Goal: Transaction & Acquisition: Book appointment/travel/reservation

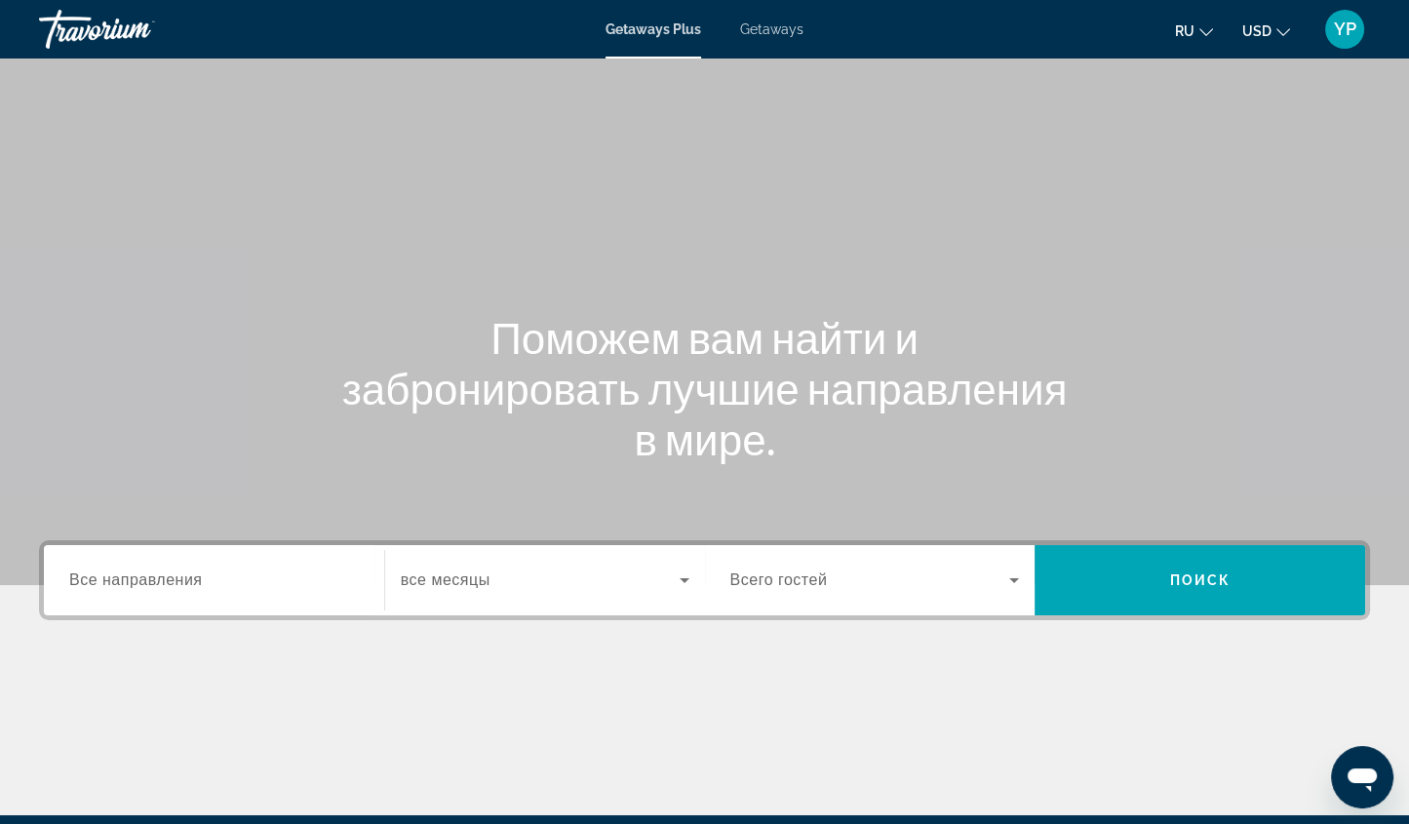
click at [771, 30] on span "Getaways" at bounding box center [771, 29] width 63 height 16
click at [201, 587] on span "Все направления" at bounding box center [136, 580] width 134 height 17
click at [201, 587] on input "Destination Все направления" at bounding box center [214, 581] width 290 height 23
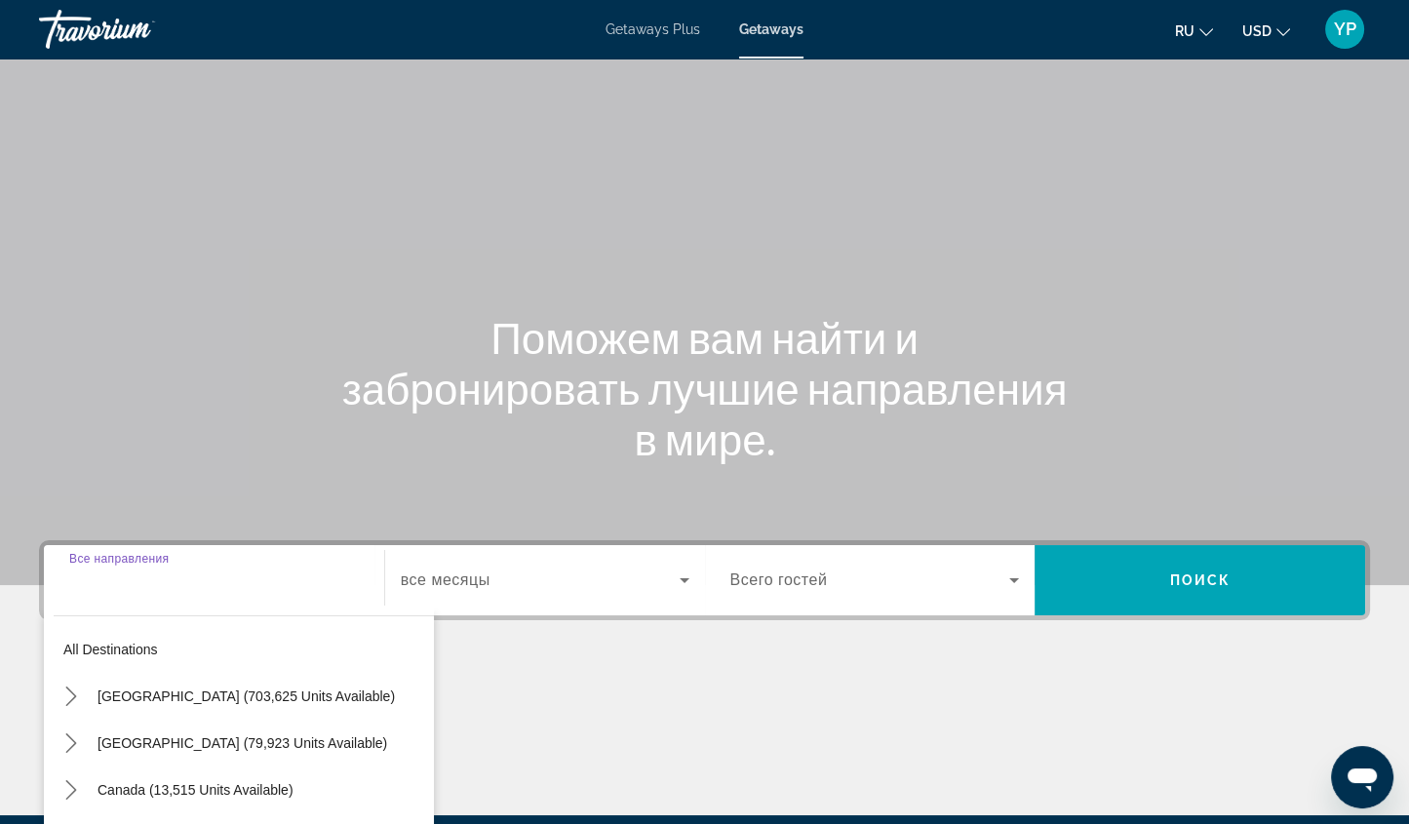
scroll to position [229, 0]
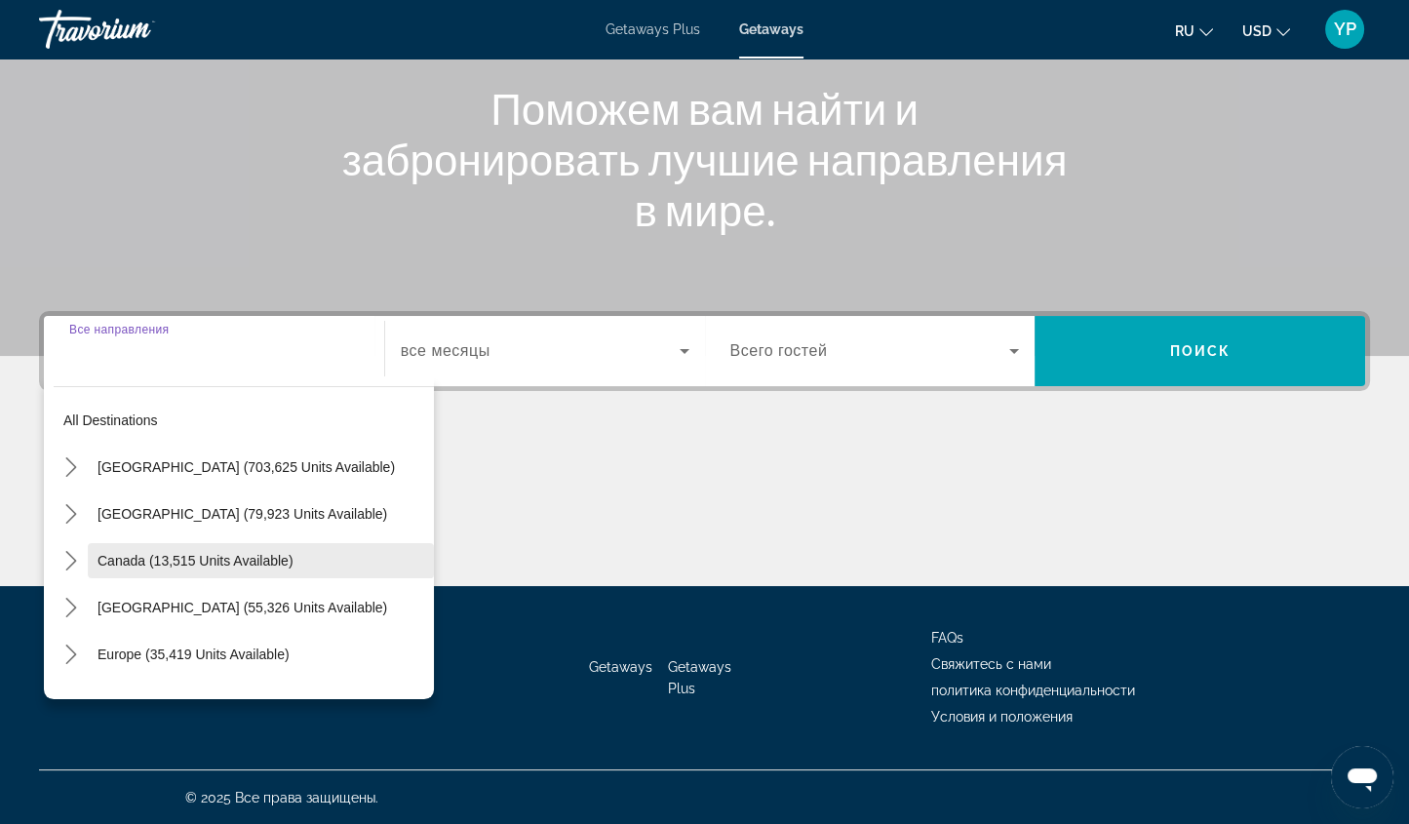
click at [200, 553] on span "Canada (13,515 units available)" at bounding box center [196, 561] width 196 height 16
type input "**********"
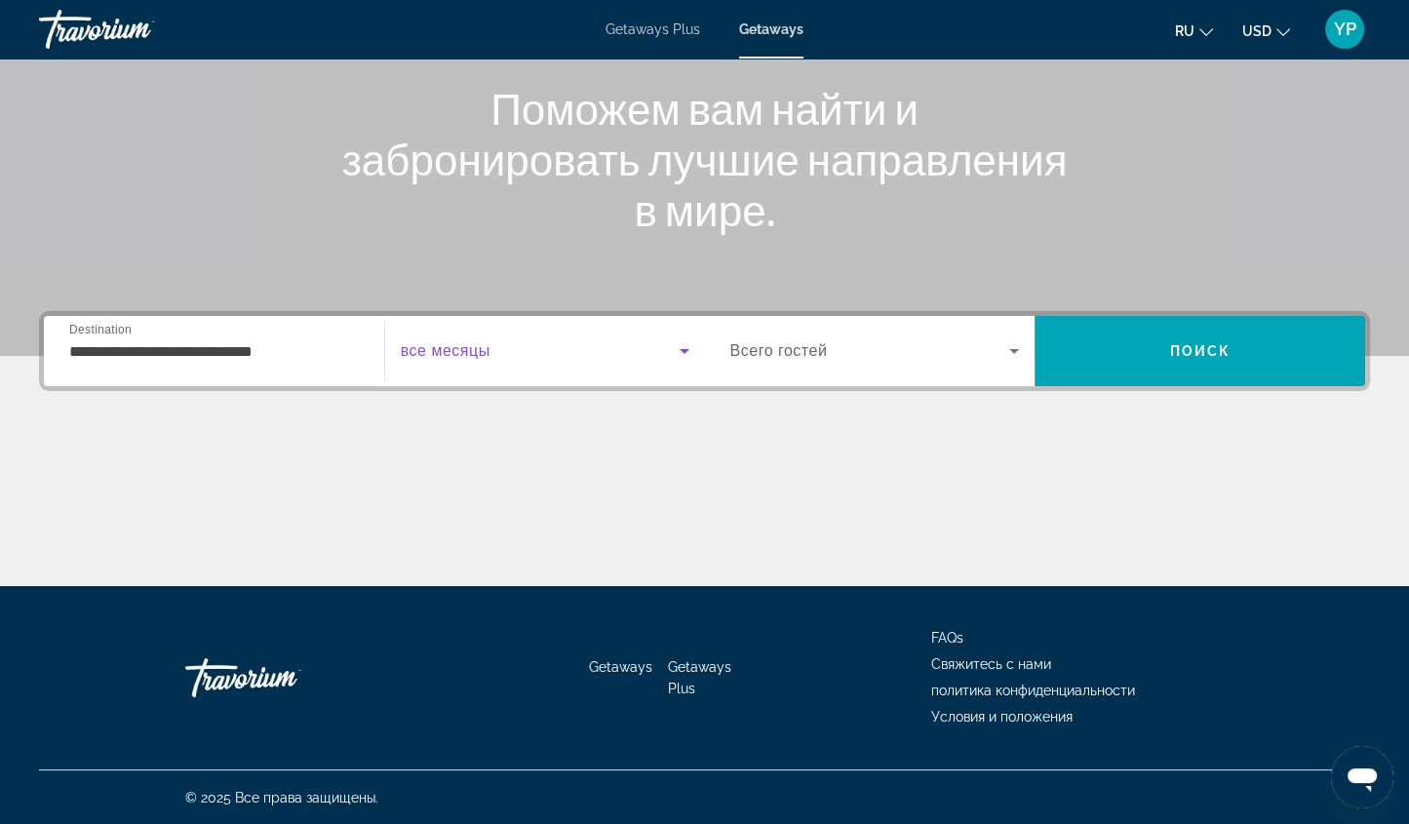
click at [675, 345] on icon "Search widget" at bounding box center [684, 350] width 23 height 23
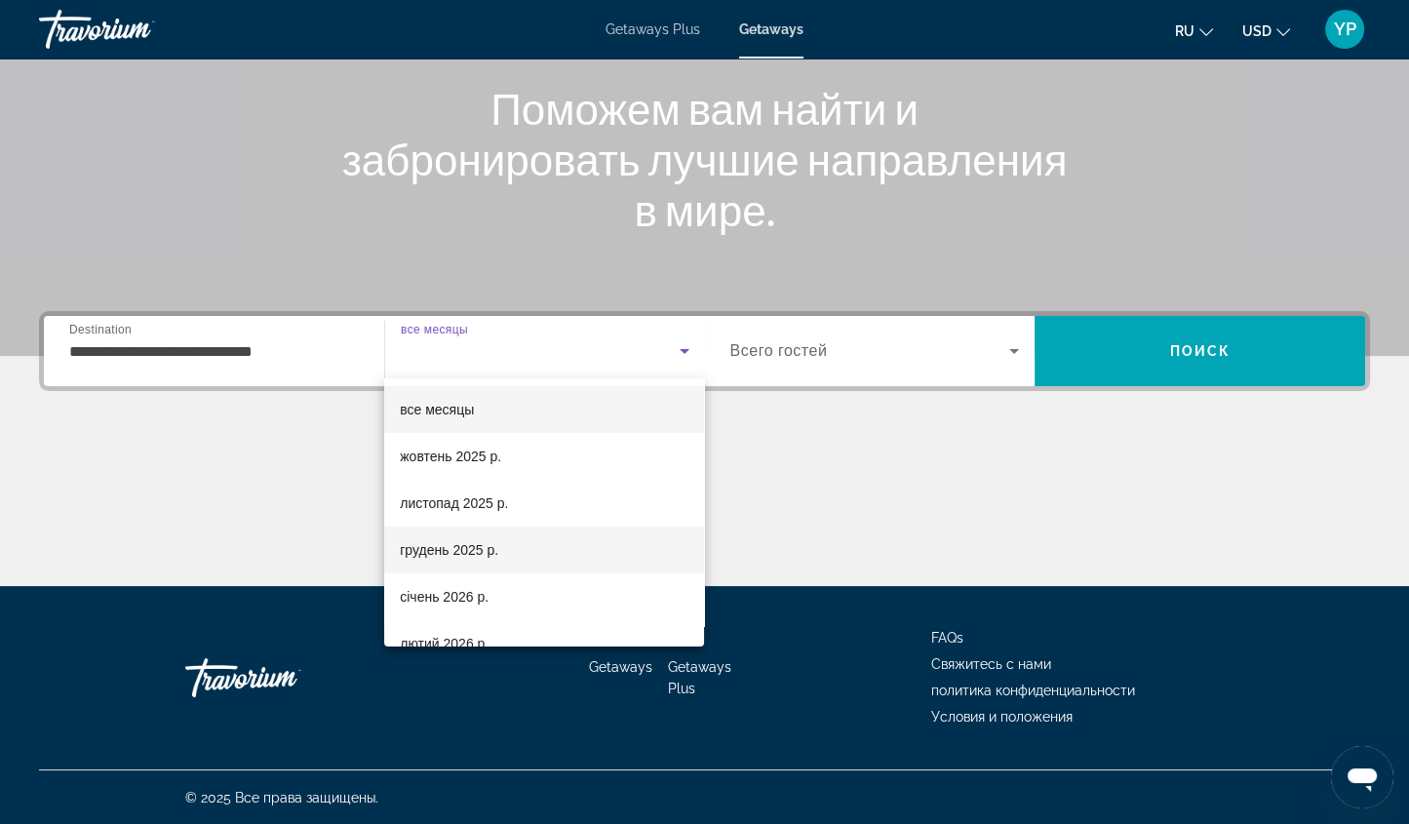
click at [512, 543] on mat-option "грудень 2025 р." at bounding box center [544, 550] width 320 height 47
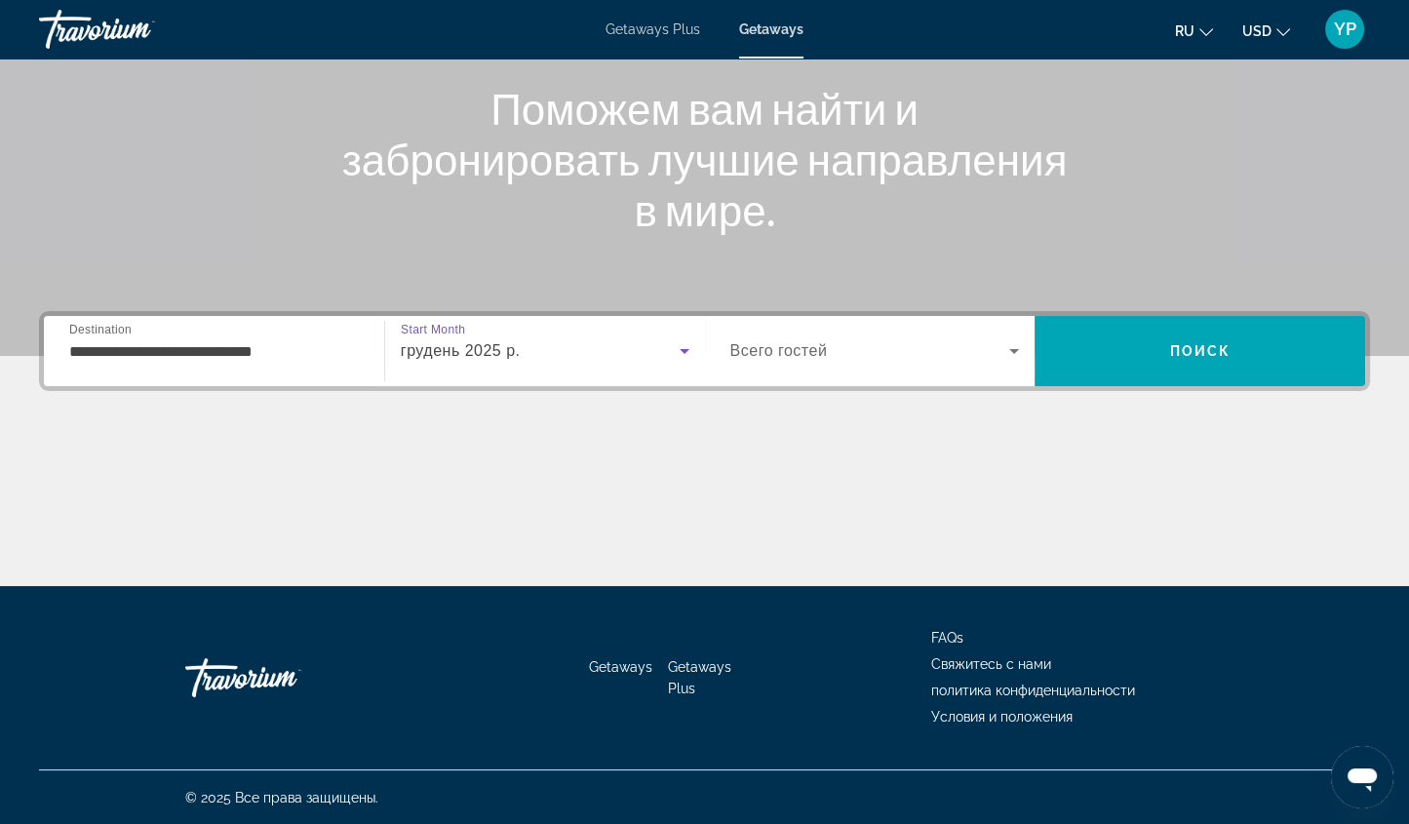
click at [1019, 342] on icon "Search widget" at bounding box center [1014, 350] width 23 height 23
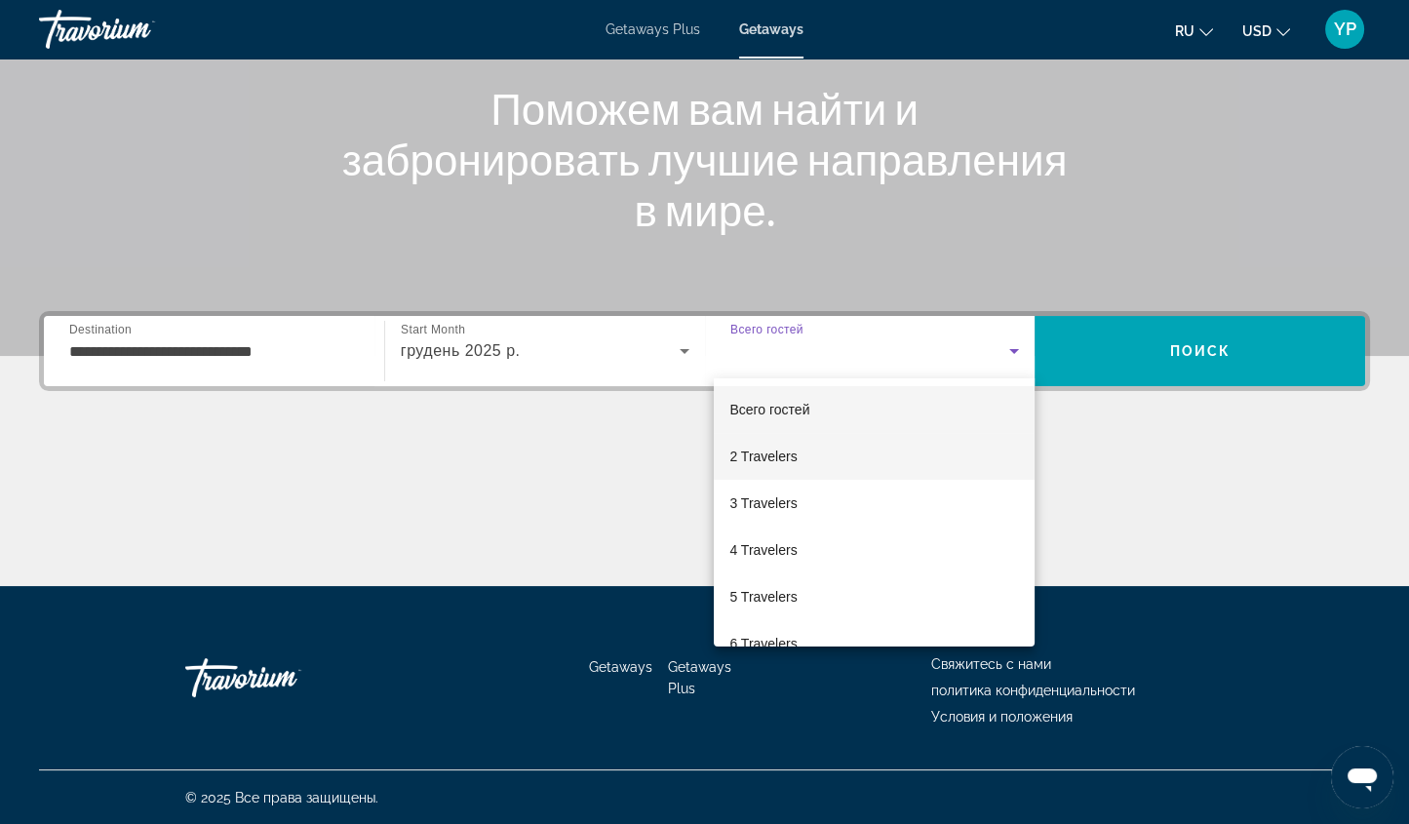
click at [792, 445] on span "2 Travelers" at bounding box center [763, 456] width 67 height 23
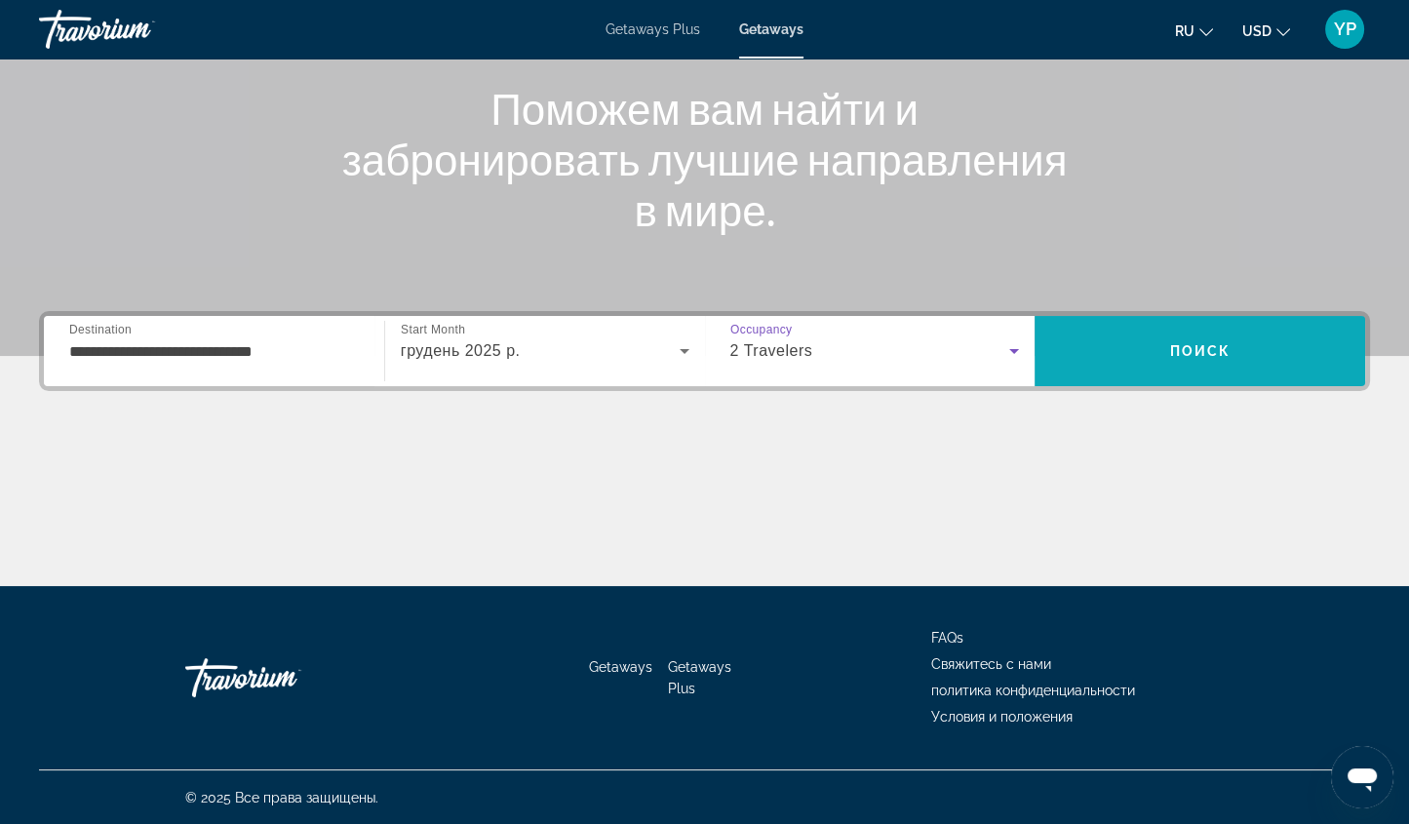
click at [1182, 334] on span "Search" at bounding box center [1200, 351] width 331 height 47
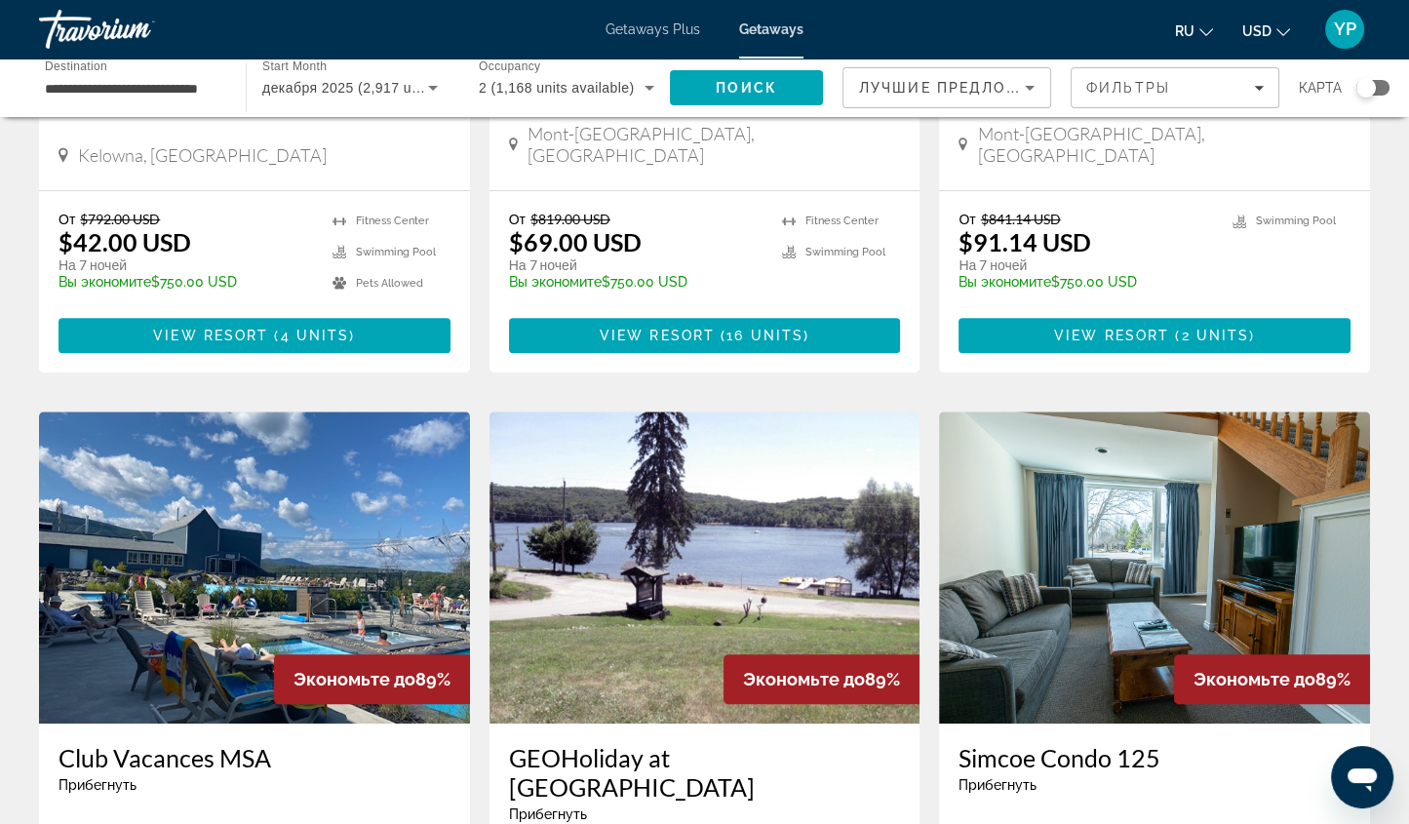
scroll to position [1191, 0]
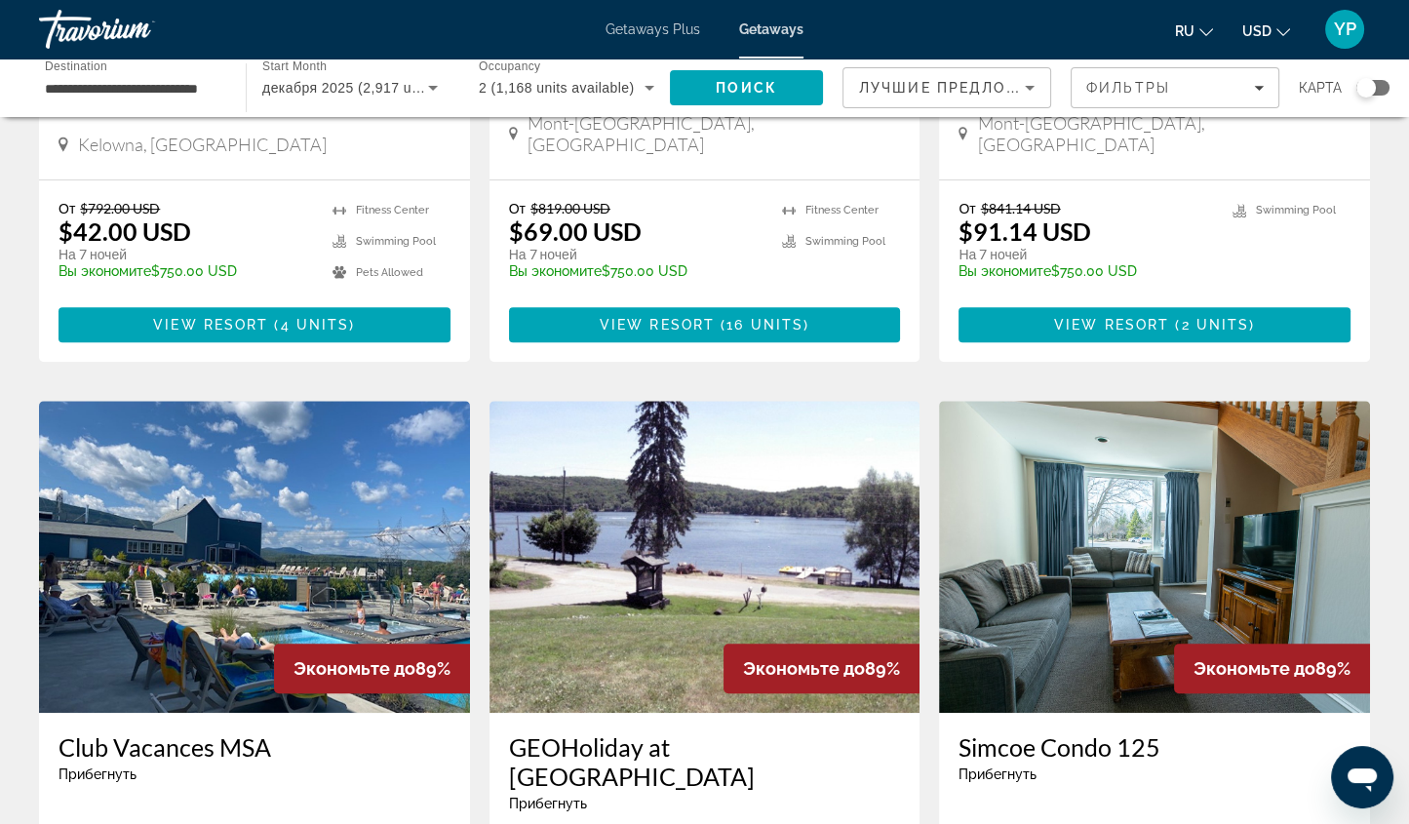
click at [1279, 32] on icon "Change currency" at bounding box center [1284, 32] width 14 height 14
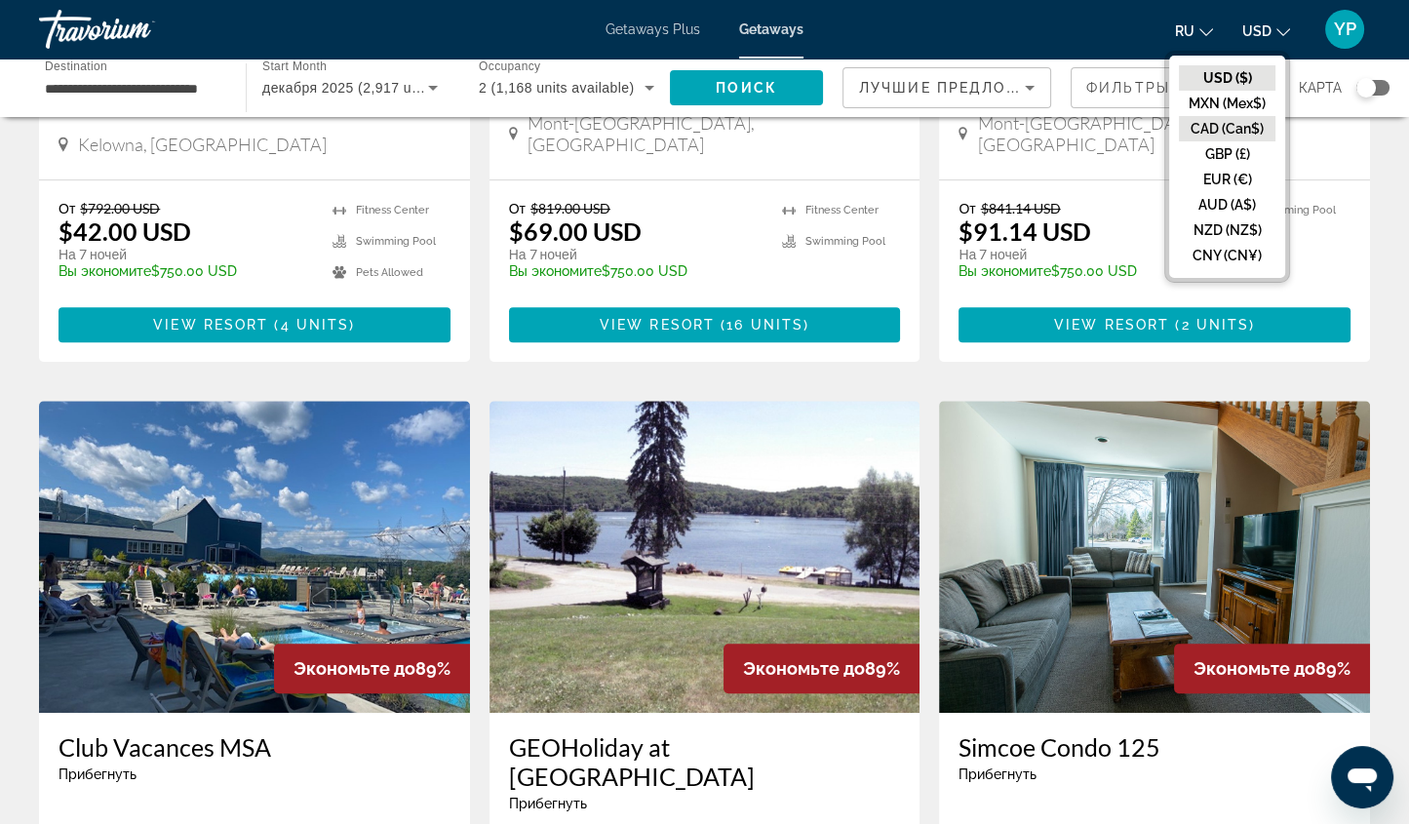
click at [1232, 138] on button "CAD (Can$)" at bounding box center [1227, 128] width 97 height 25
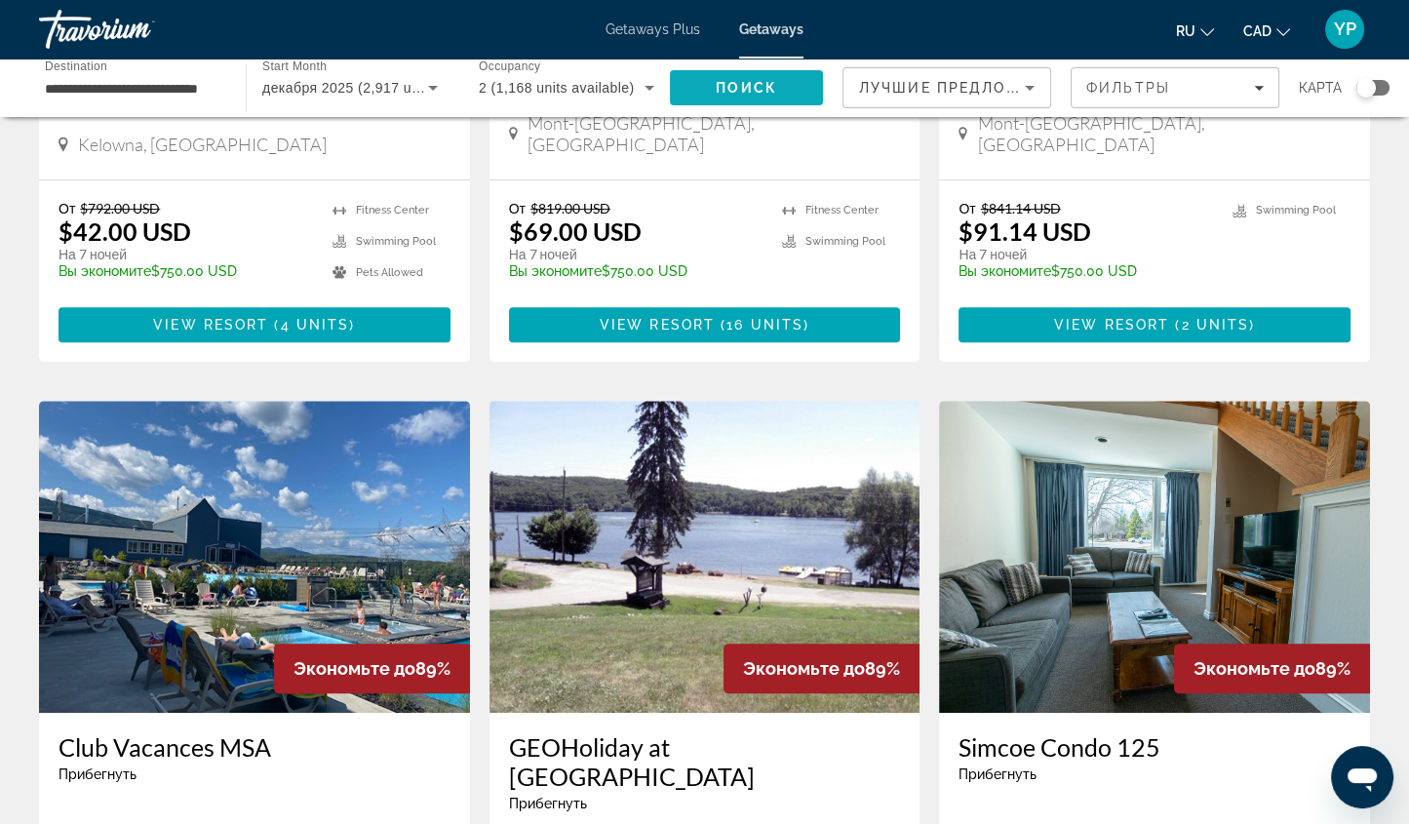
click at [776, 83] on span "Поиск" at bounding box center [746, 88] width 61 height 16
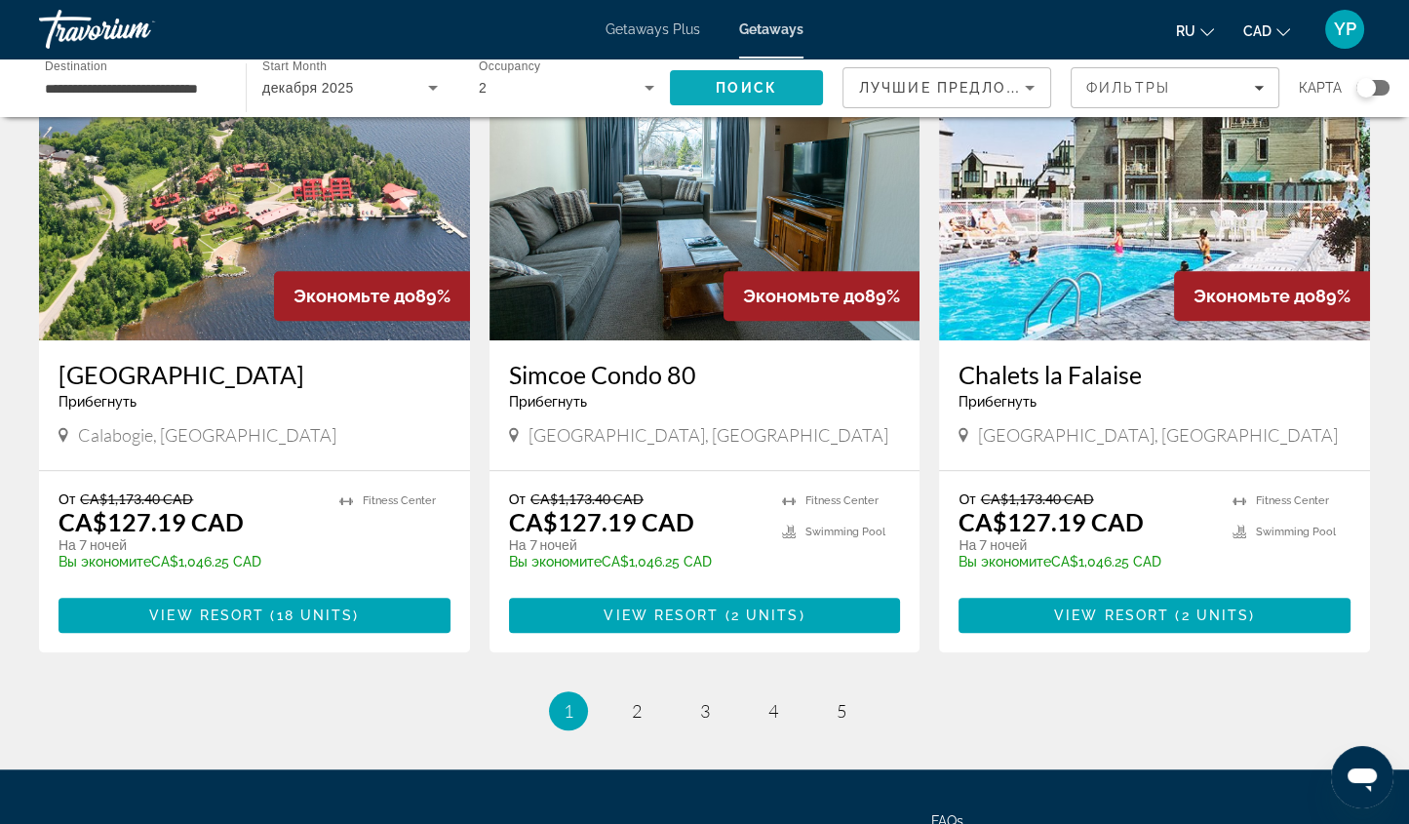
scroll to position [2283, 0]
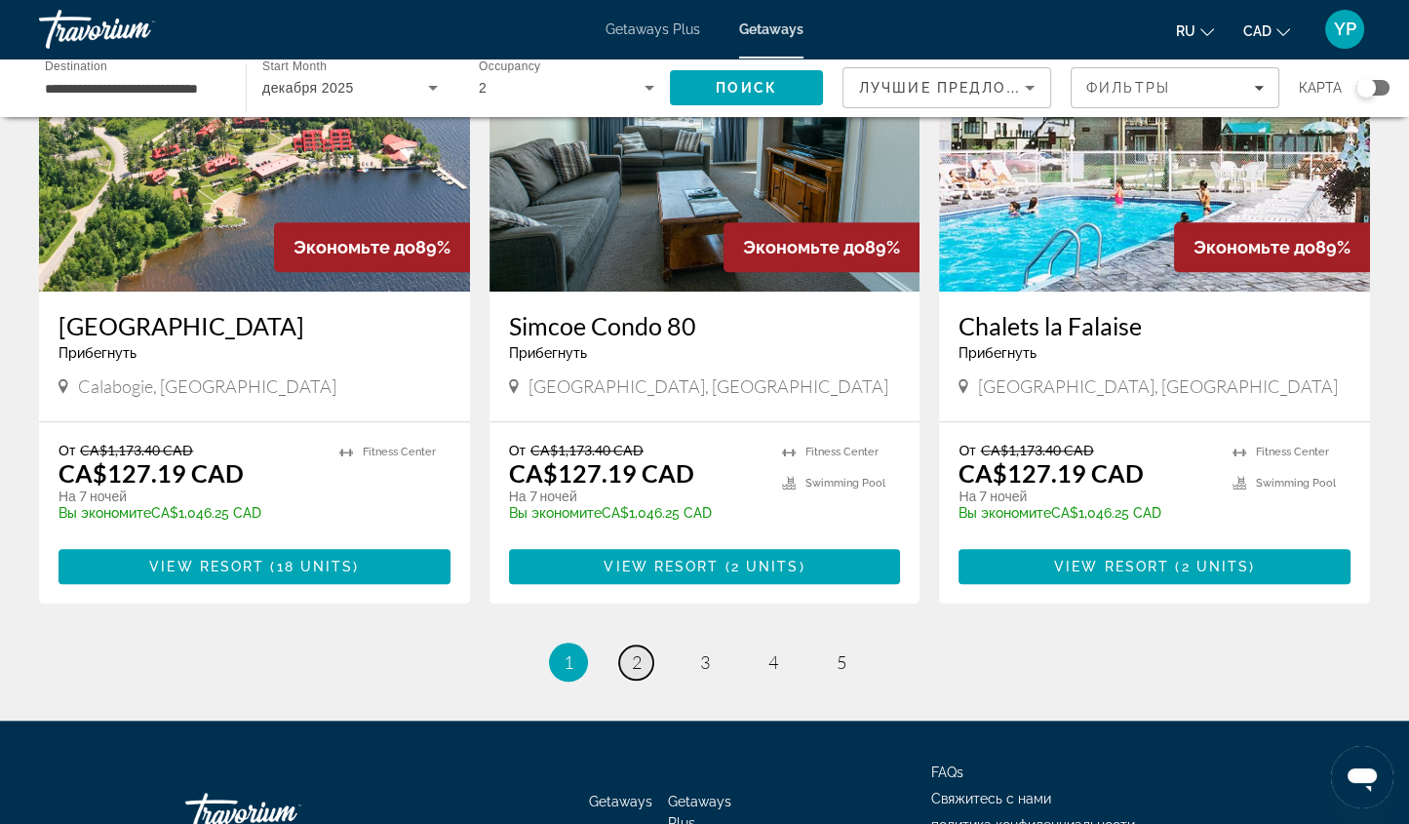
click at [645, 646] on link "page 2" at bounding box center [636, 663] width 34 height 34
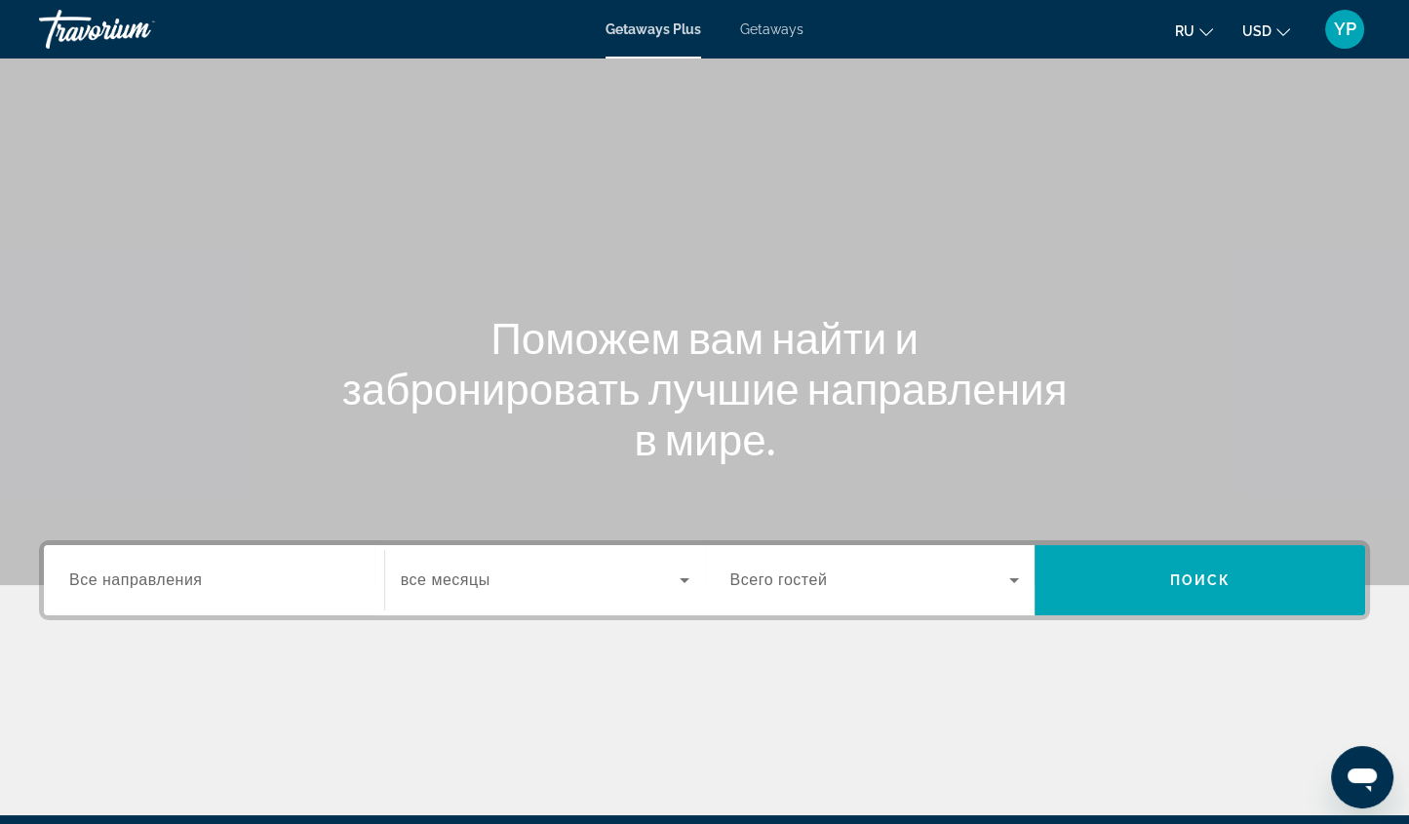
click at [192, 576] on span "Все направления" at bounding box center [136, 580] width 134 height 17
click at [192, 576] on input "Destination Все направления" at bounding box center [214, 581] width 290 height 23
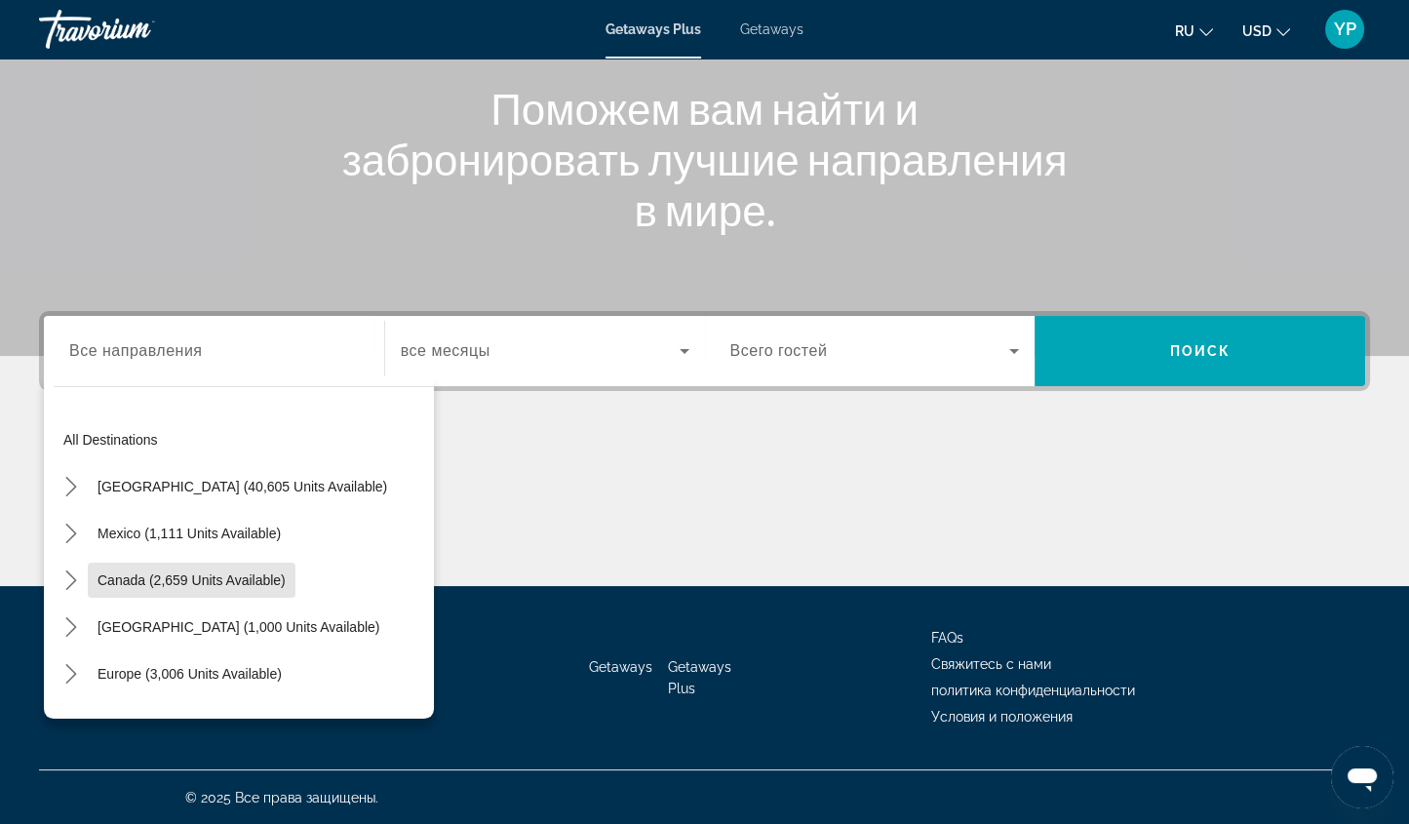
click at [192, 576] on span "Canada (2,659 units available)" at bounding box center [192, 580] width 188 height 16
type input "**********"
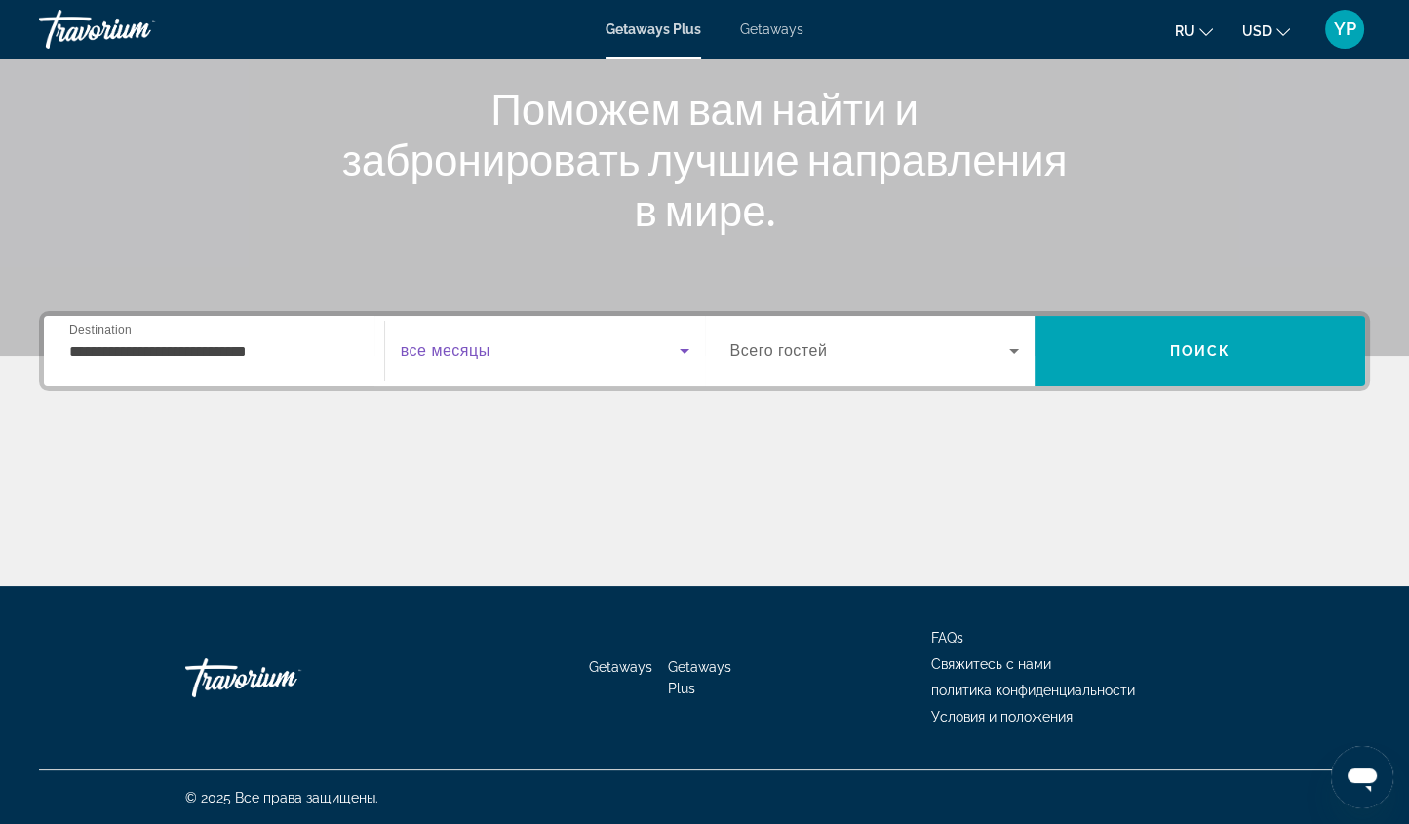
click at [689, 352] on icon "Search widget" at bounding box center [684, 350] width 23 height 23
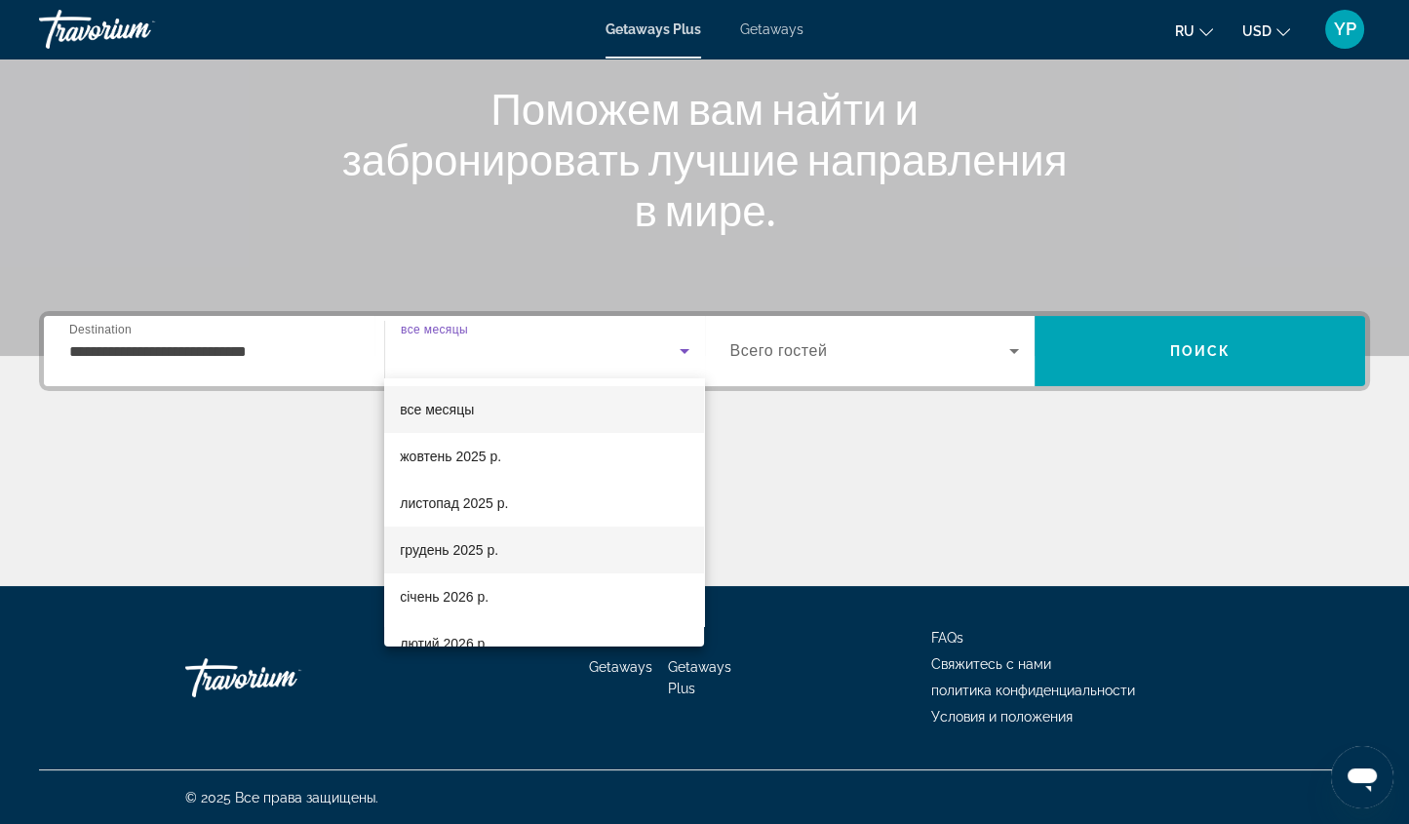
click at [498, 560] on mat-option "грудень 2025 р." at bounding box center [544, 550] width 320 height 47
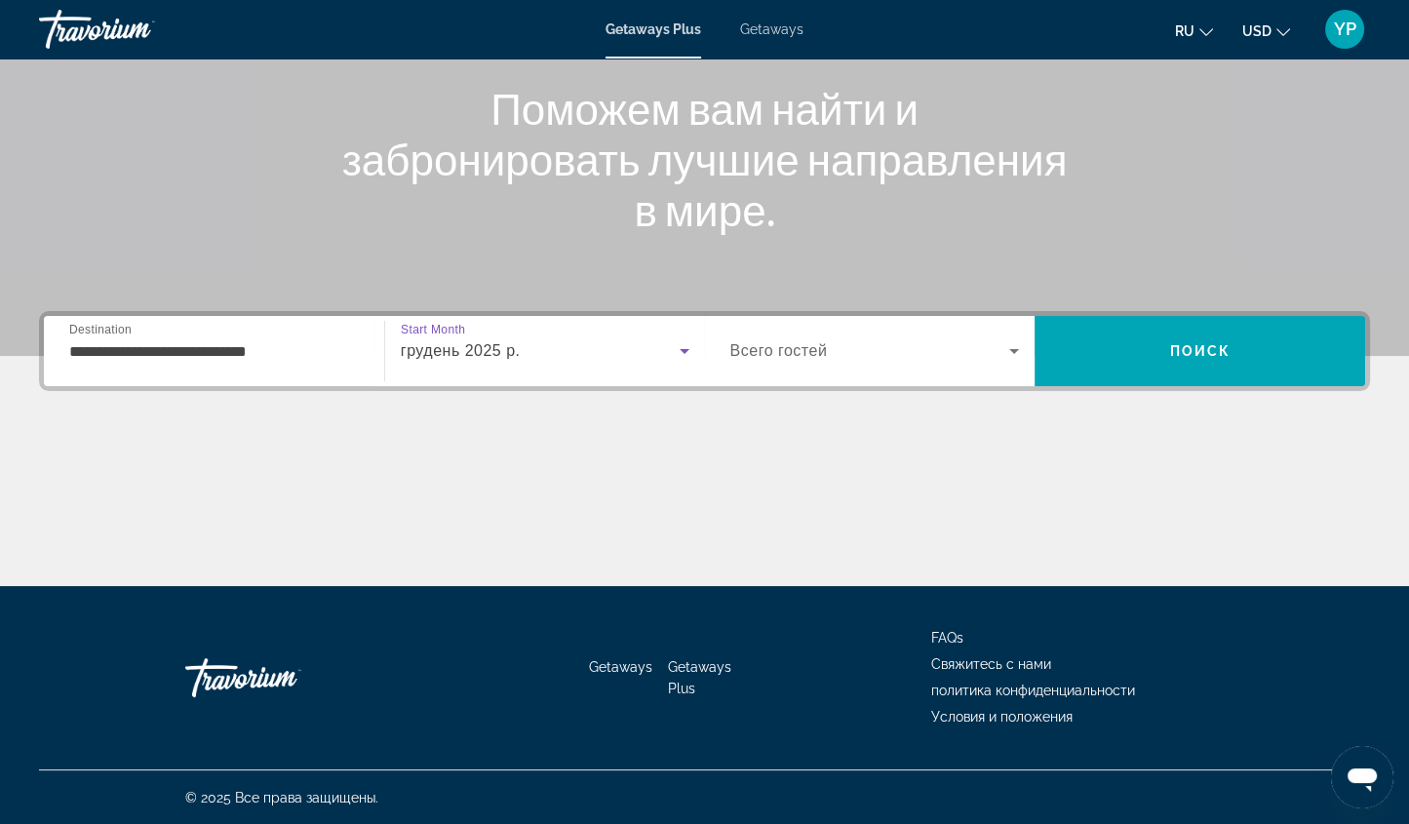
click at [1018, 349] on icon "Search widget" at bounding box center [1014, 350] width 23 height 23
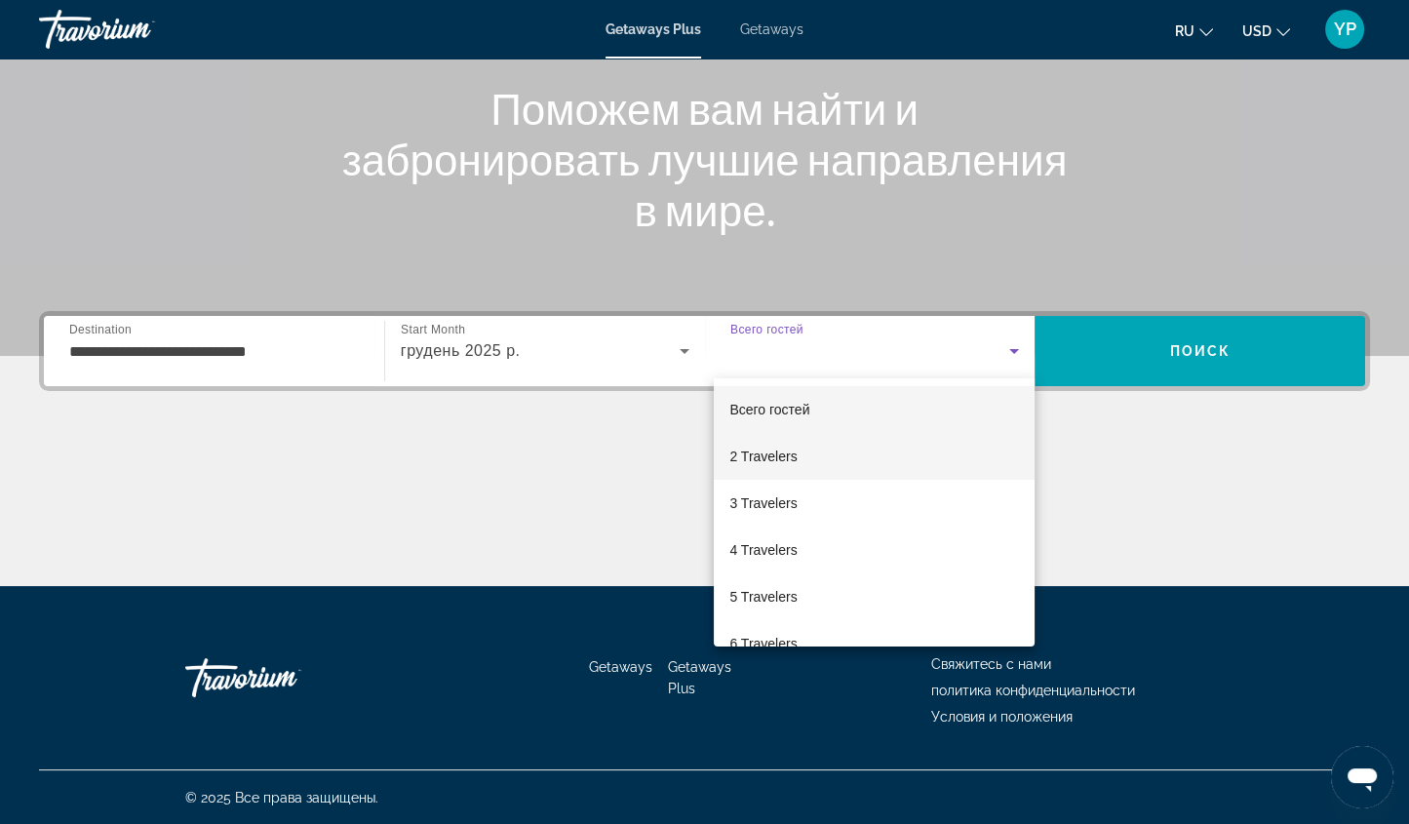
click at [780, 449] on span "2 Travelers" at bounding box center [763, 456] width 67 height 23
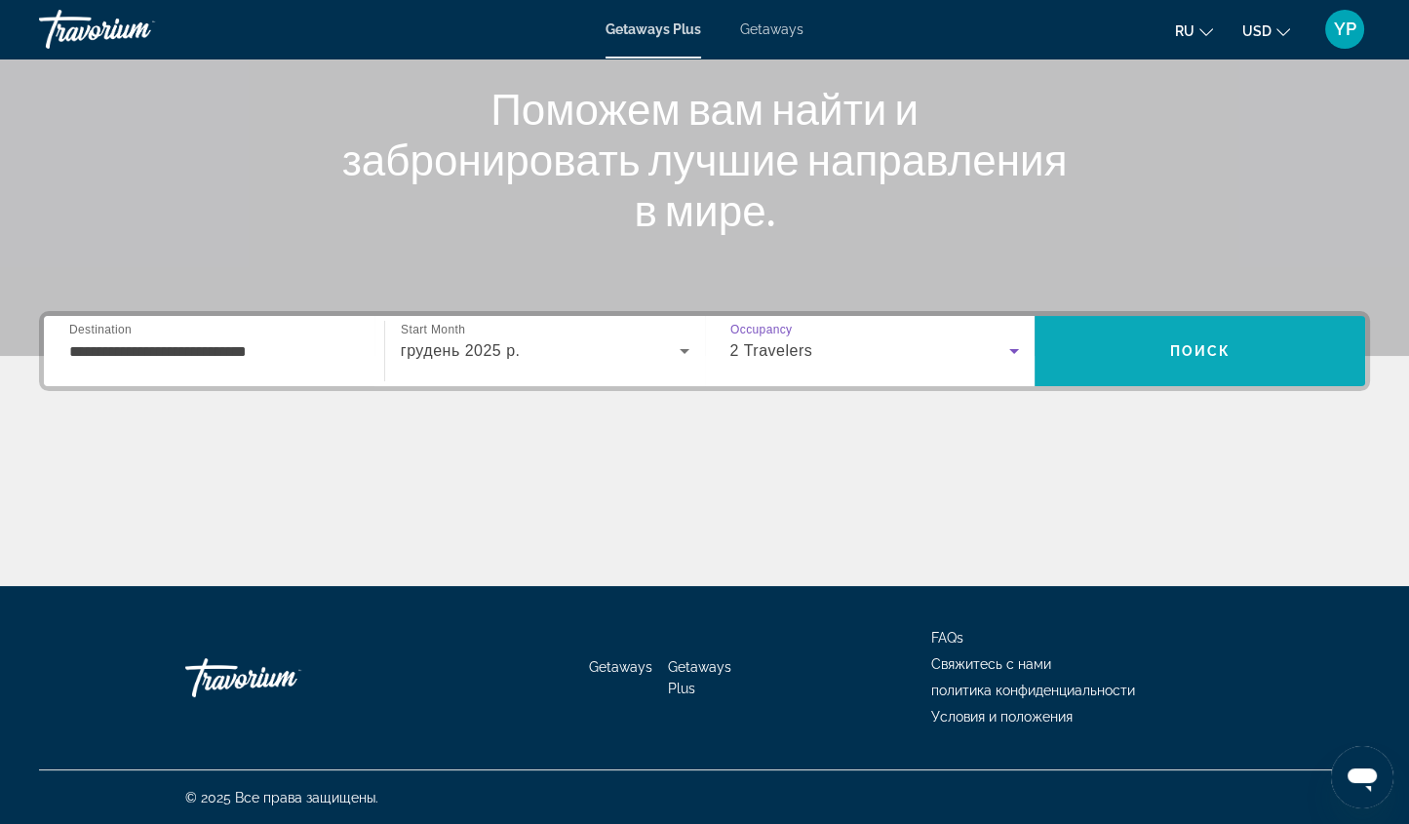
click at [1147, 352] on span "Search" at bounding box center [1200, 351] width 331 height 47
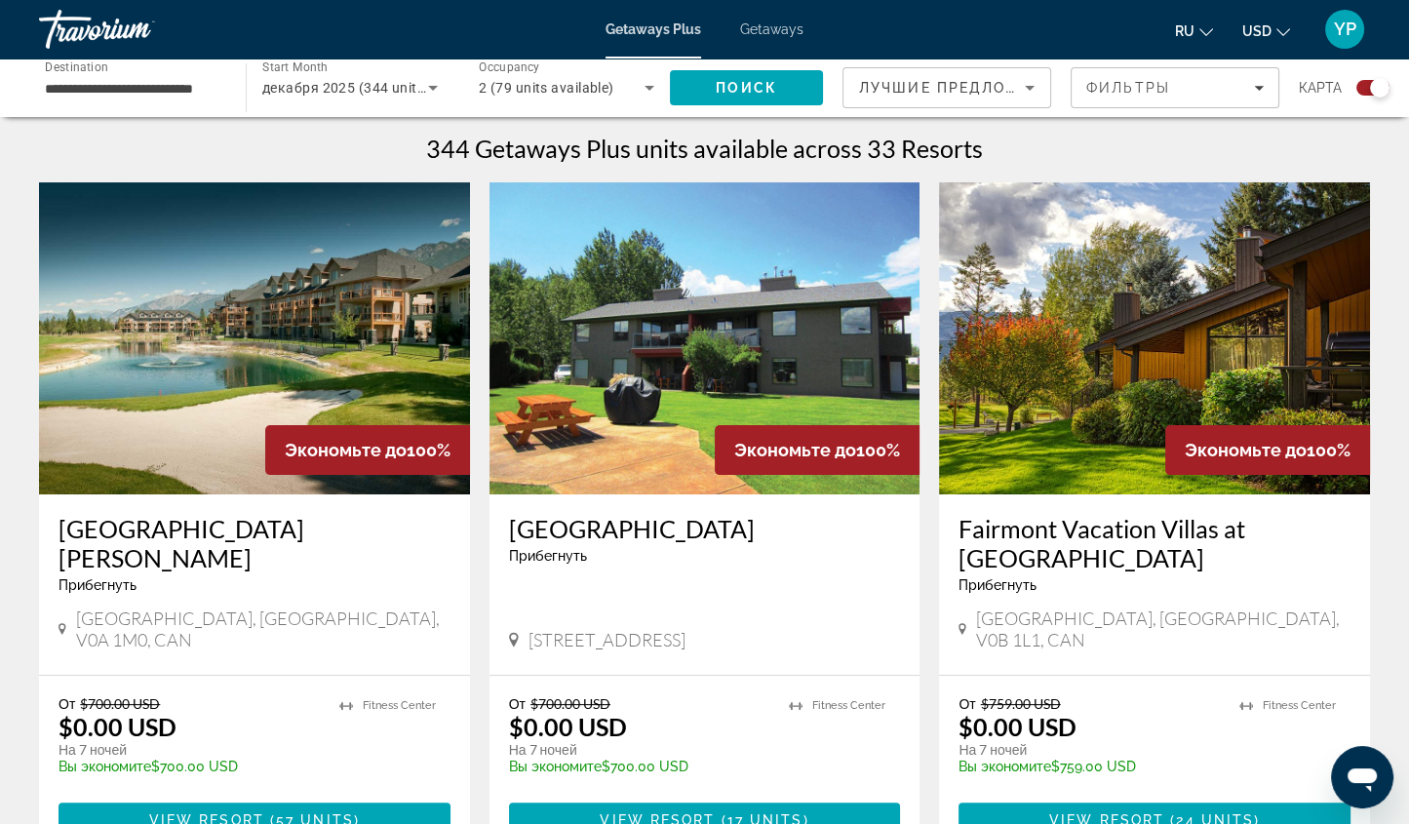
scroll to position [608, 0]
click at [1282, 36] on button "USD USD ($) MXN (Mex$) CAD (Can$) GBP (£) EUR (€) AUD (A$) NZD (NZ$) CNY (CN¥)" at bounding box center [1267, 31] width 48 height 28
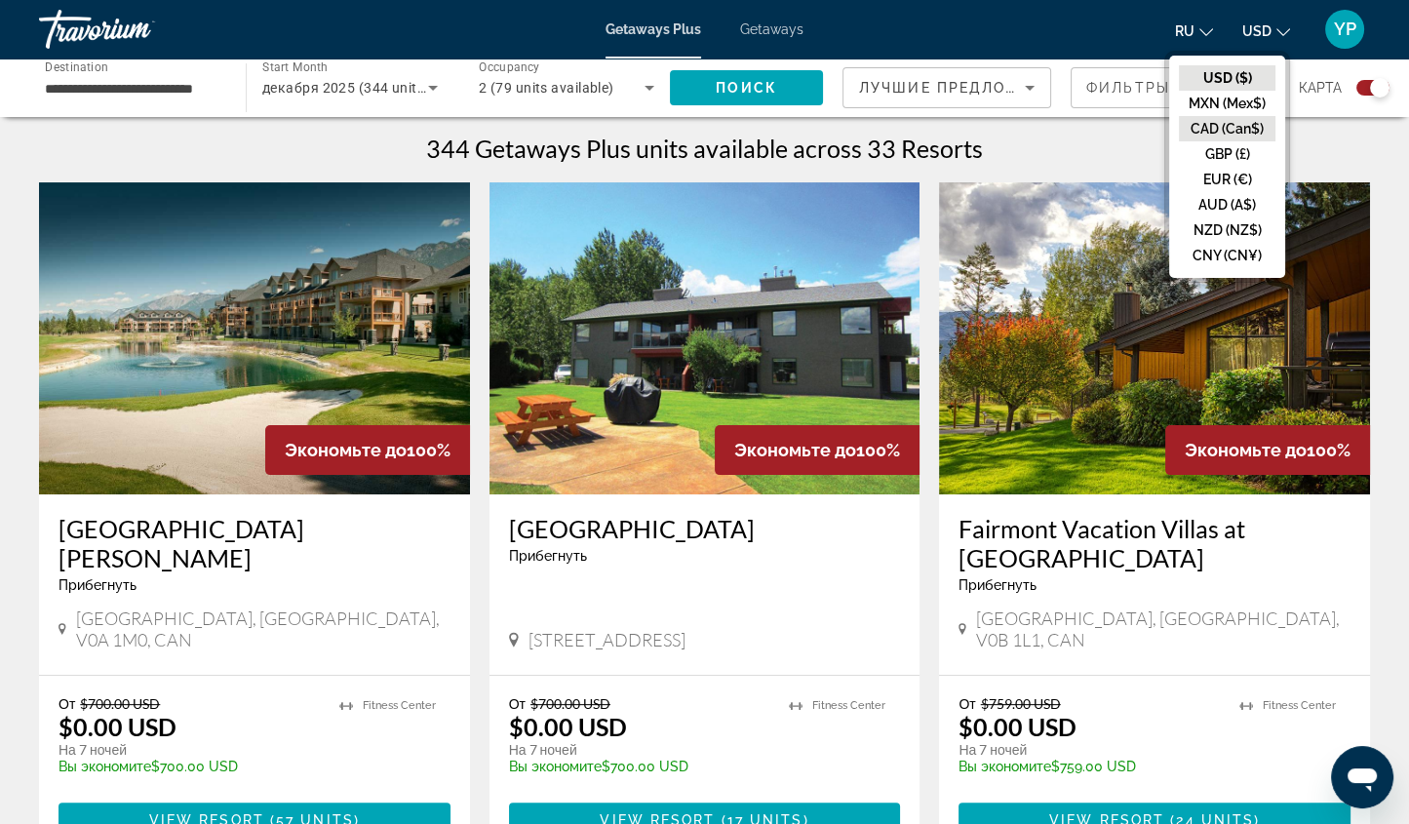
click at [1235, 116] on button "CAD (Can$)" at bounding box center [1227, 128] width 97 height 25
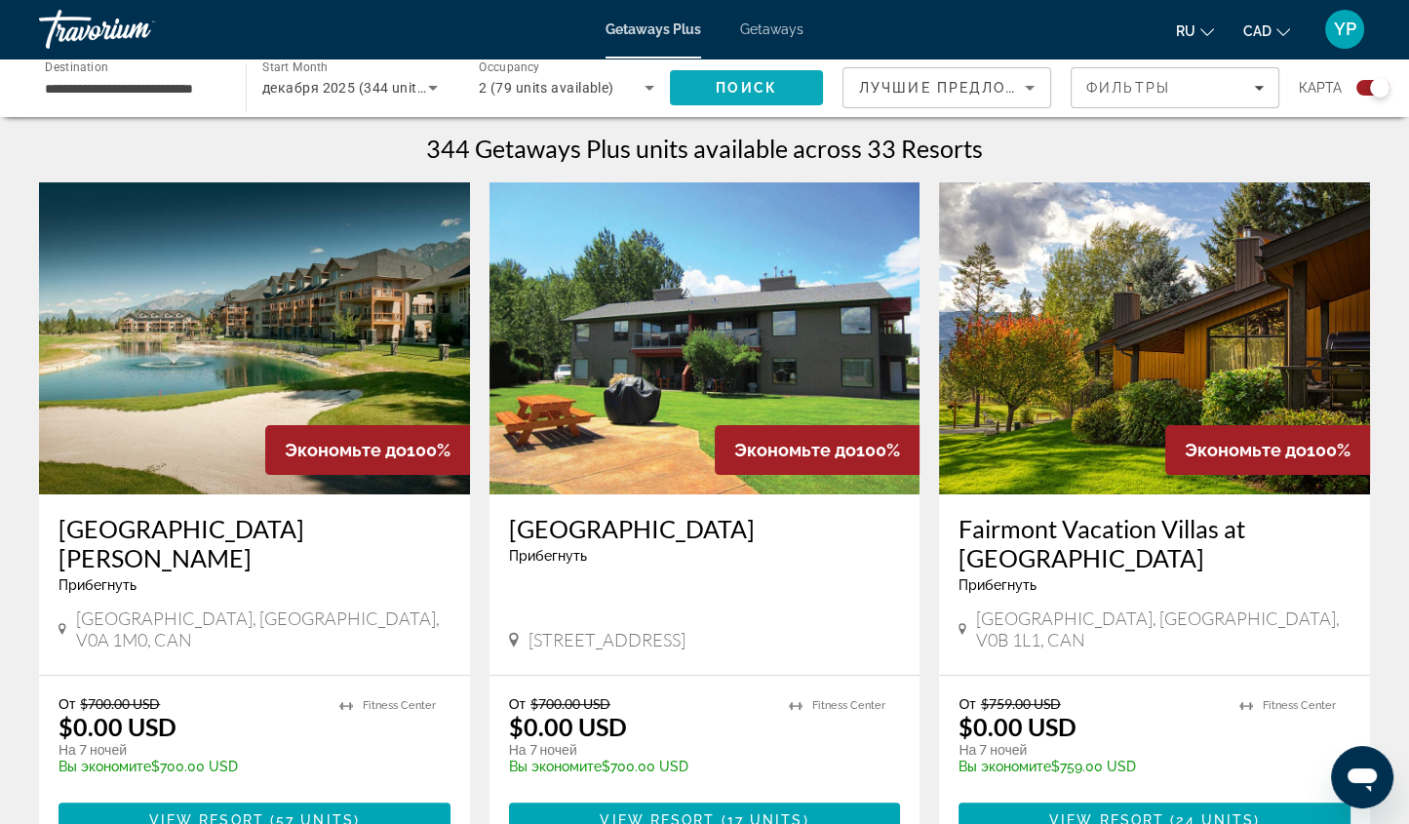
click at [761, 71] on span "Search" at bounding box center [746, 87] width 153 height 47
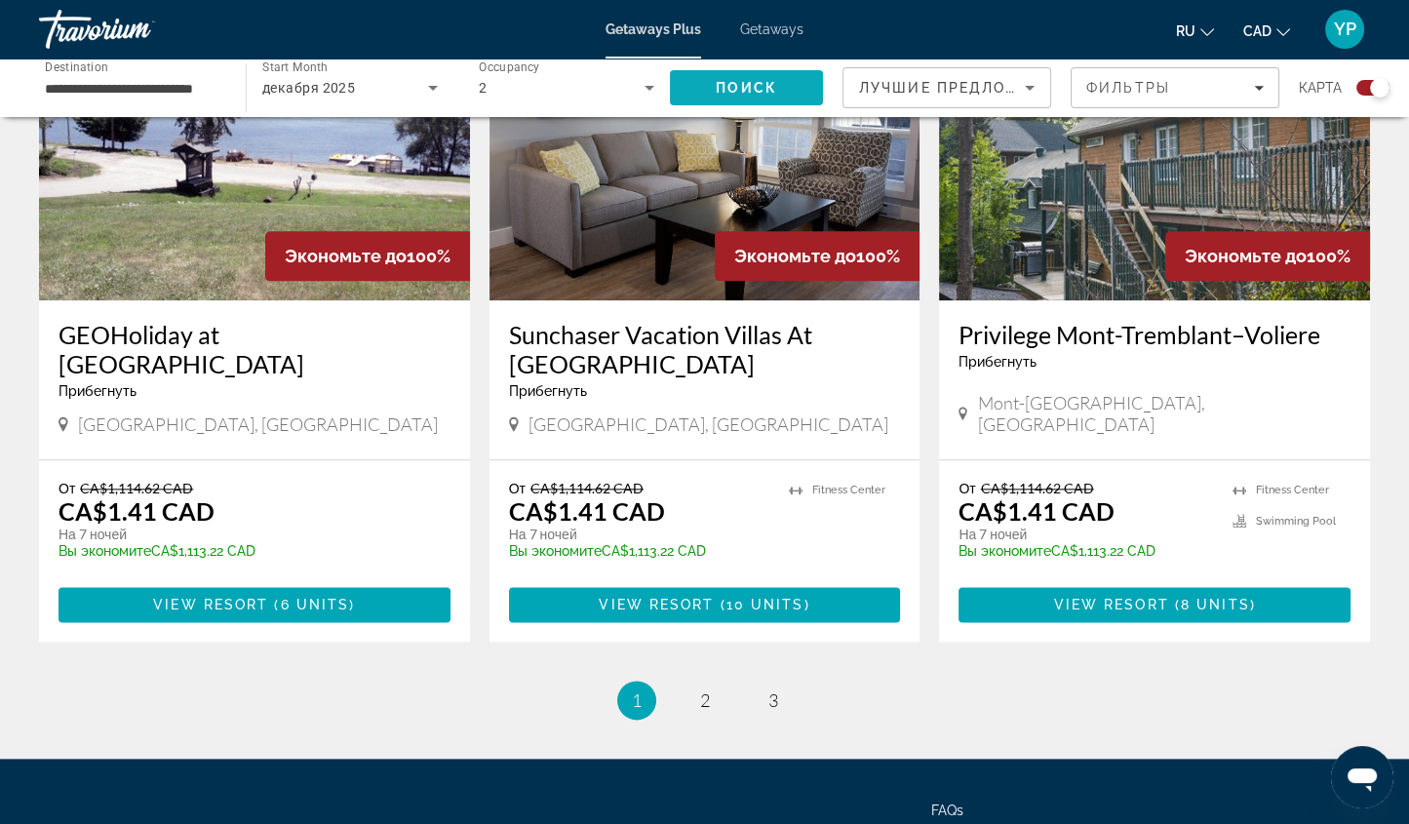
scroll to position [2944, 0]
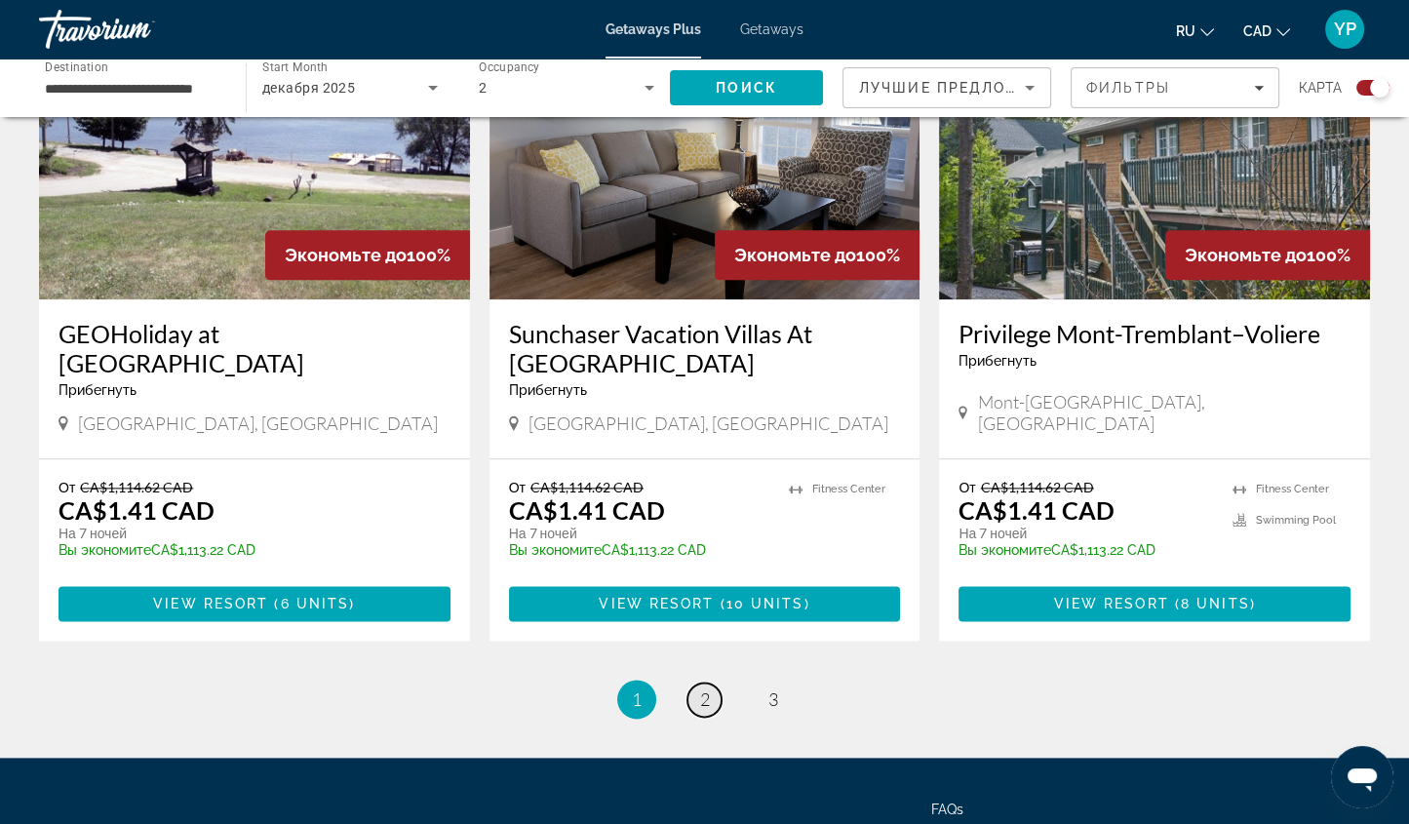
click at [704, 689] on span "2" at bounding box center [705, 699] width 10 height 21
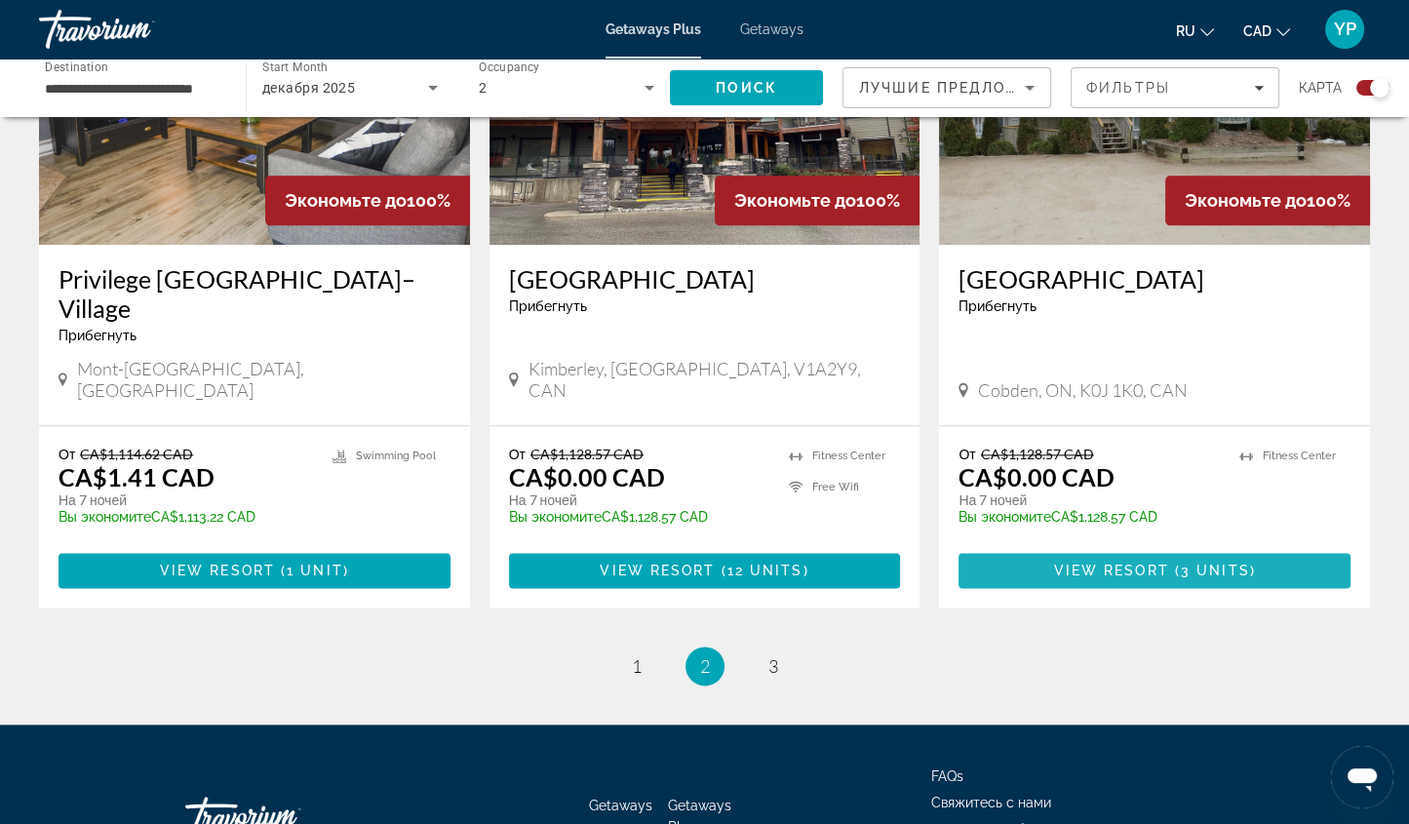
scroll to position [2948, 0]
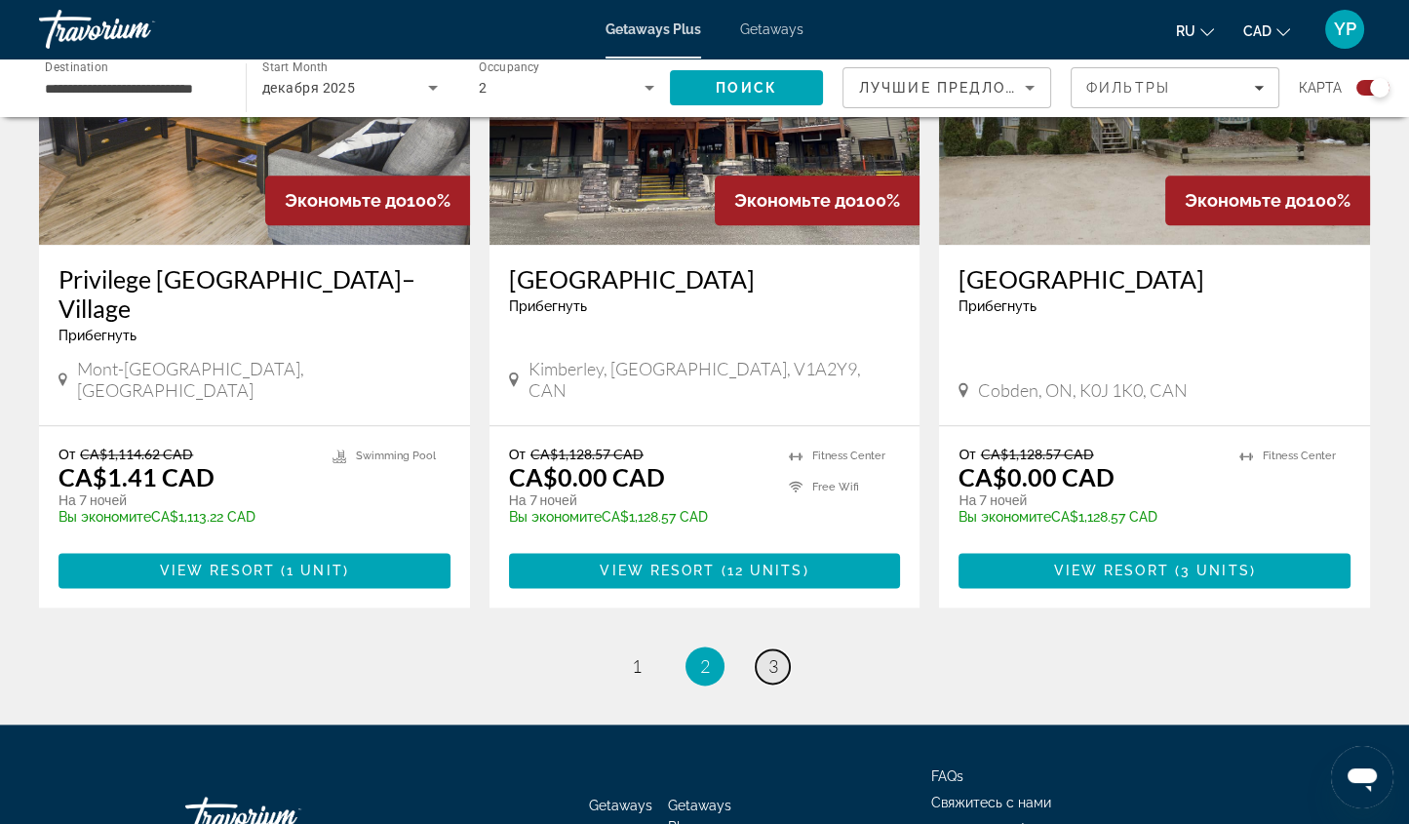
click at [770, 655] on span "3" at bounding box center [774, 665] width 10 height 21
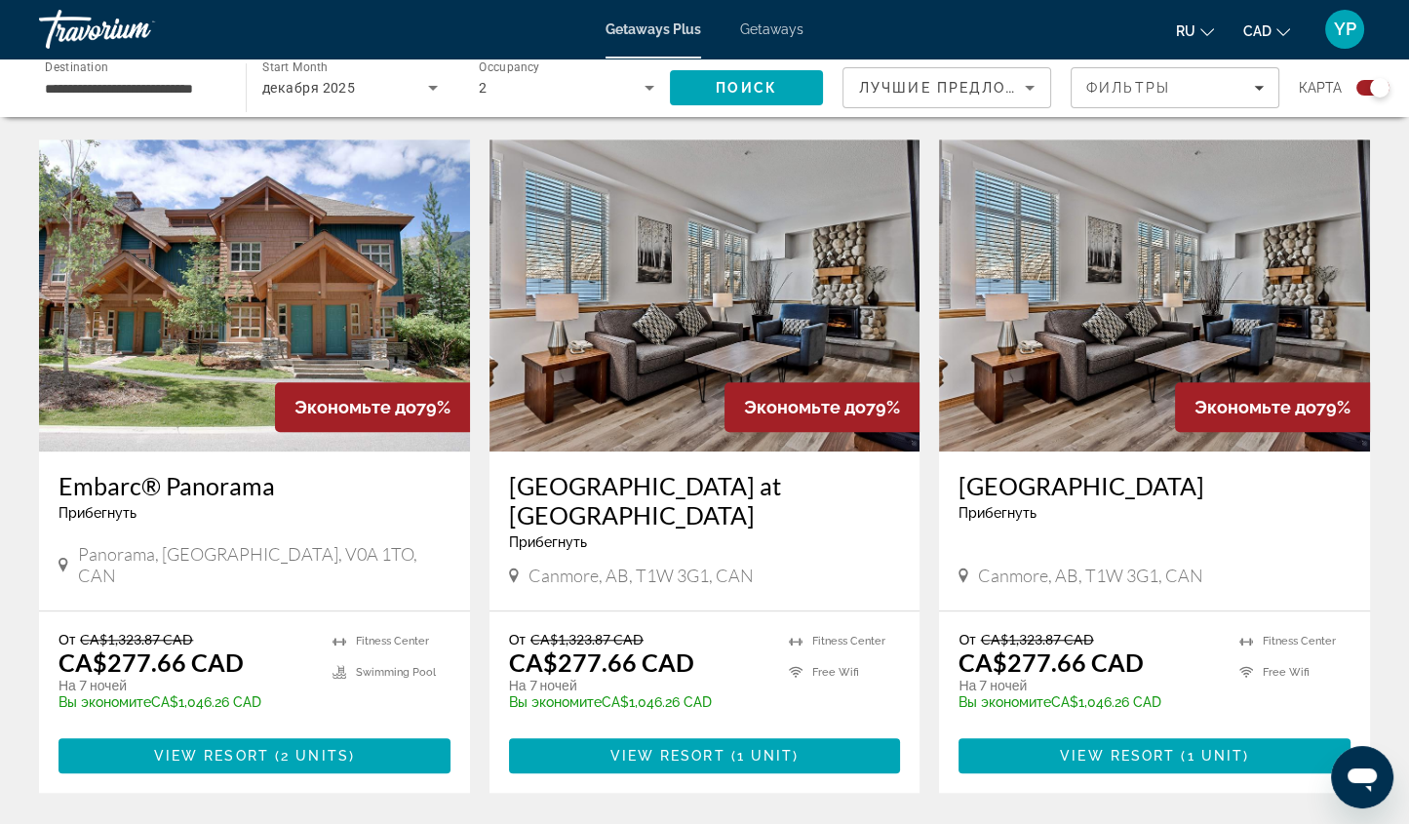
scroll to position [2037, 0]
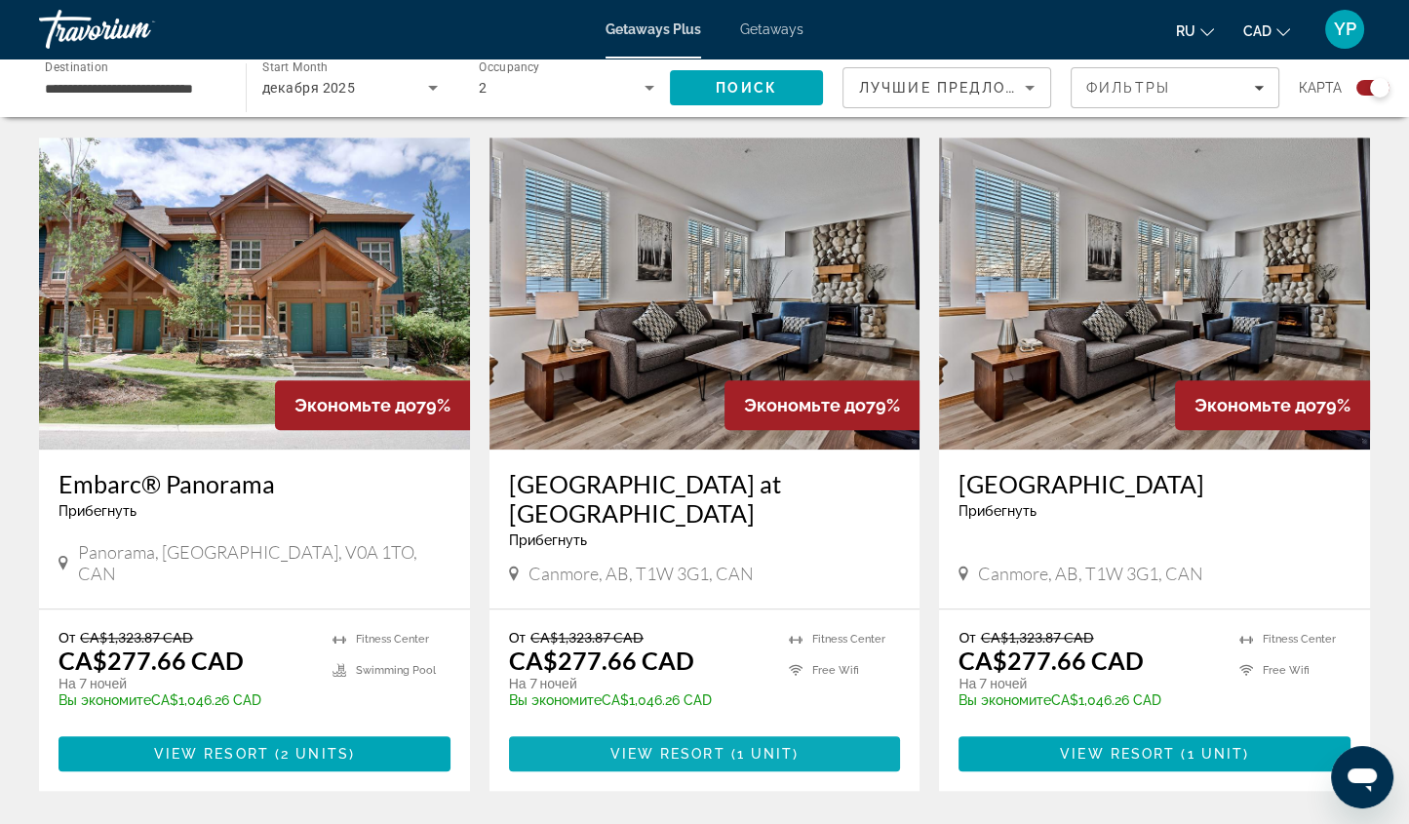
click at [713, 747] on span "View Resort" at bounding box center [667, 754] width 115 height 16
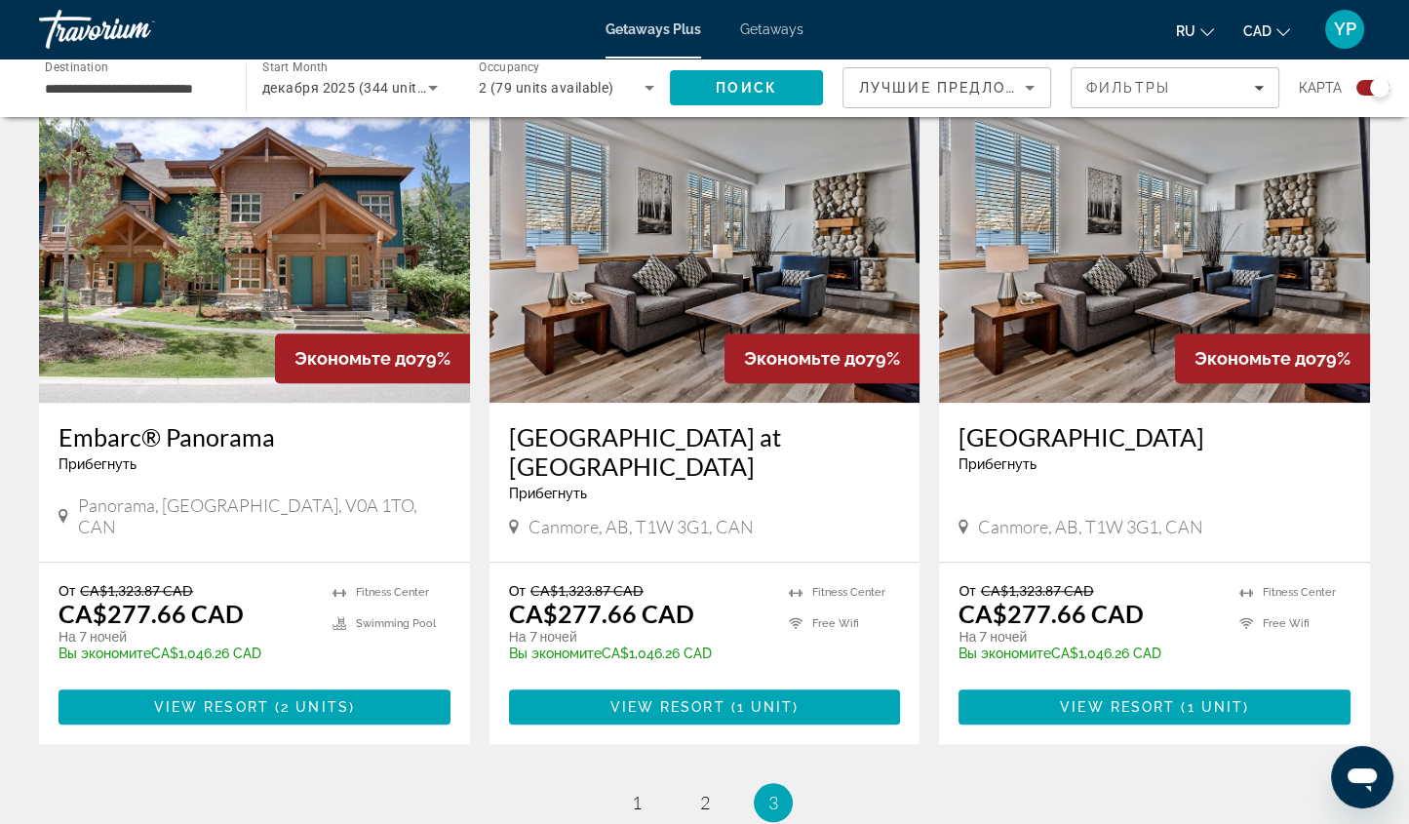
scroll to position [2358, 0]
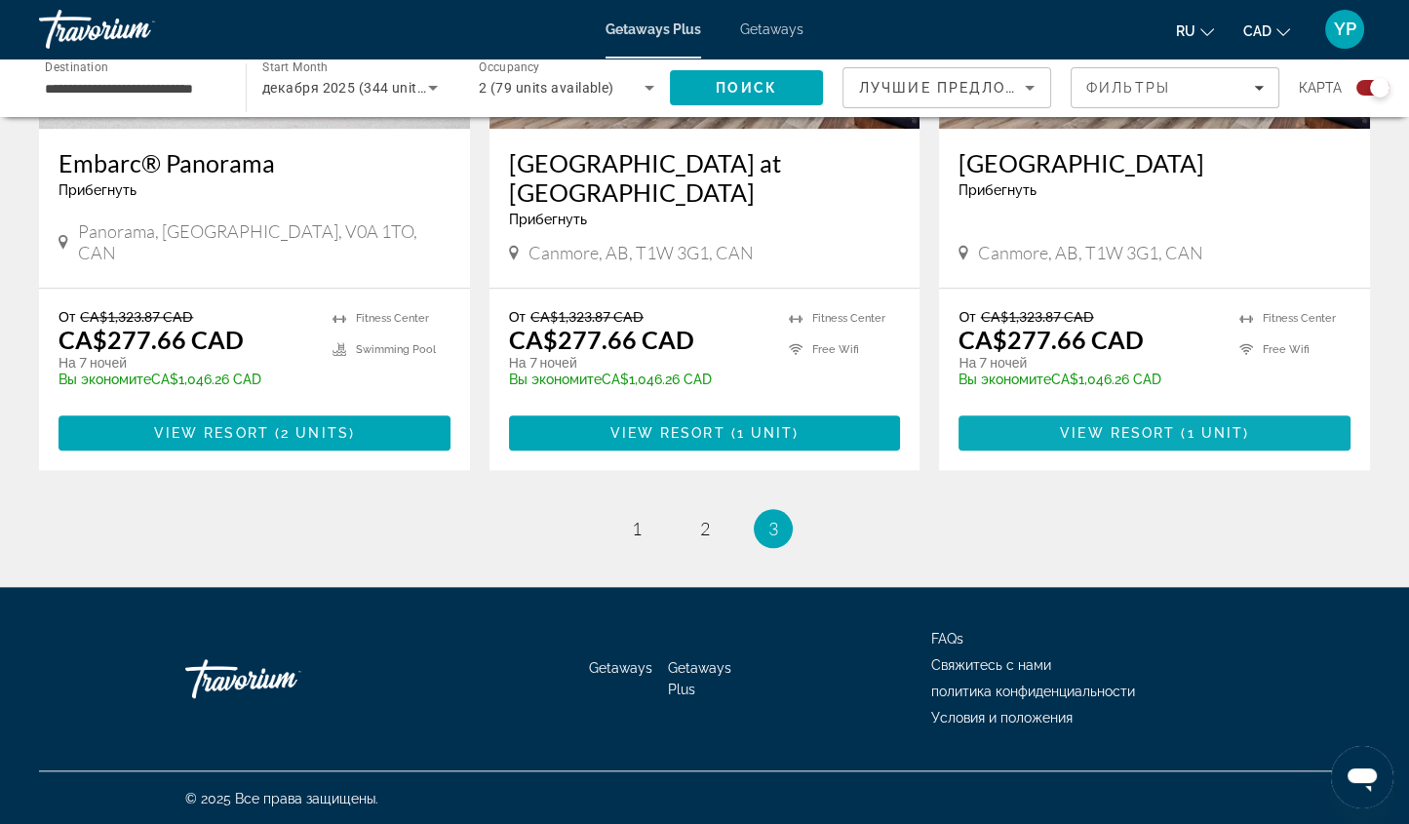
click at [1110, 429] on span "View Resort" at bounding box center [1117, 433] width 115 height 16
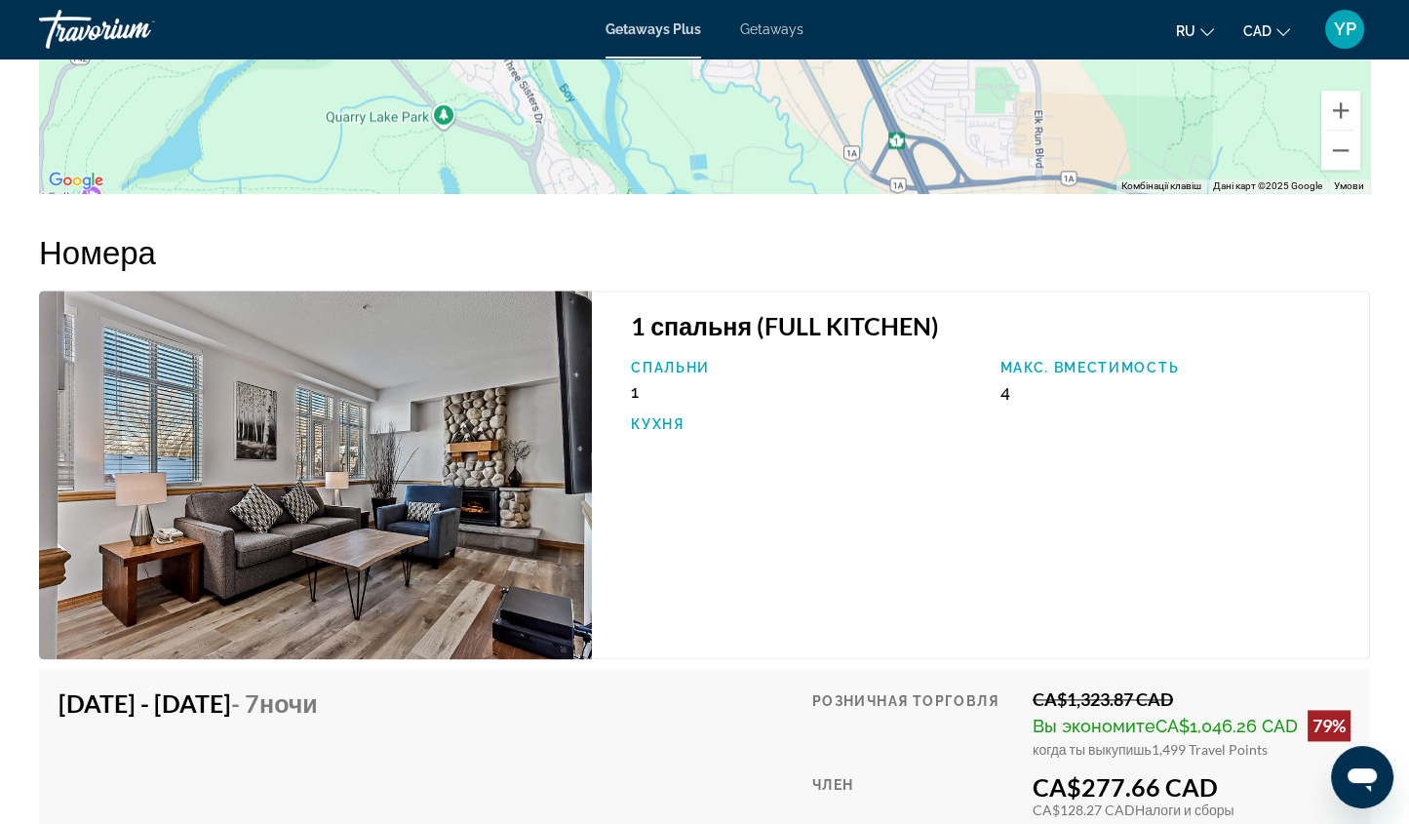
scroll to position [3083, 0]
click at [760, 26] on span "Getaways" at bounding box center [771, 29] width 63 height 16
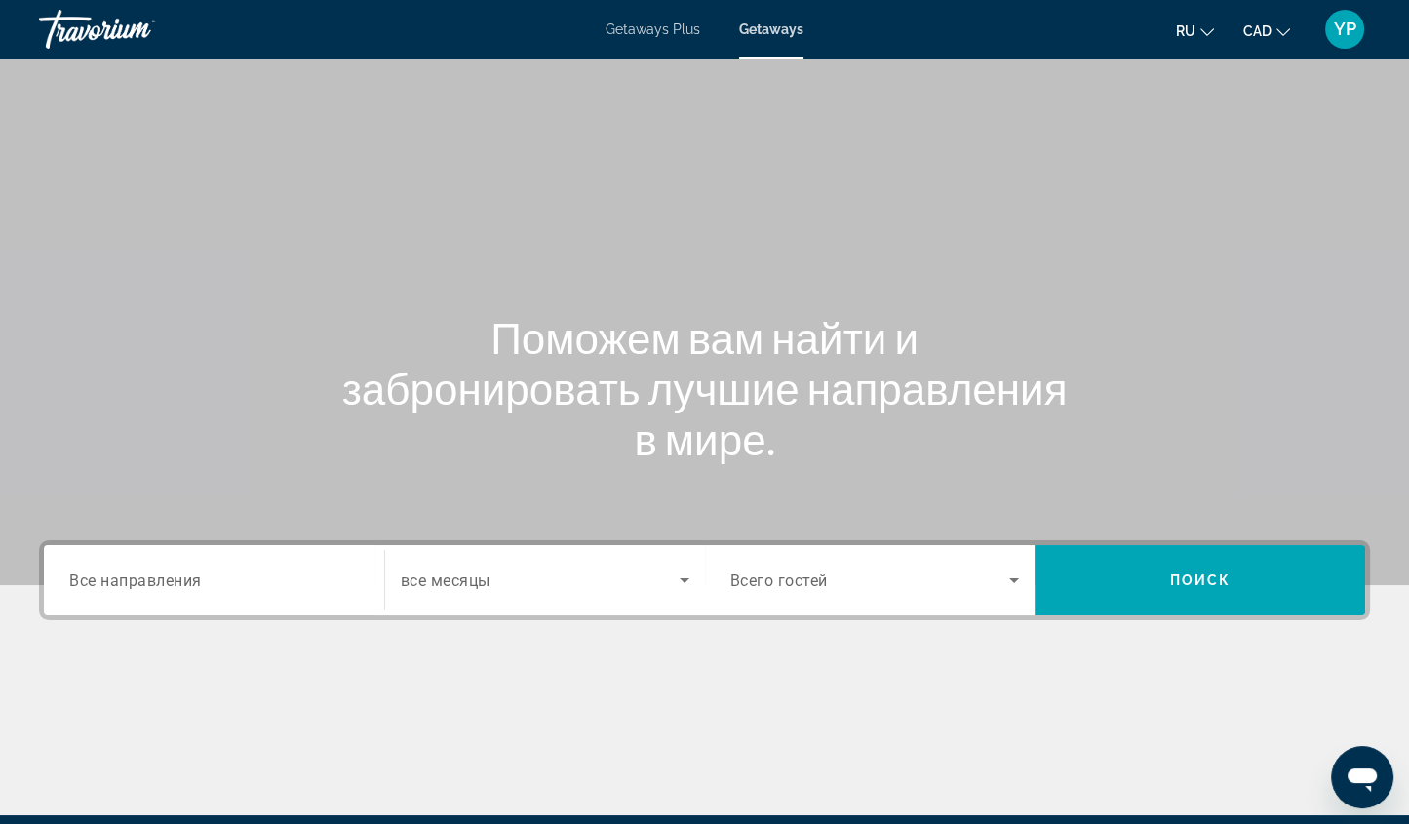
click at [194, 574] on span "Все направления" at bounding box center [135, 580] width 133 height 19
click at [194, 574] on input "Destination Все направления" at bounding box center [214, 581] width 290 height 23
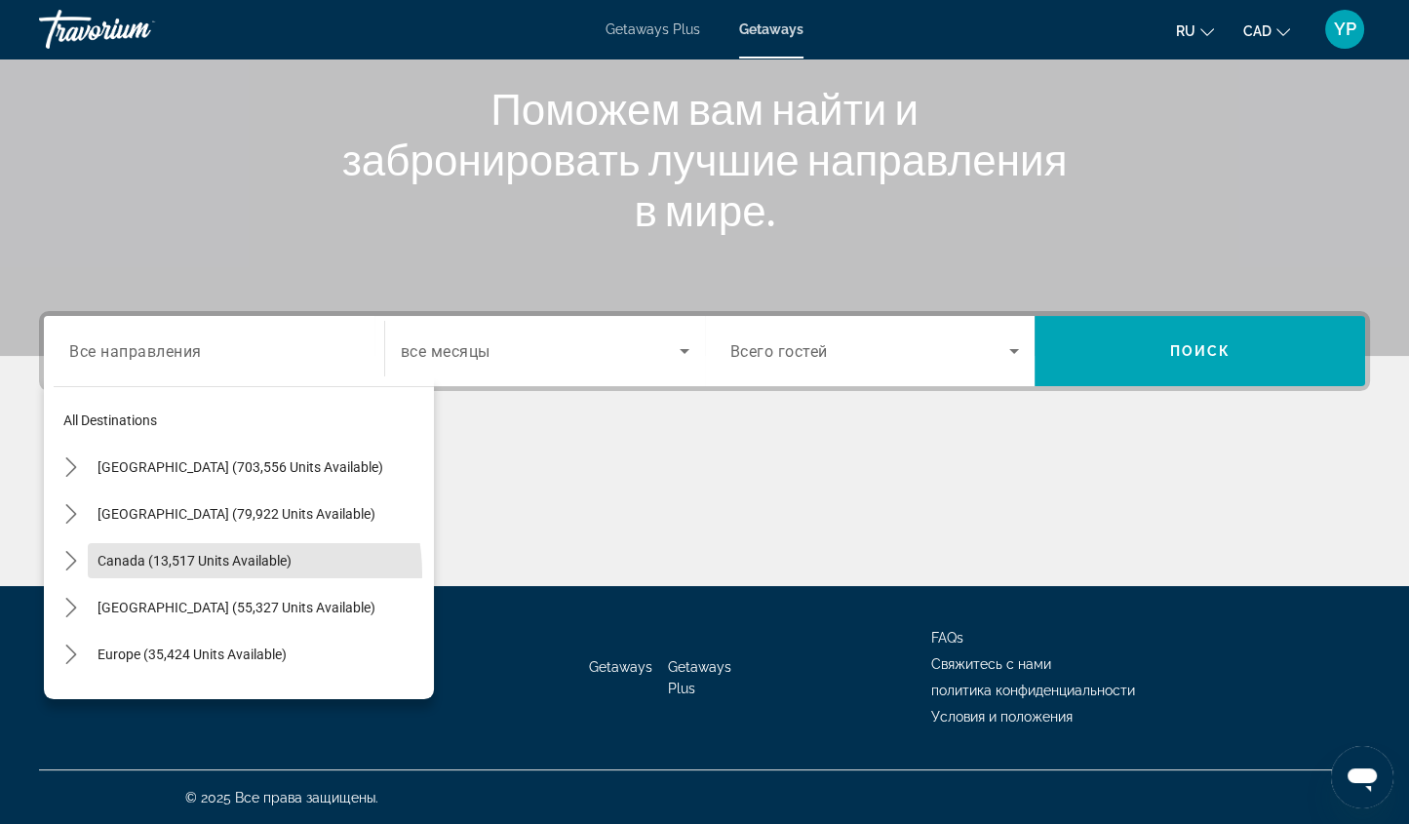
click at [194, 574] on span "Select destination: Canada (13,517 units available)" at bounding box center [261, 560] width 346 height 47
type input "**********"
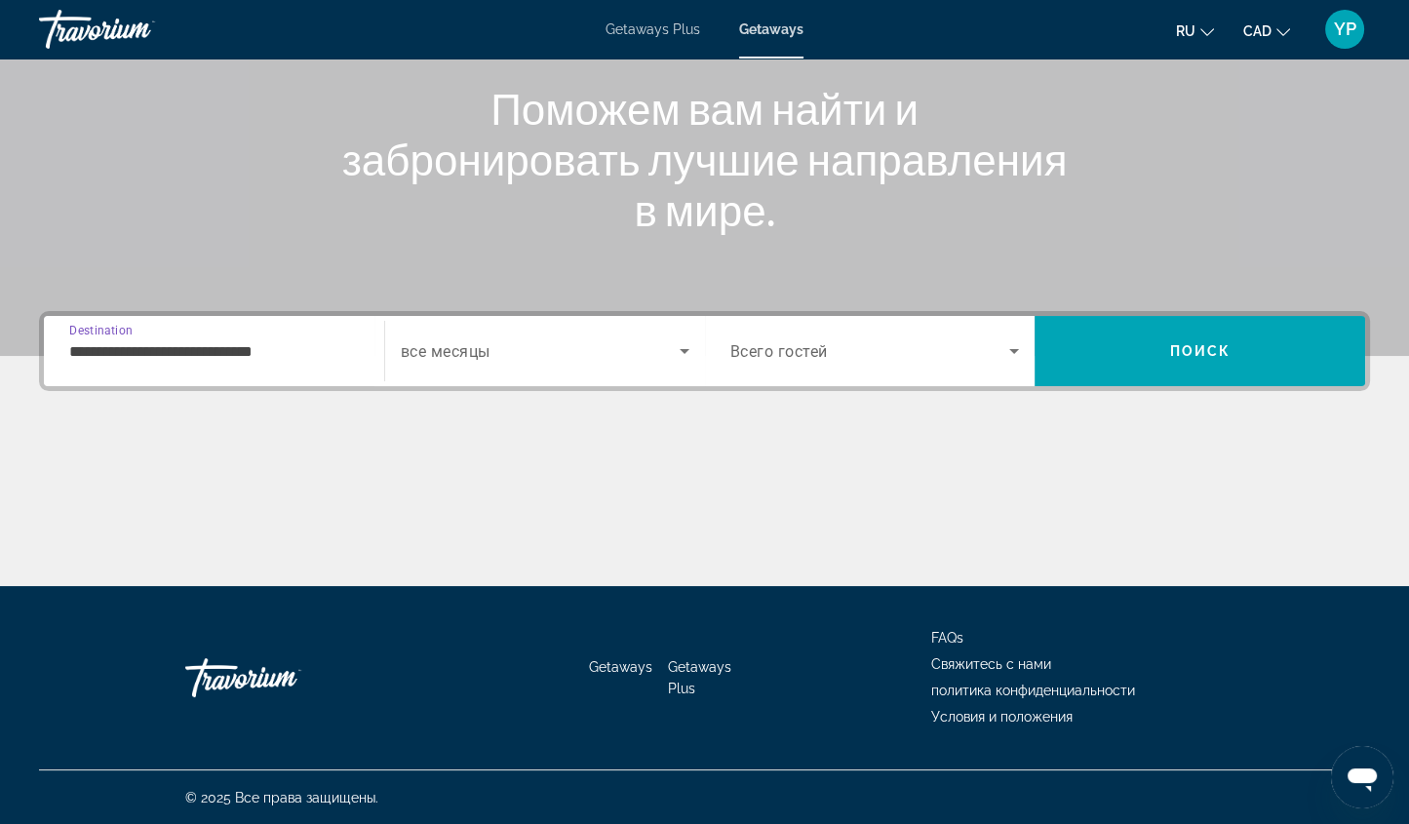
click at [612, 352] on span "Search widget" at bounding box center [540, 350] width 279 height 23
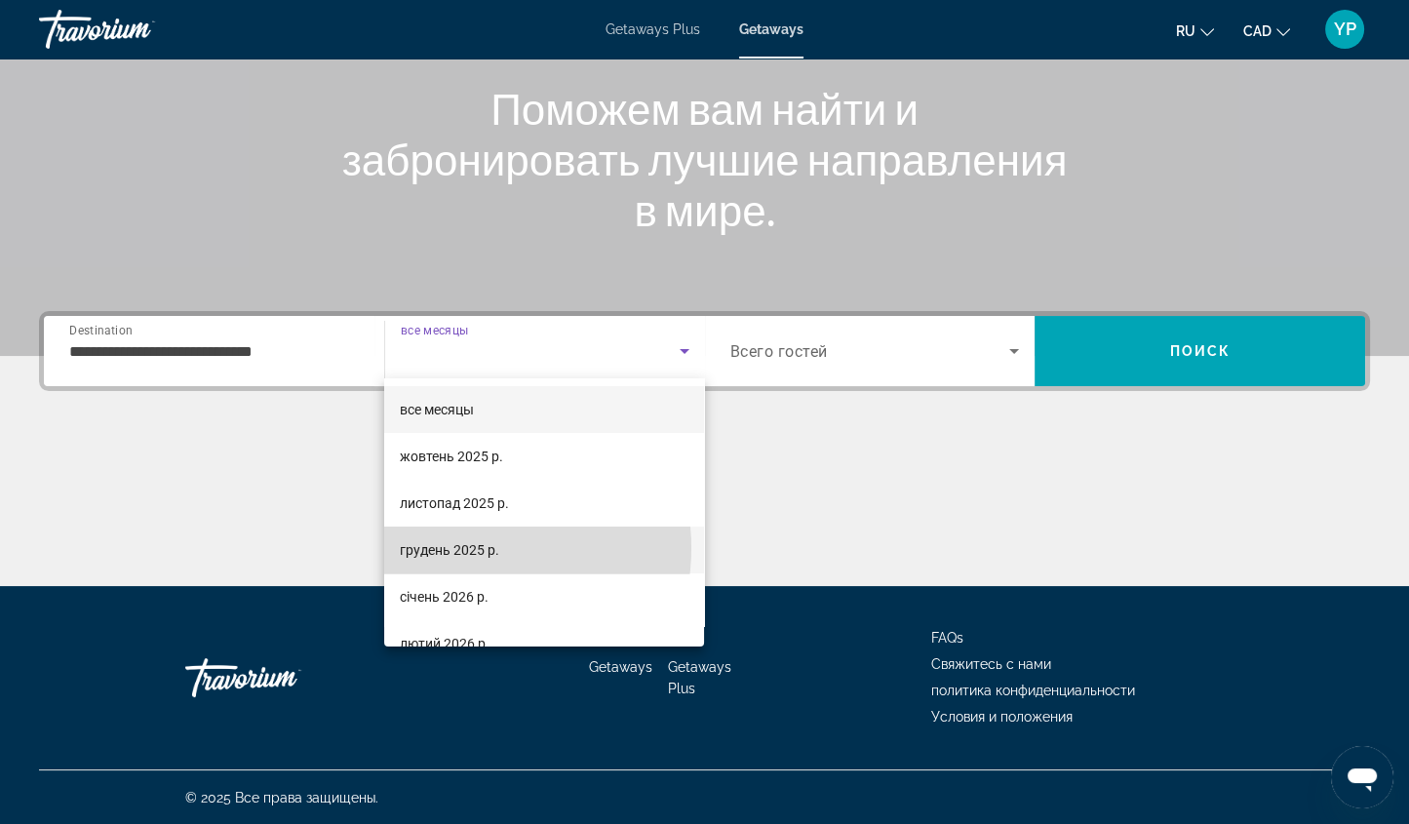
click at [464, 548] on span "грудень 2025 р." at bounding box center [449, 549] width 99 height 23
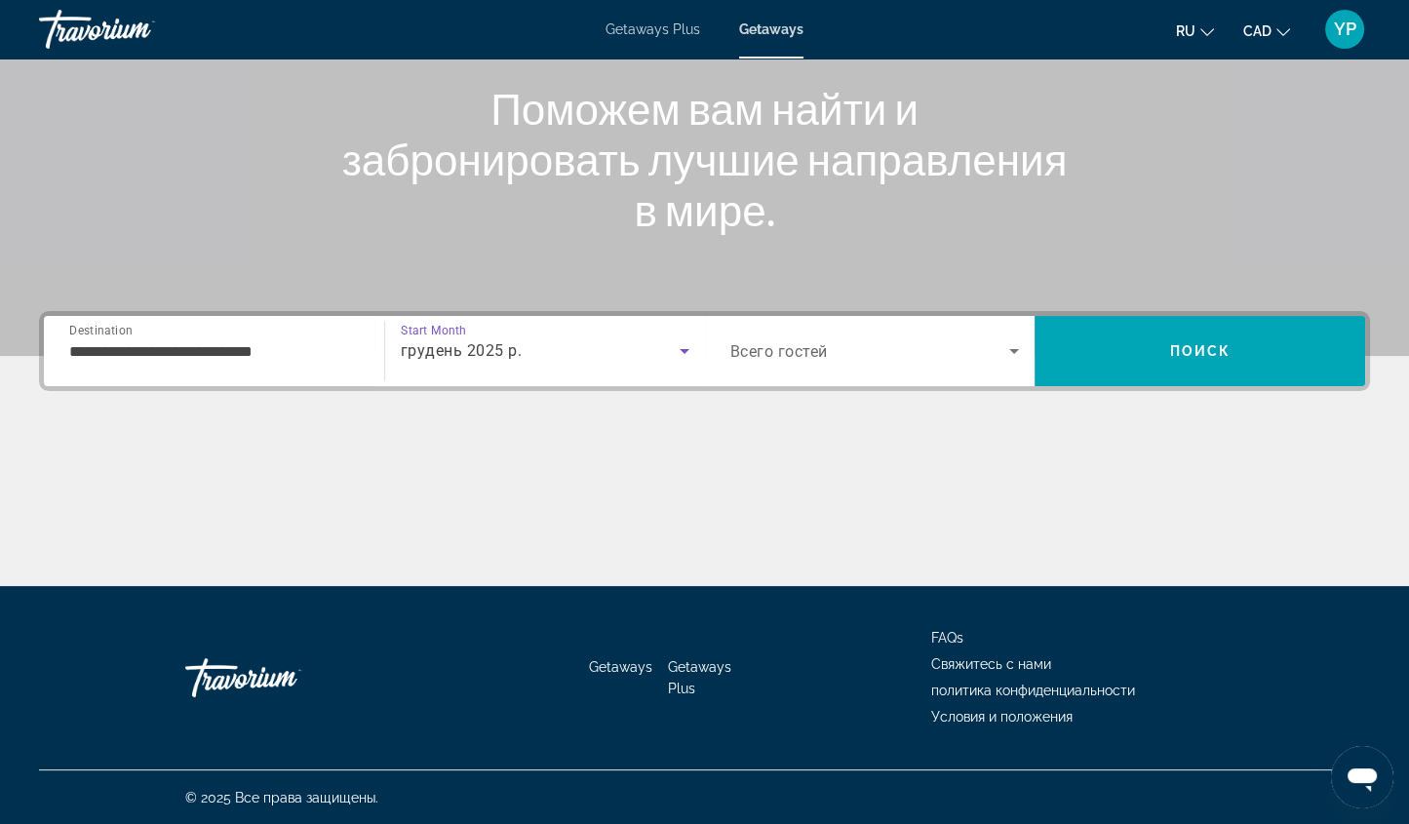
click at [992, 359] on span "Search widget" at bounding box center [870, 350] width 280 height 23
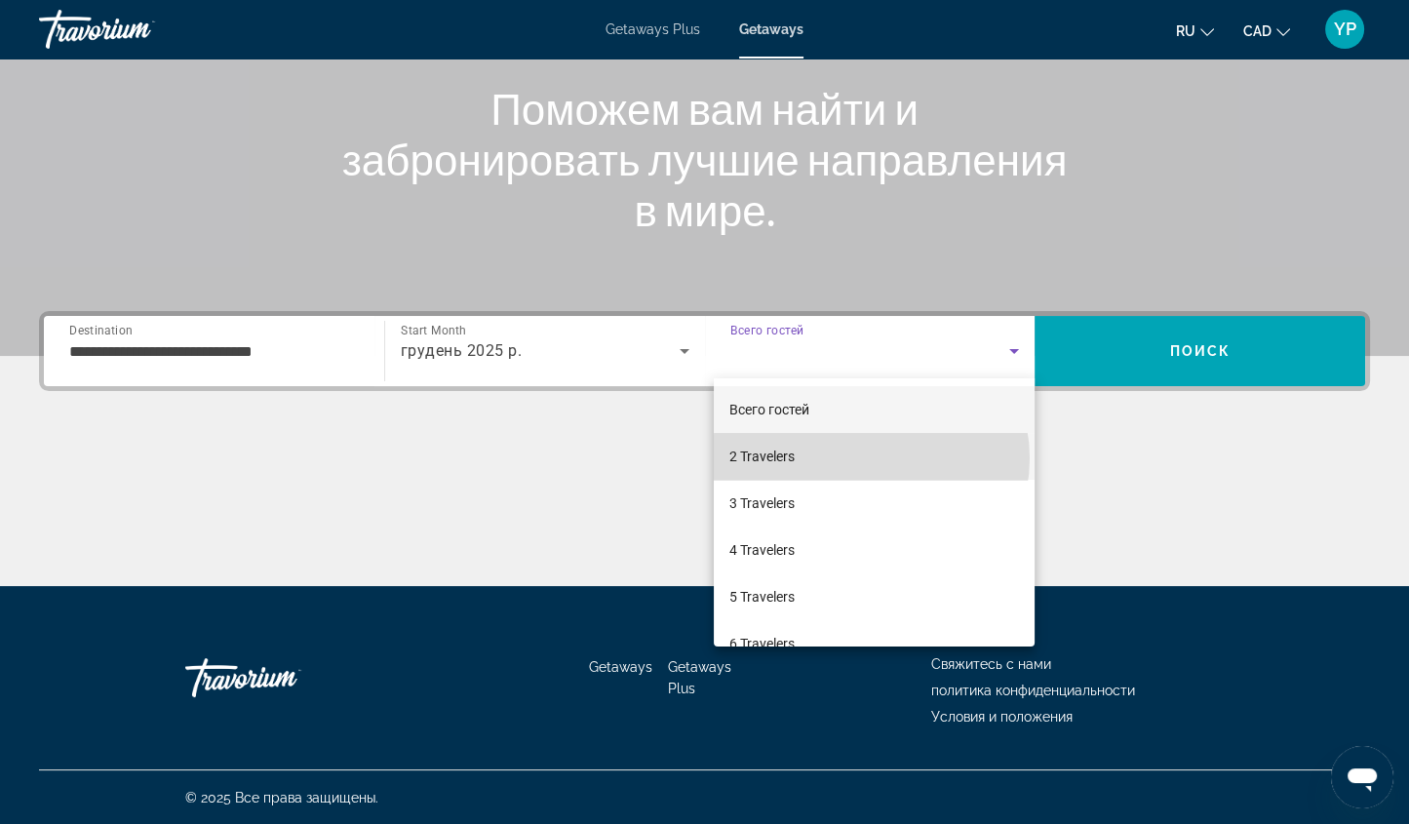
click at [871, 458] on mat-option "2 Travelers" at bounding box center [874, 456] width 321 height 47
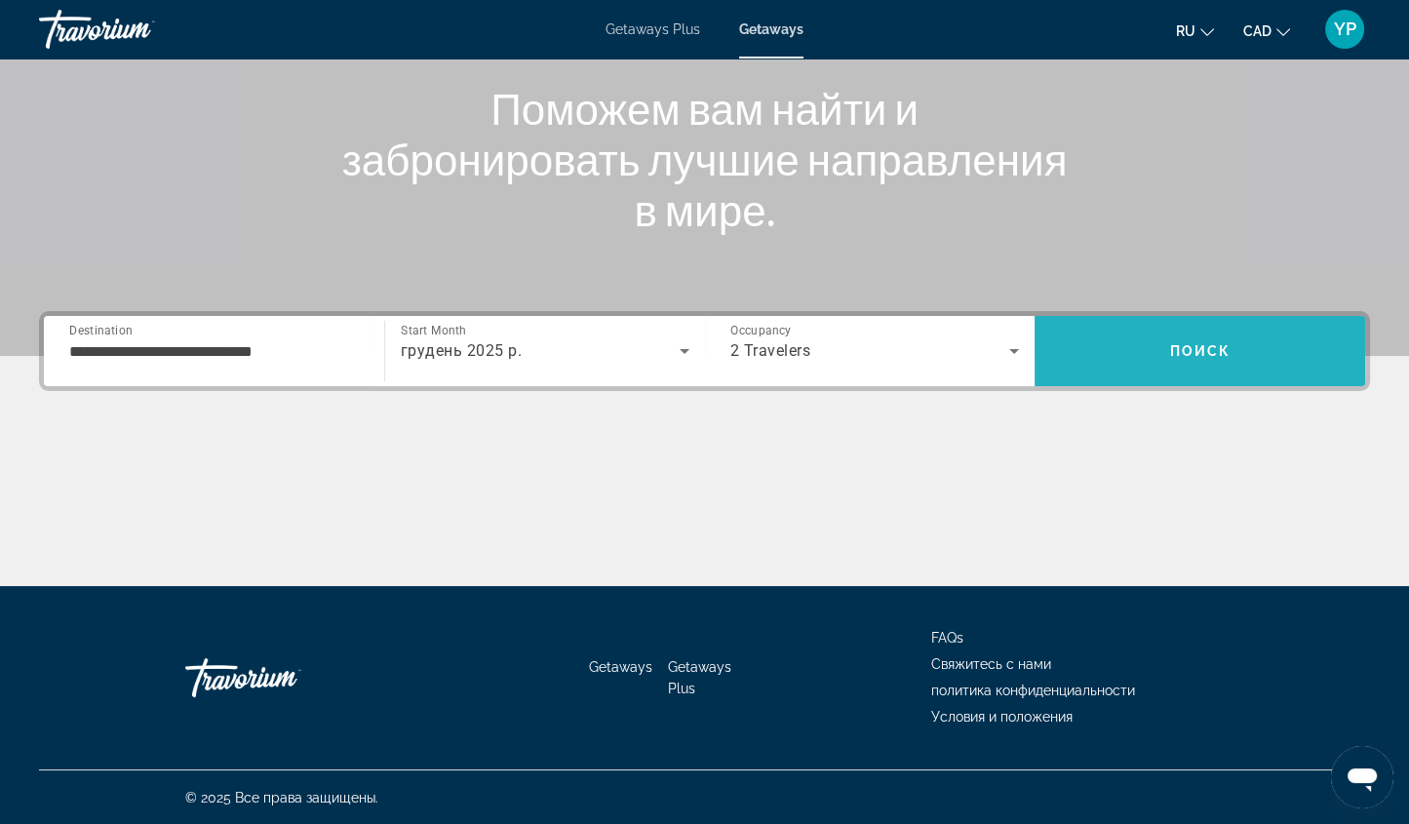
click at [1158, 362] on span "Search" at bounding box center [1200, 351] width 331 height 47
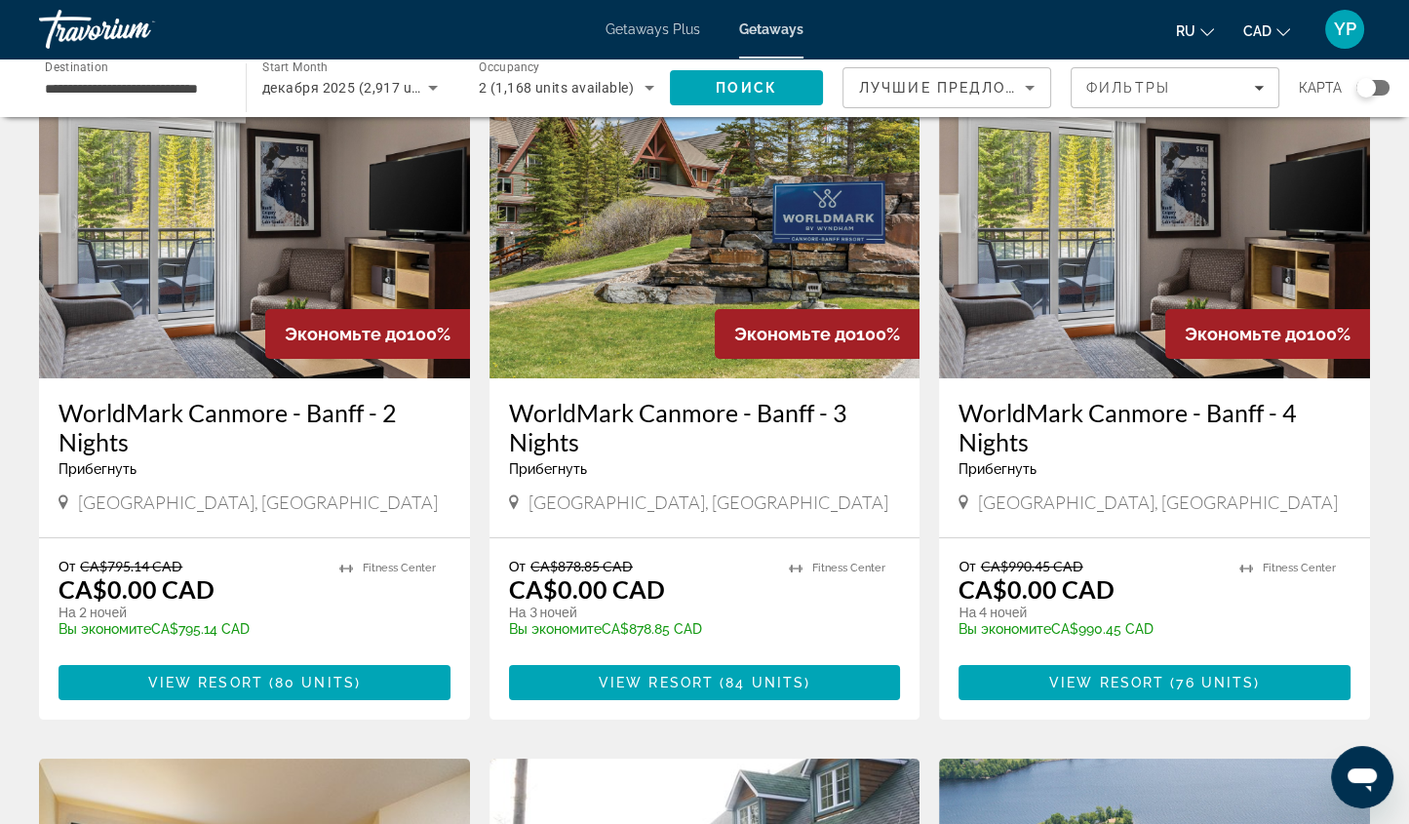
scroll to position [118, 0]
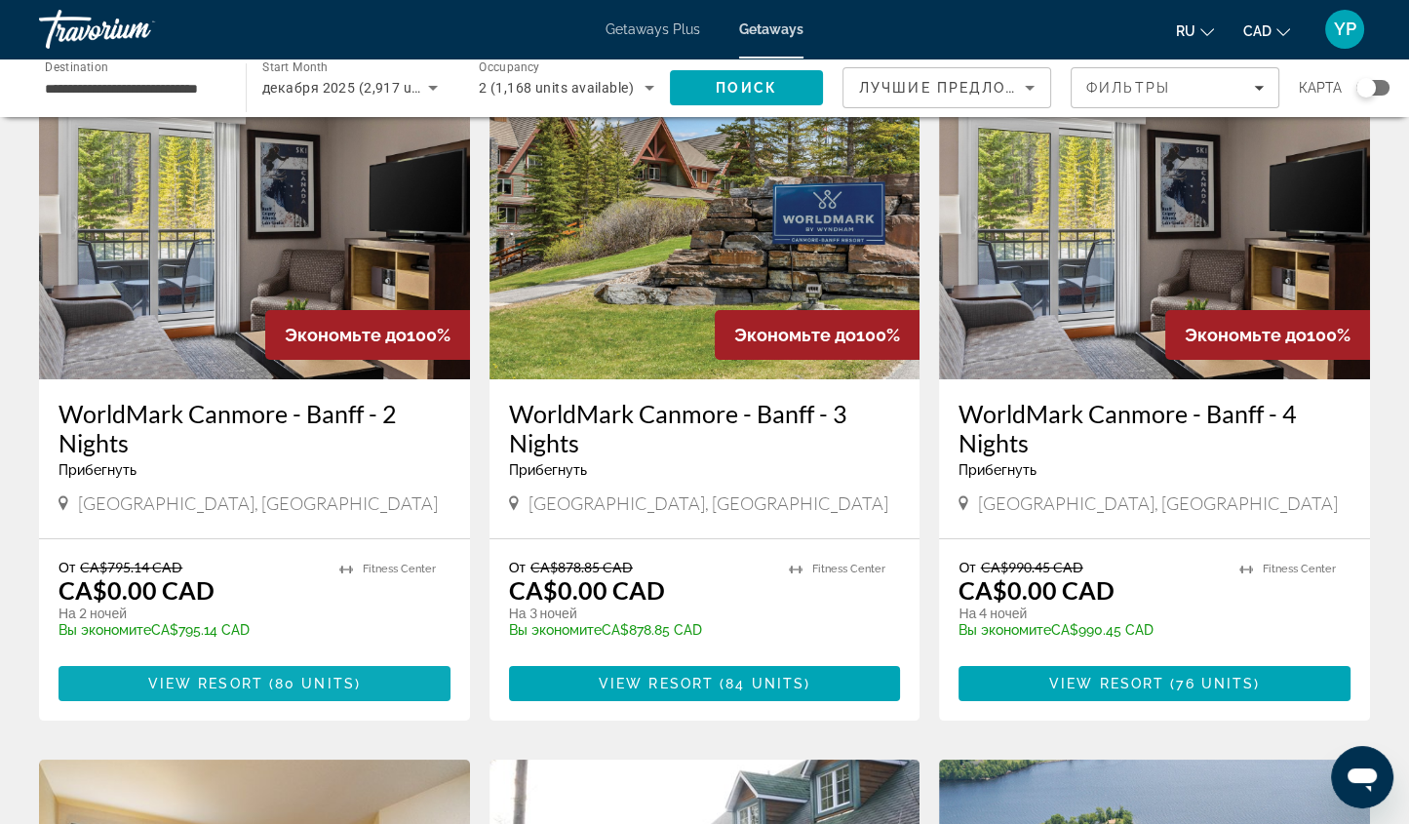
click at [338, 690] on span "View Resort ( 80 units )" at bounding box center [254, 684] width 213 height 16
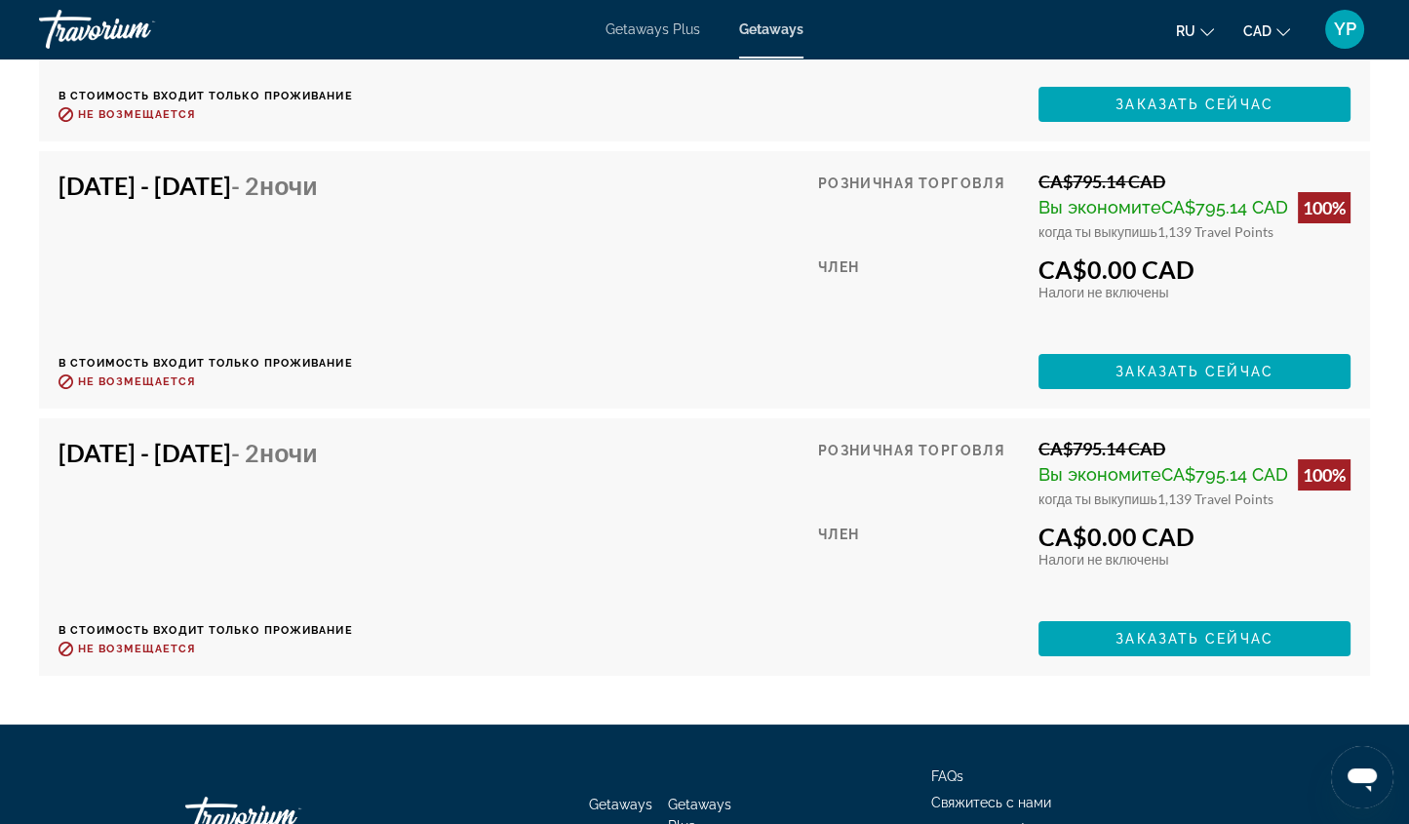
scroll to position [9280, 0]
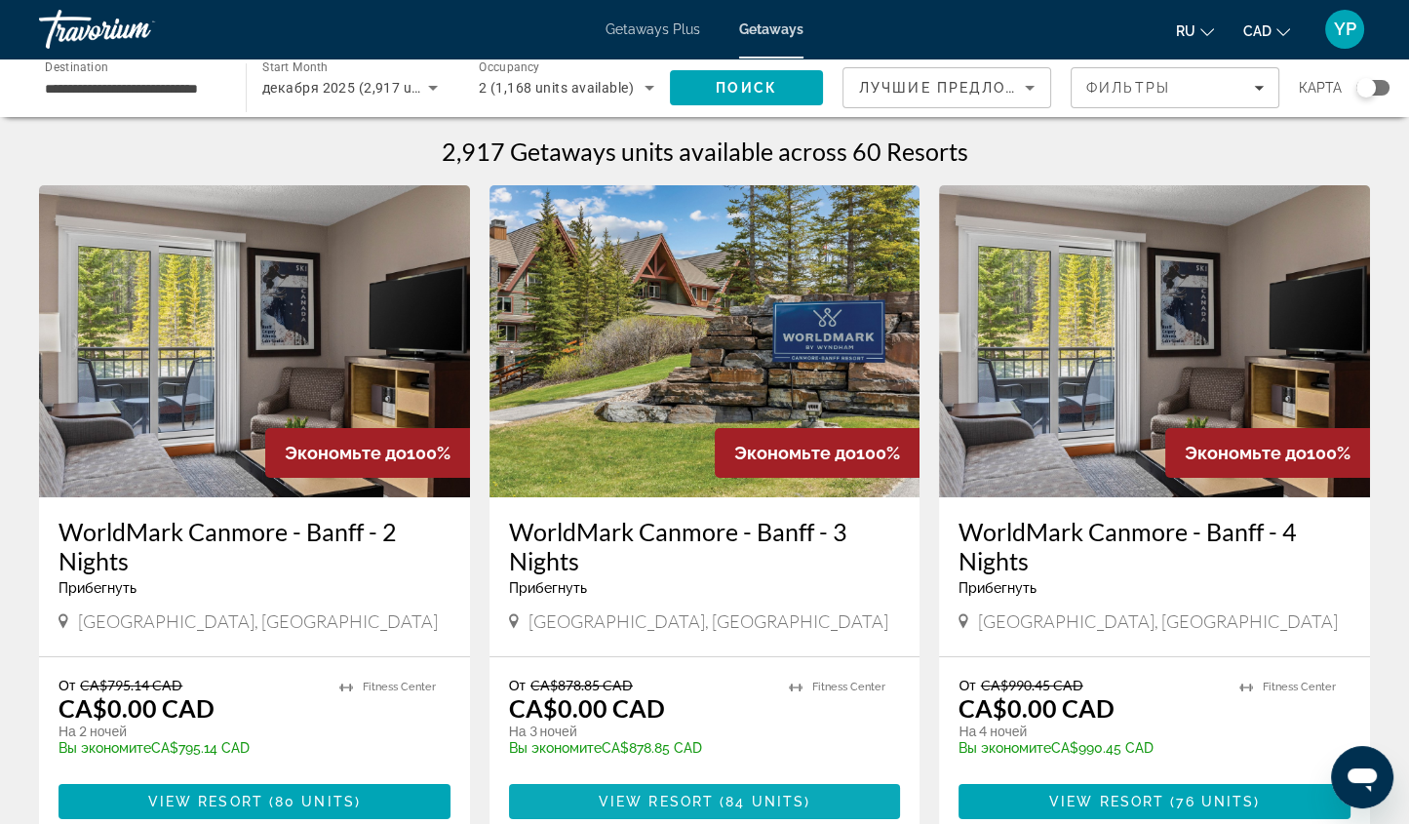
click at [757, 798] on span "84 units" at bounding box center [765, 802] width 79 height 16
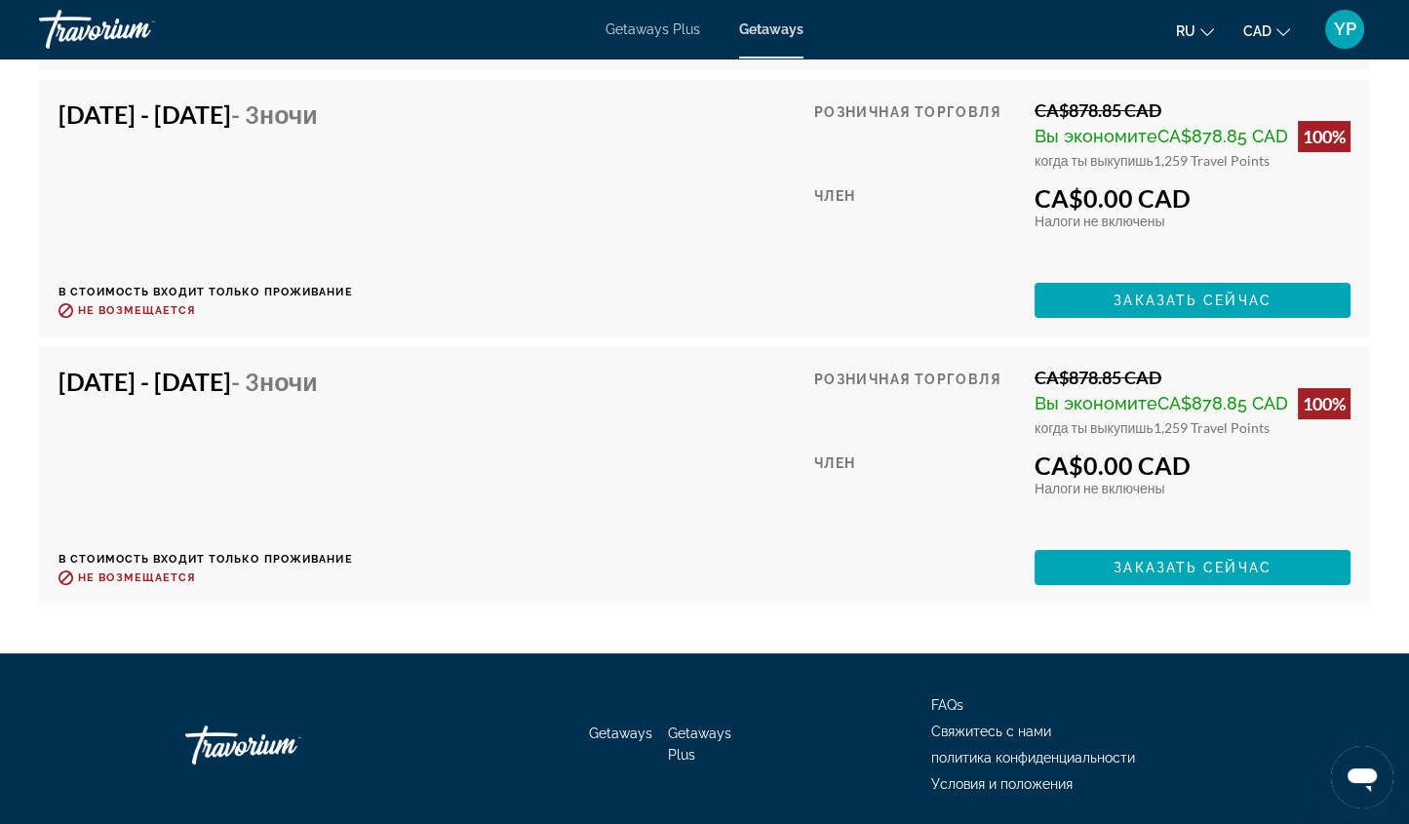
scroll to position [9630, 0]
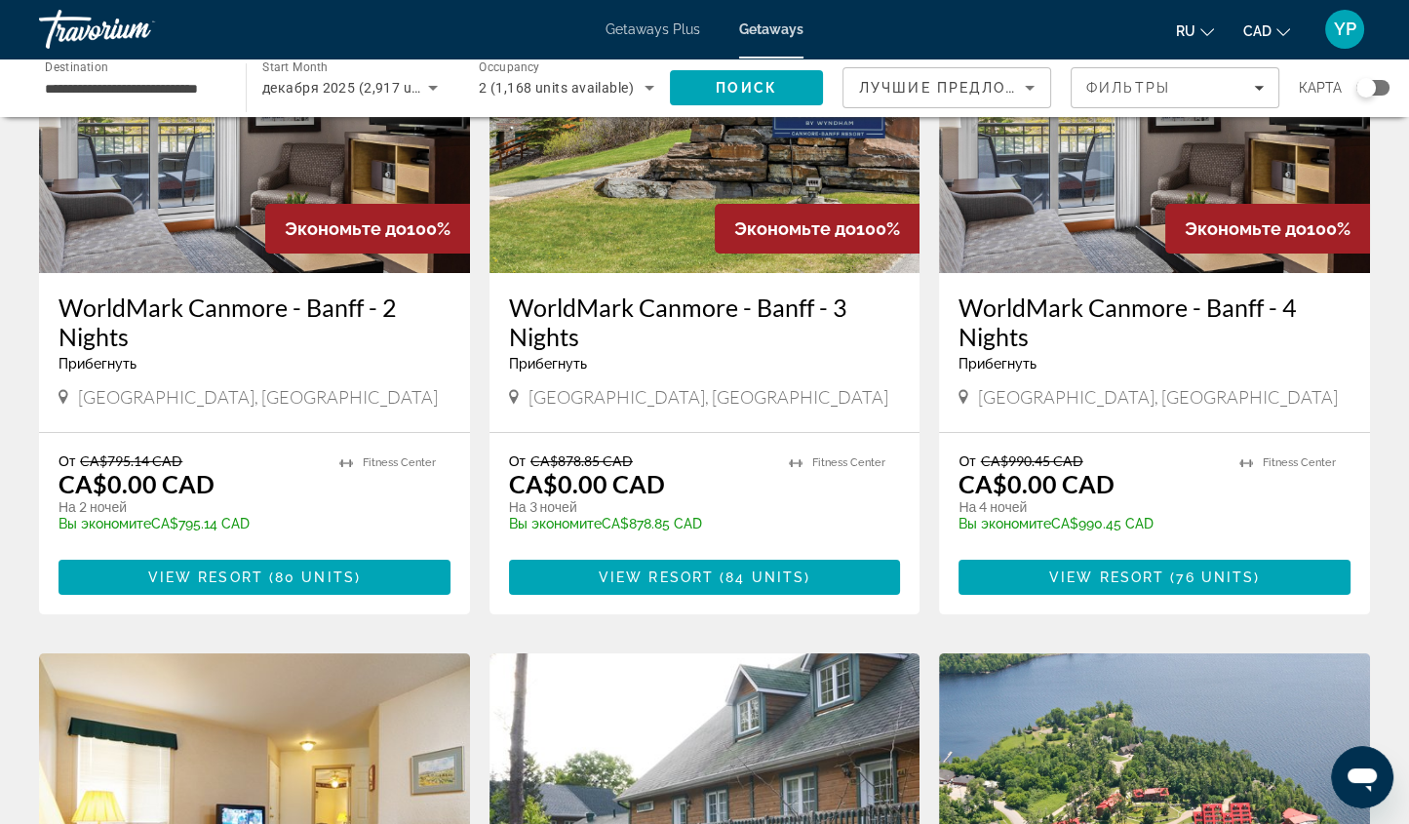
scroll to position [217, 0]
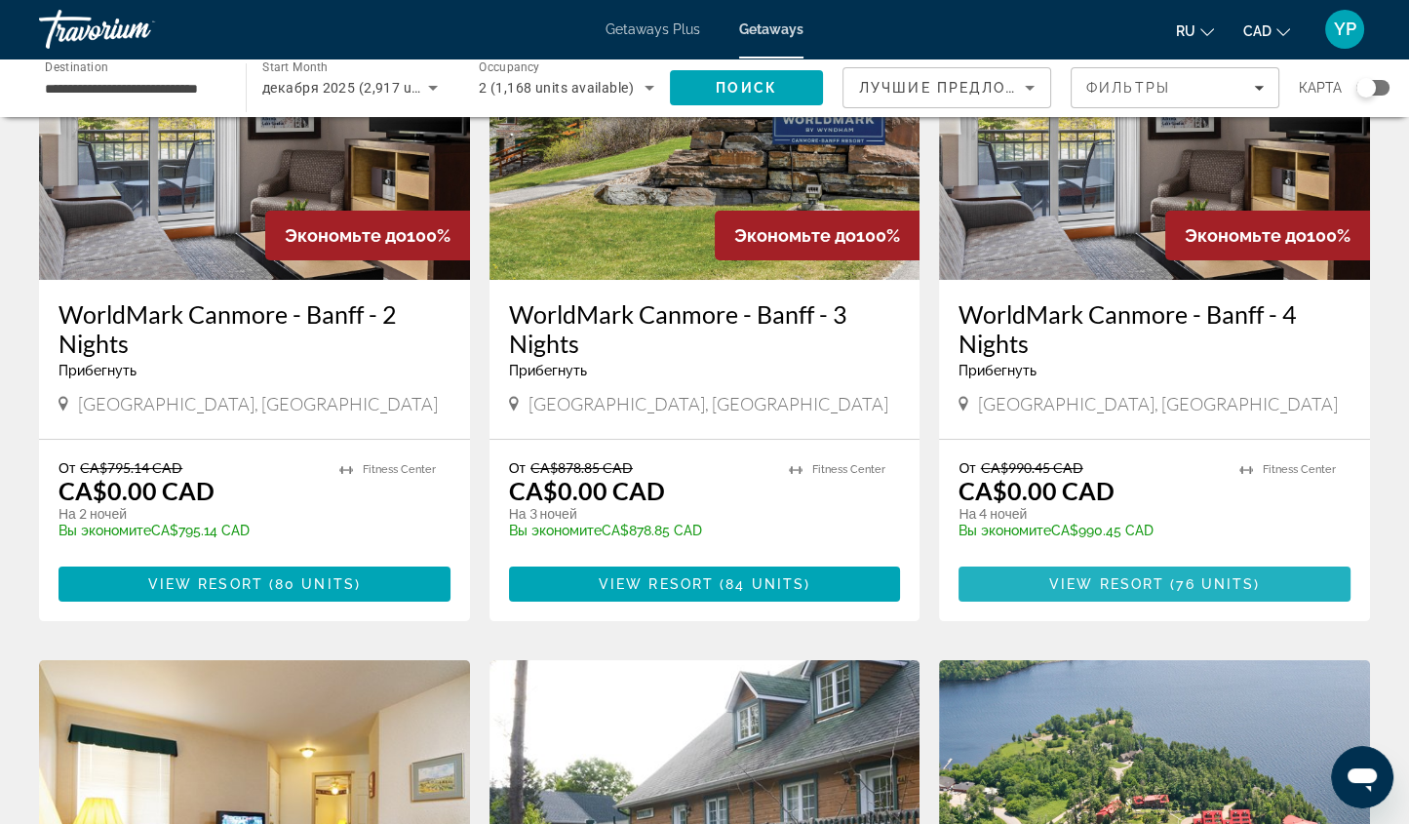
click at [1069, 576] on span "View Resort" at bounding box center [1106, 584] width 115 height 16
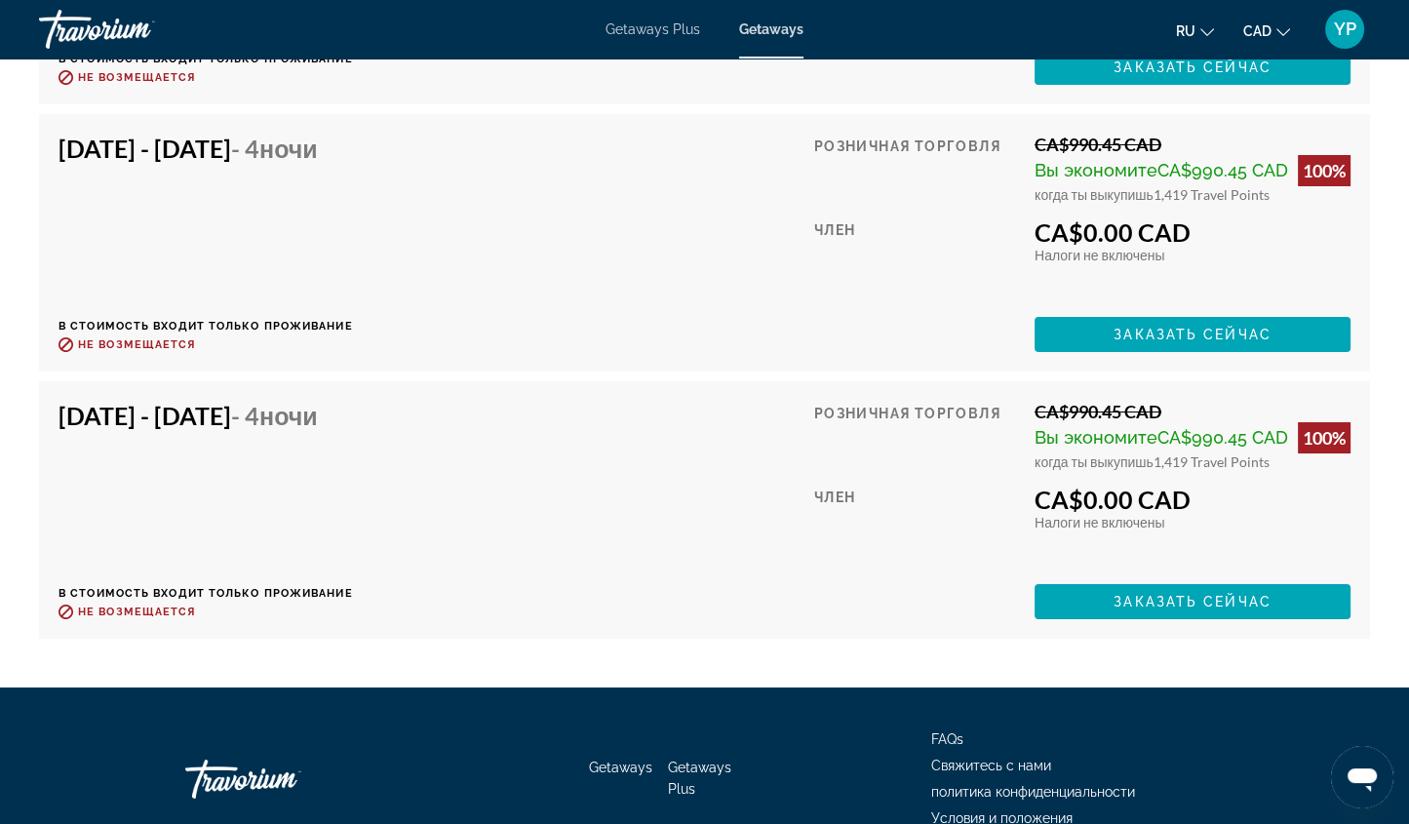
scroll to position [9032, 0]
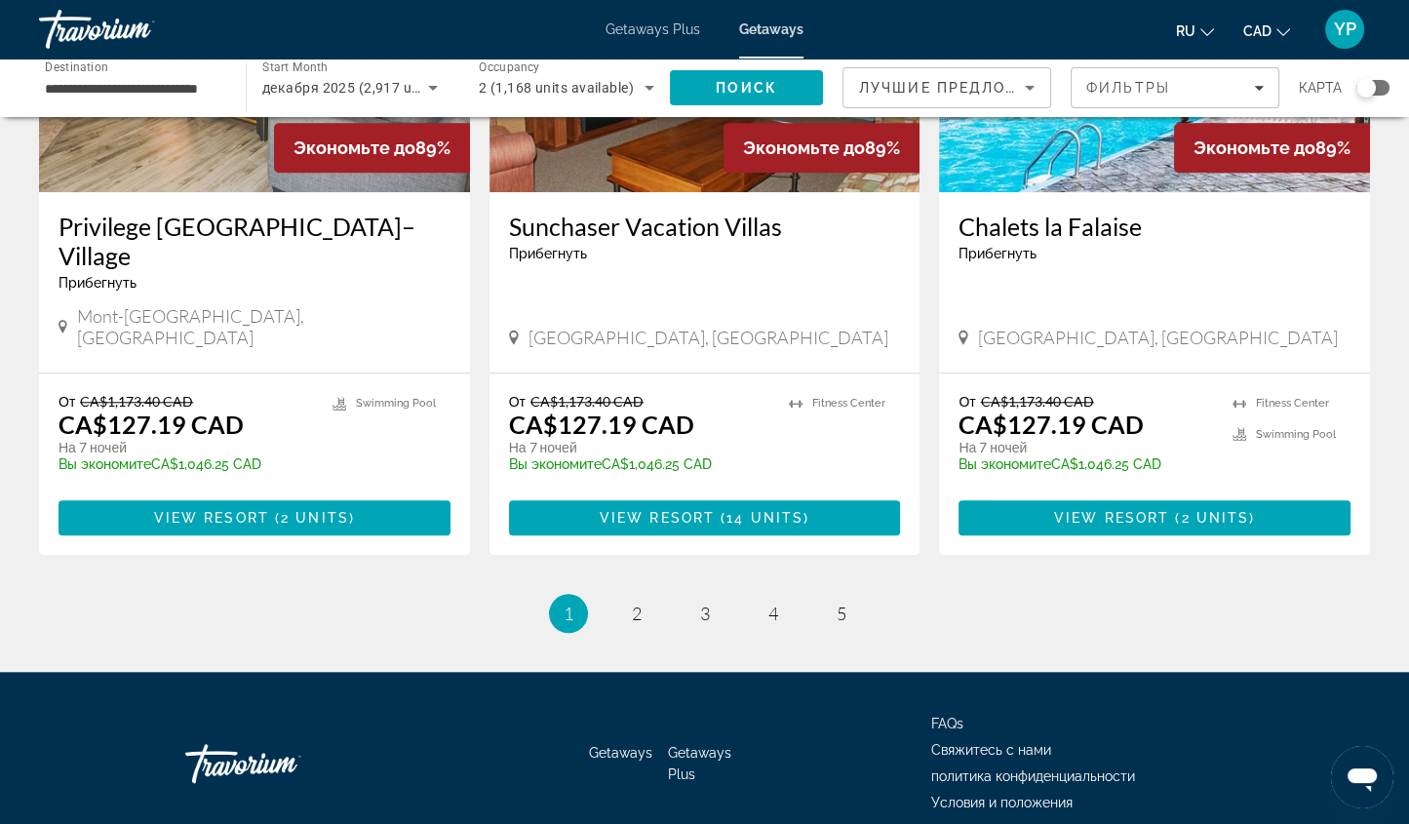
scroll to position [2373, 0]
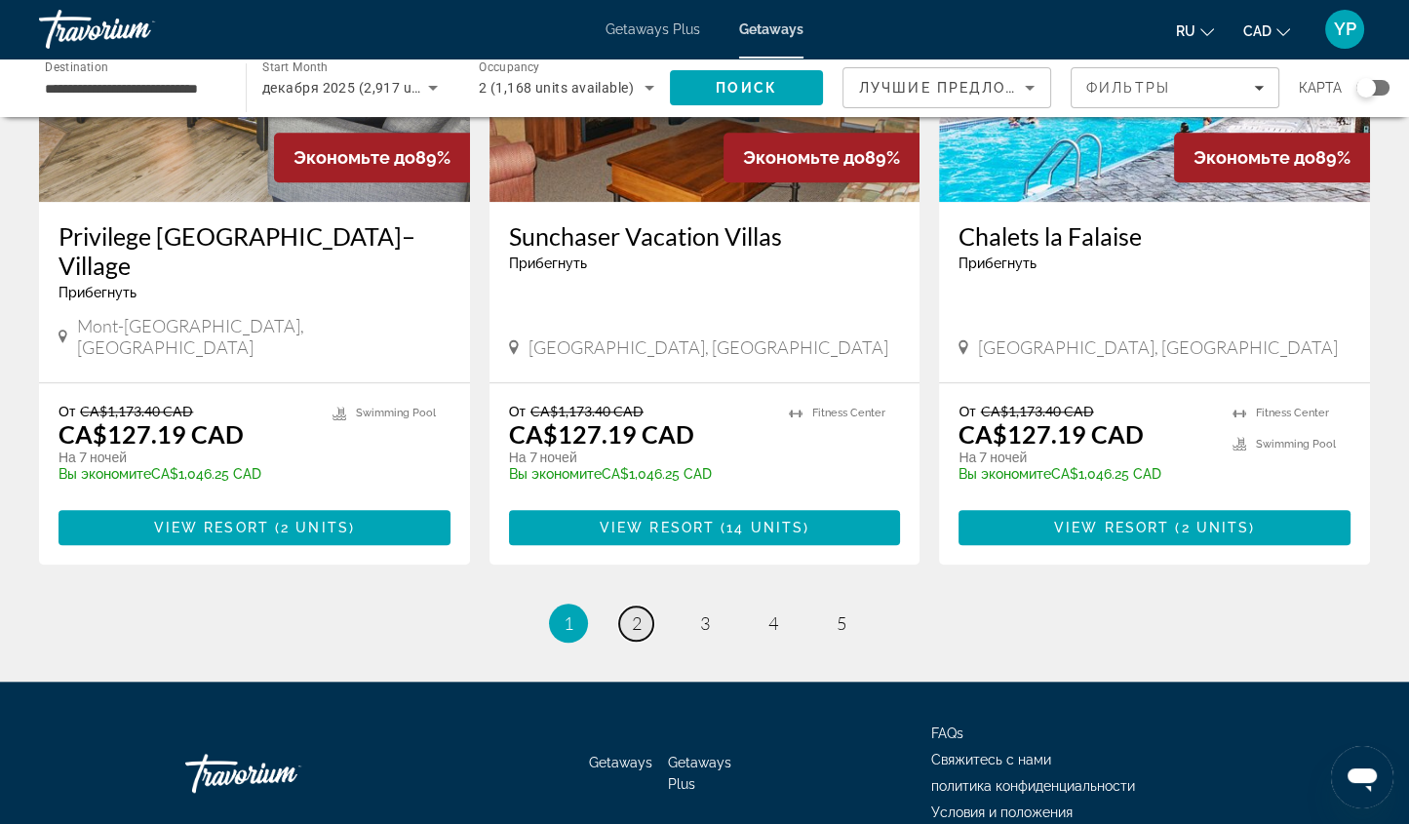
click at [639, 612] on span "2" at bounding box center [637, 622] width 10 height 21
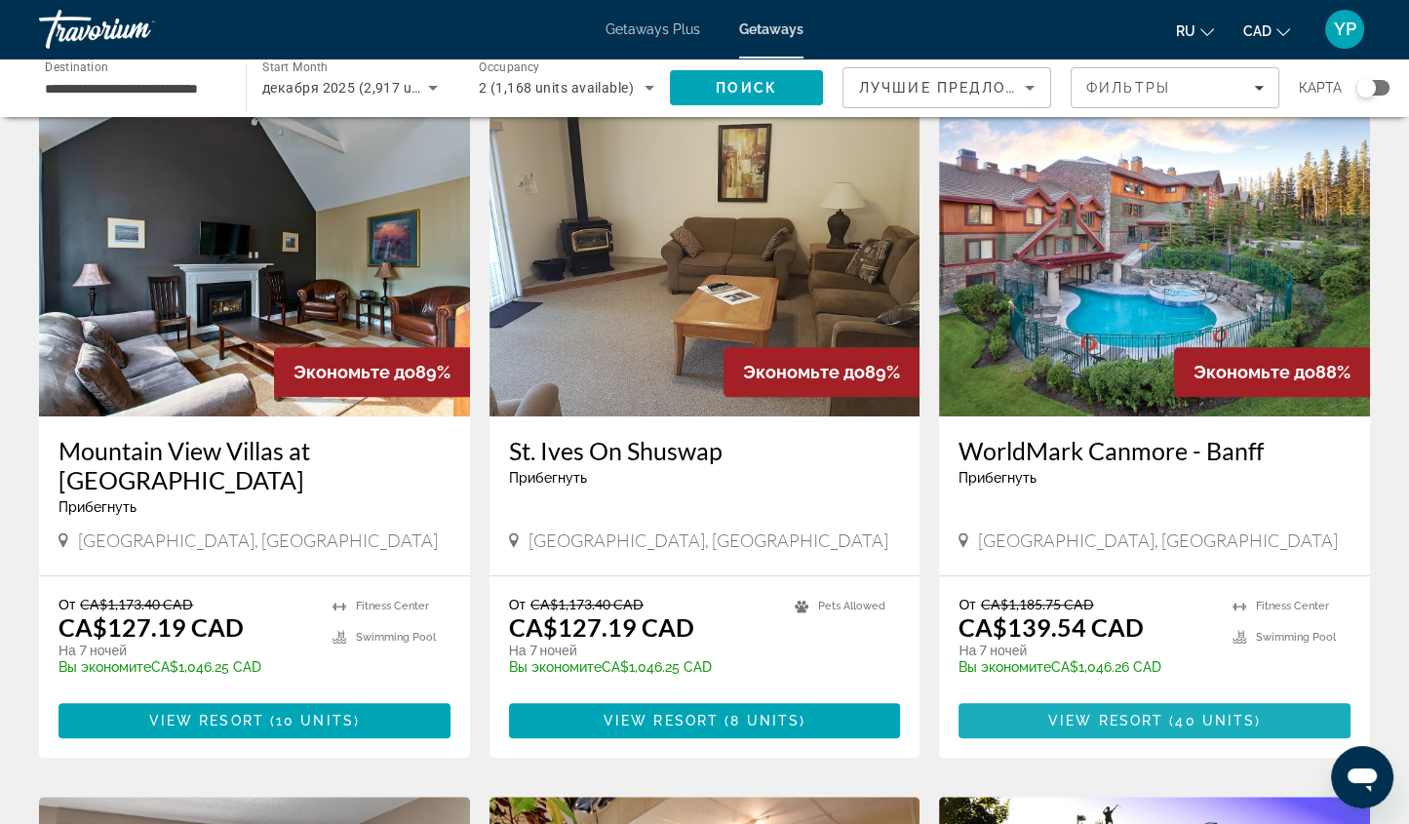
scroll to position [1449, 0]
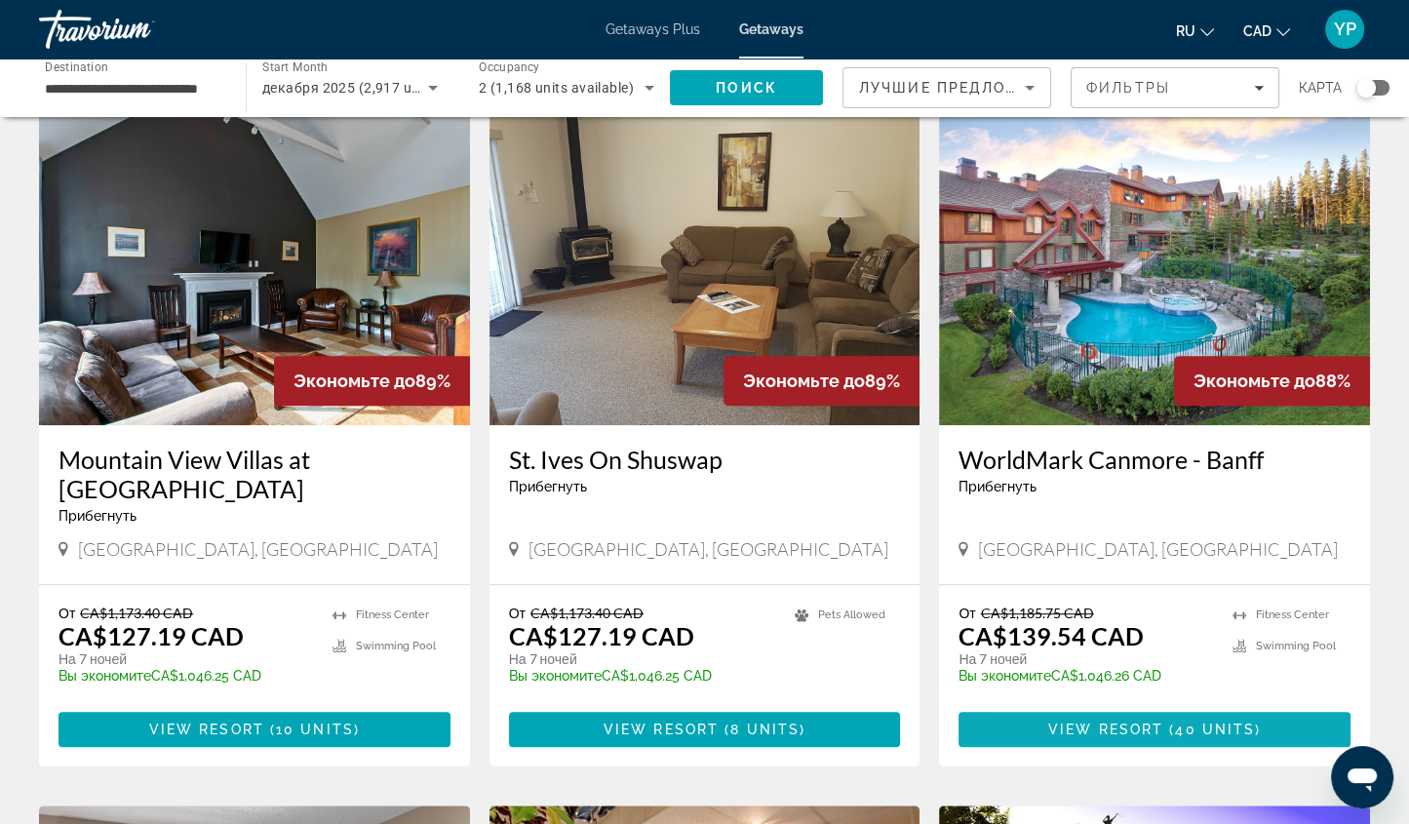
click at [1241, 722] on span "40 units" at bounding box center [1215, 730] width 80 height 16
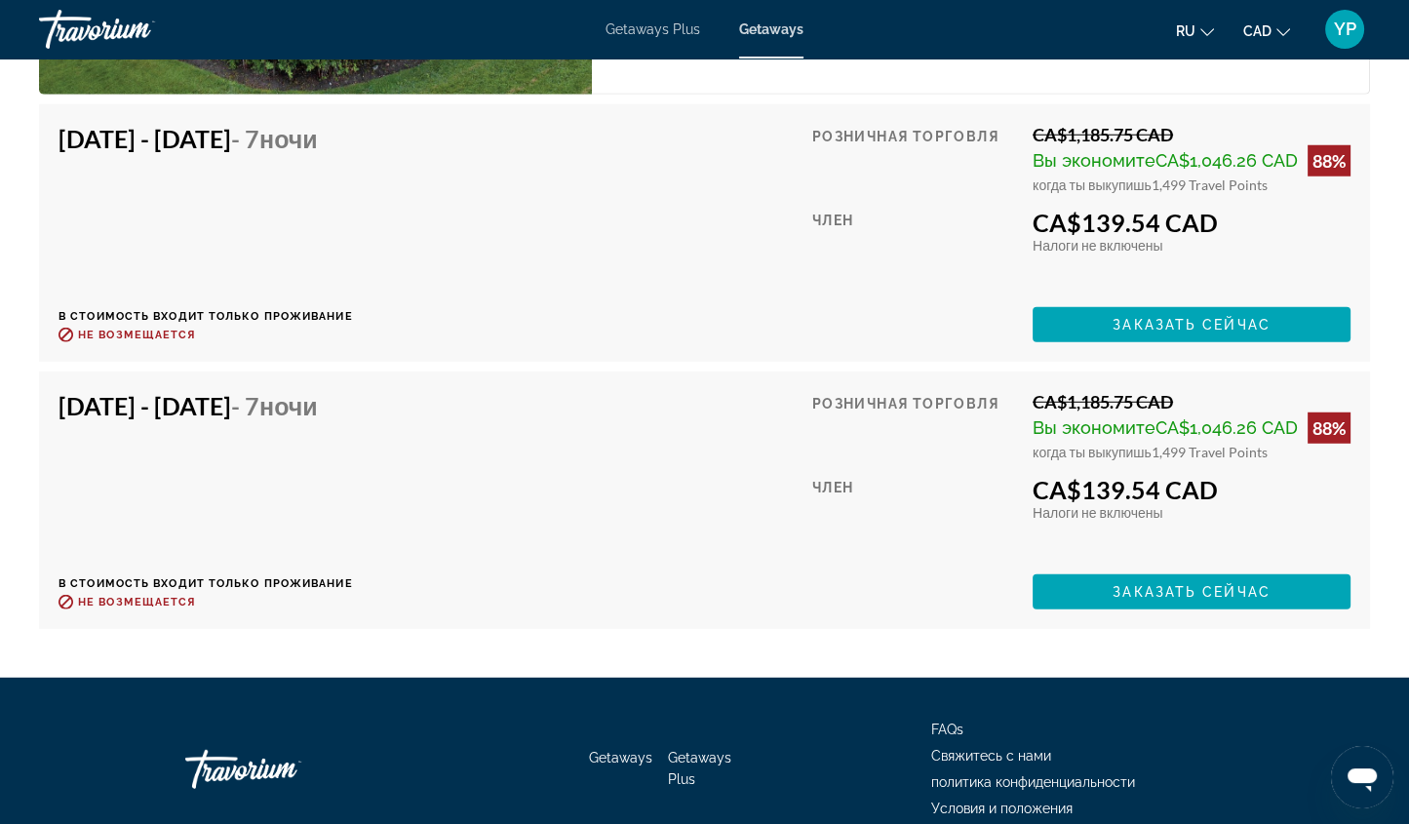
scroll to position [6867, 0]
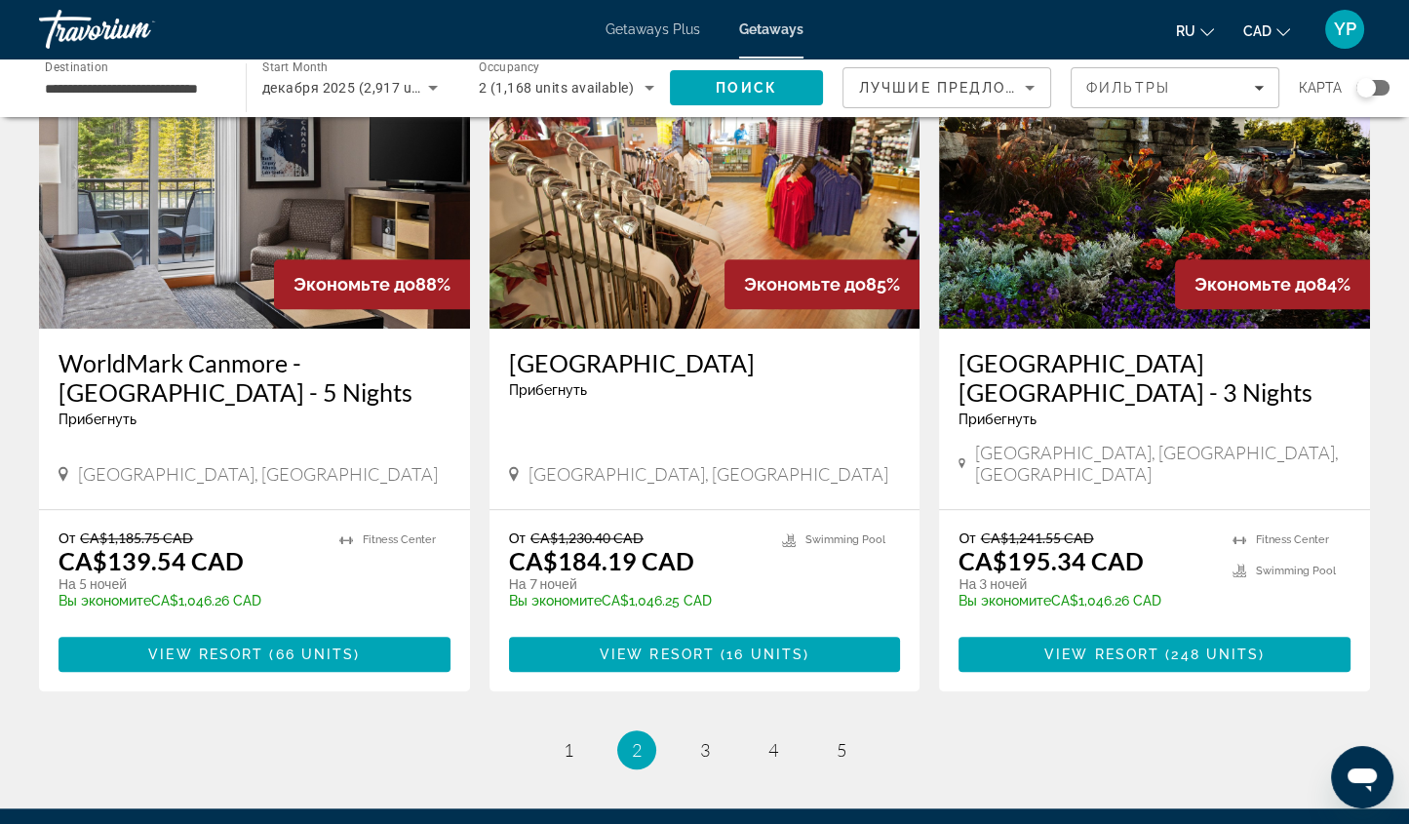
scroll to position [2249, 0]
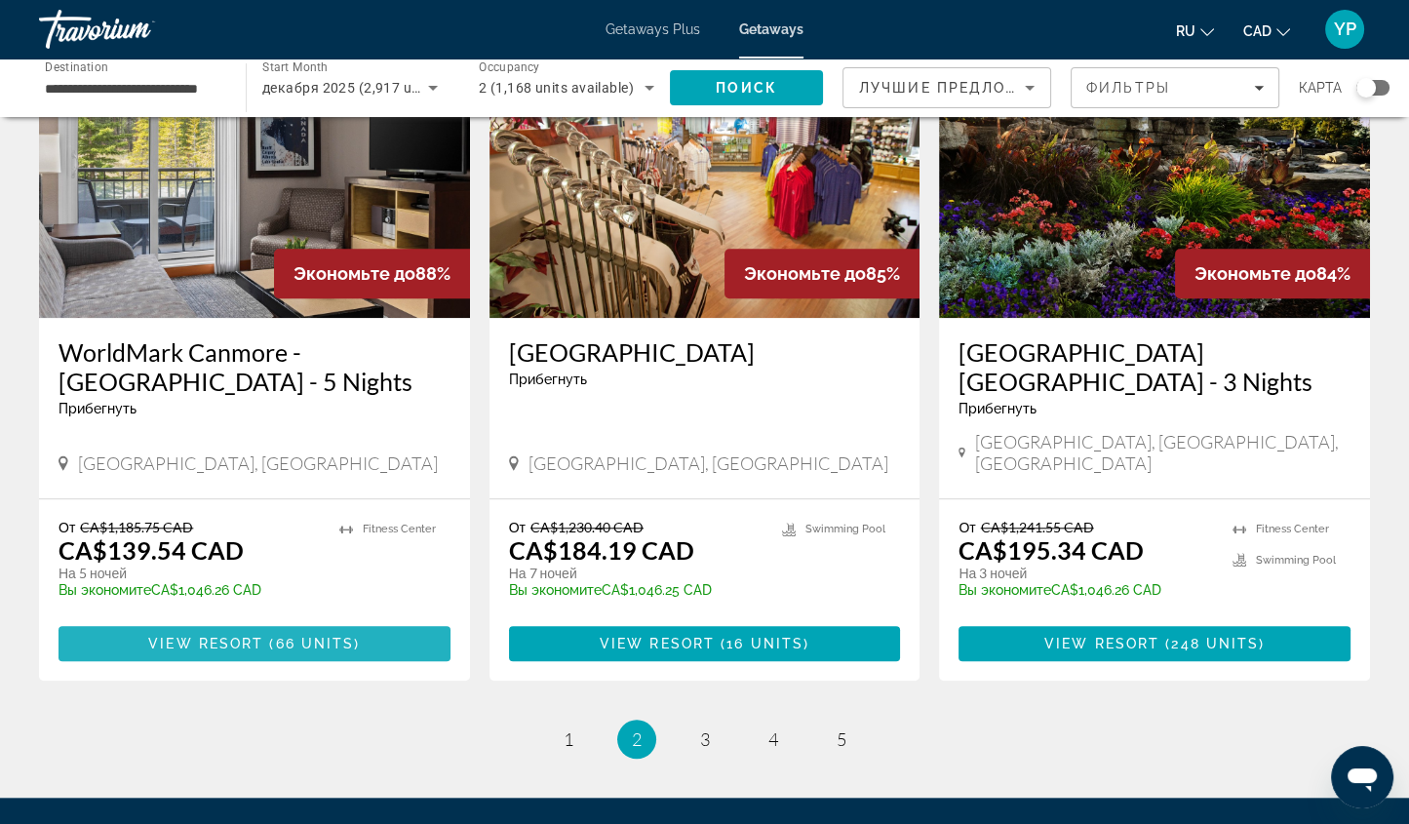
click at [281, 620] on span "Main content" at bounding box center [255, 643] width 392 height 47
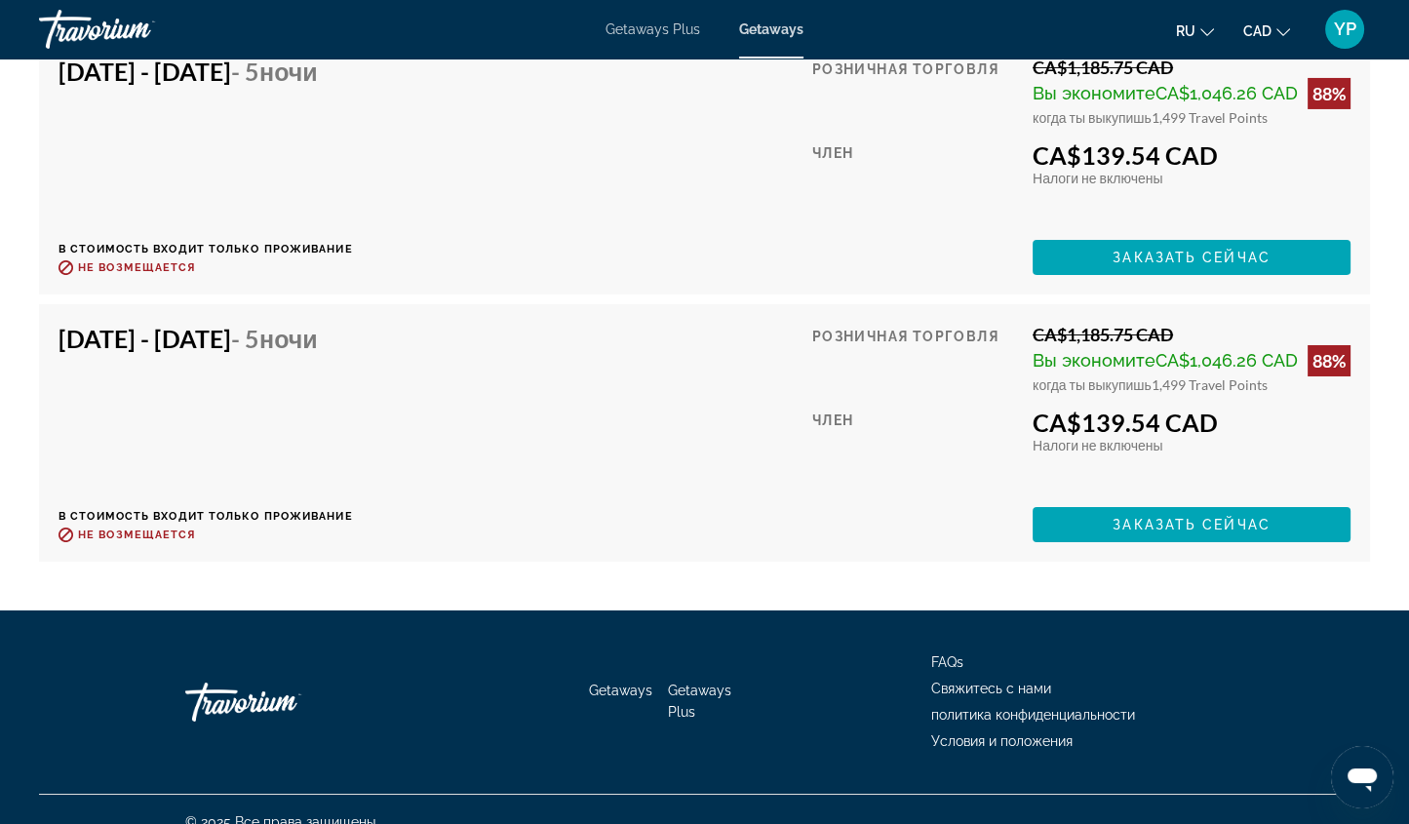
scroll to position [8650, 0]
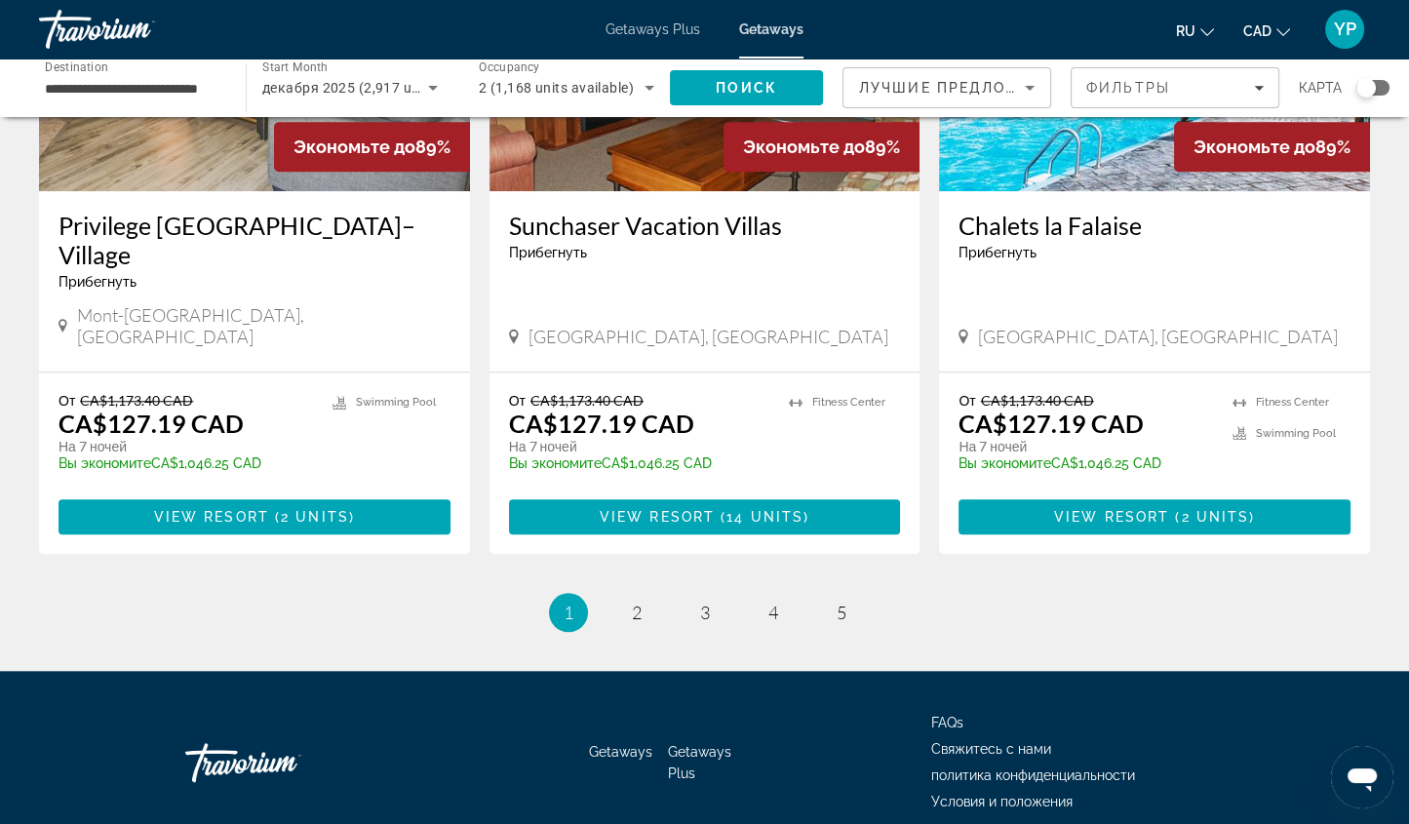
scroll to position [2383, 0]
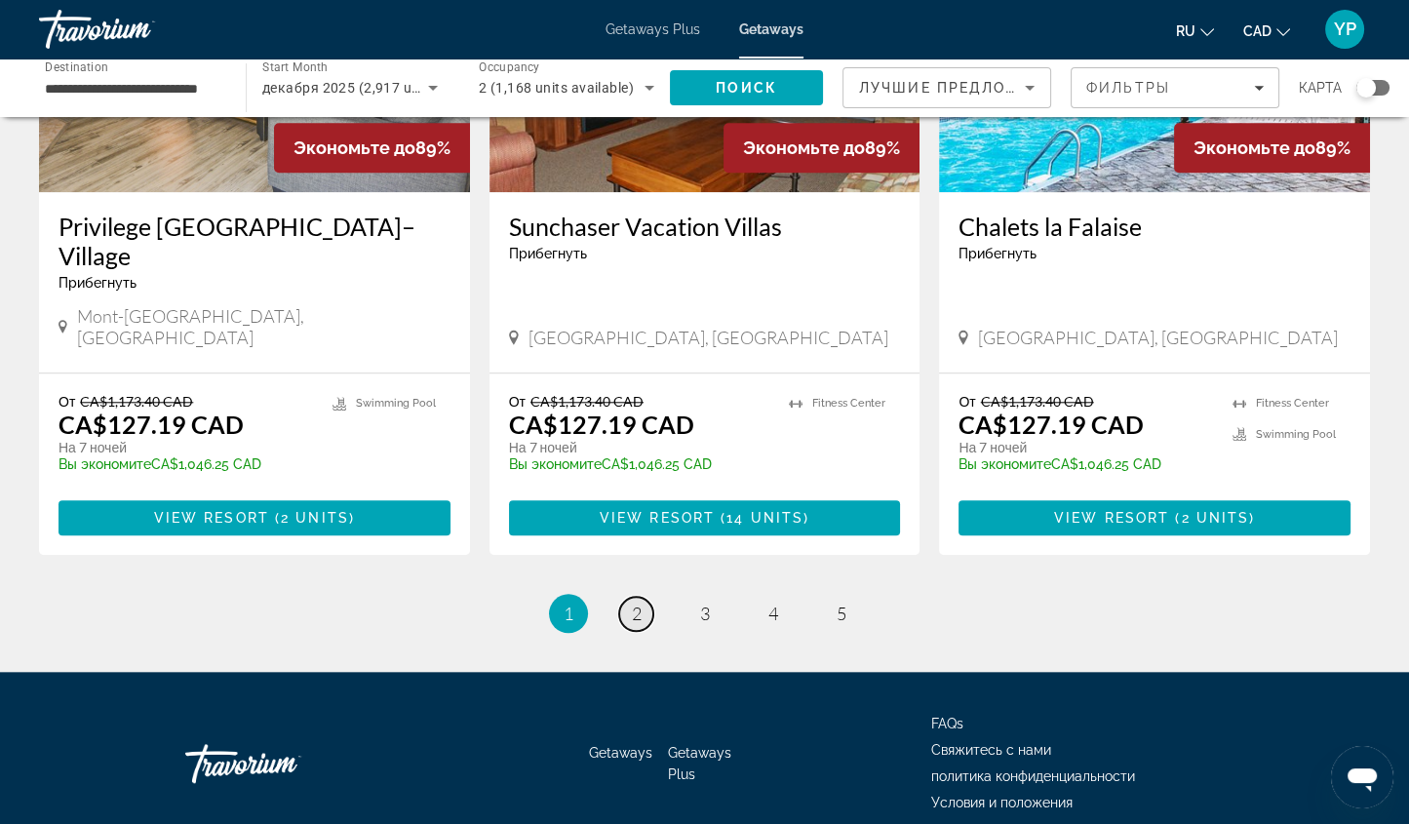
click at [632, 603] on span "2" at bounding box center [637, 613] width 10 height 21
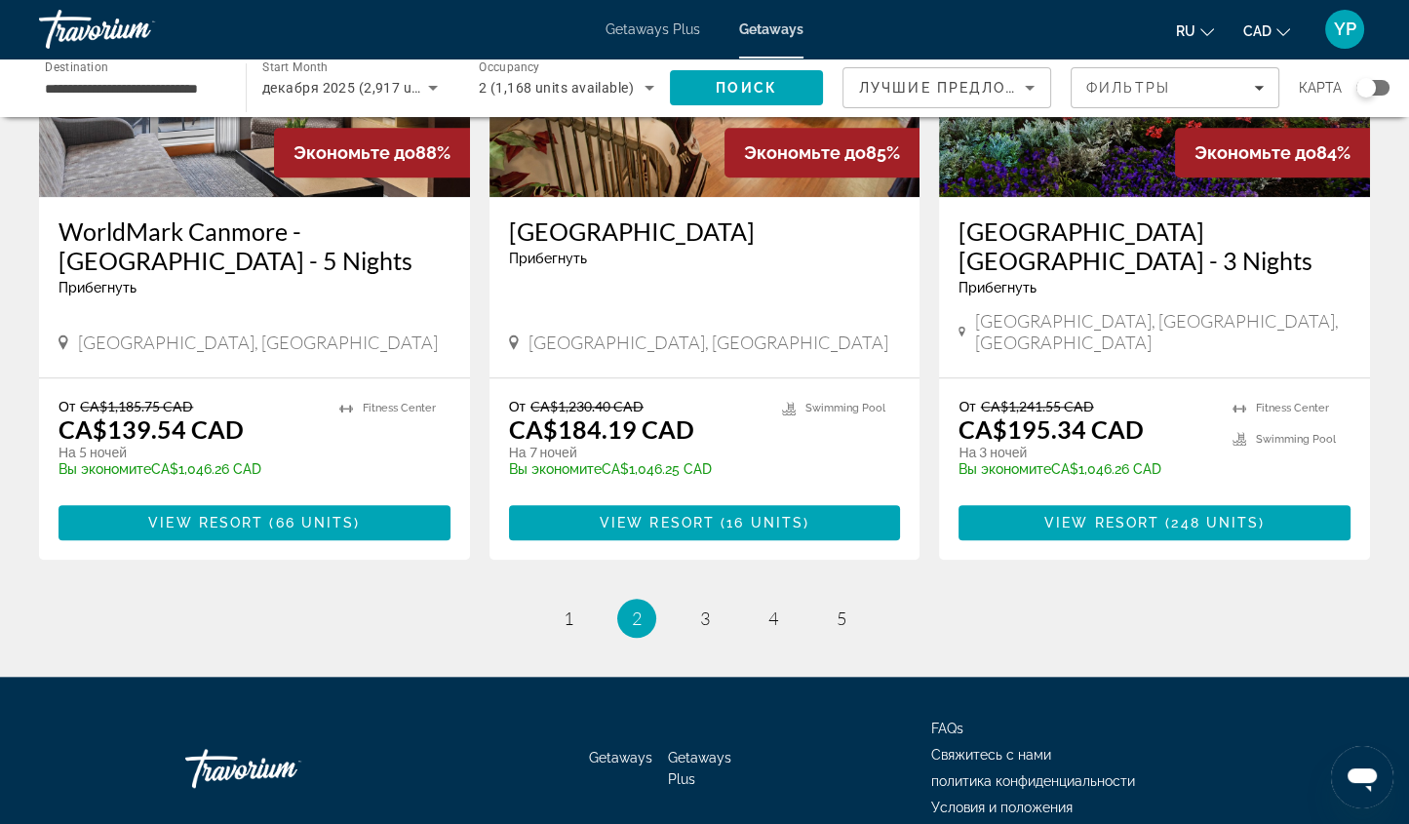
scroll to position [2369, 0]
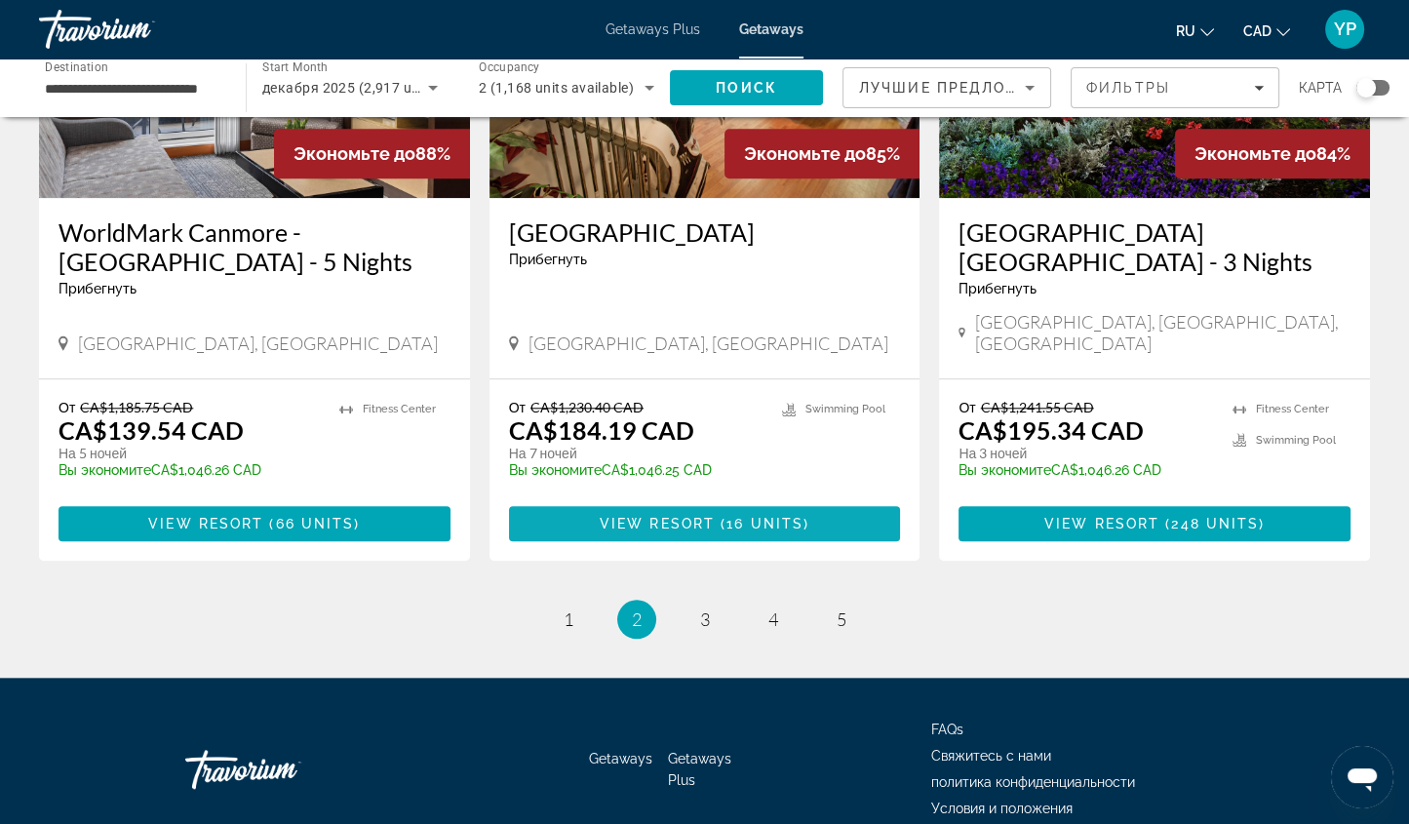
click at [695, 516] on span "View Resort" at bounding box center [657, 524] width 115 height 16
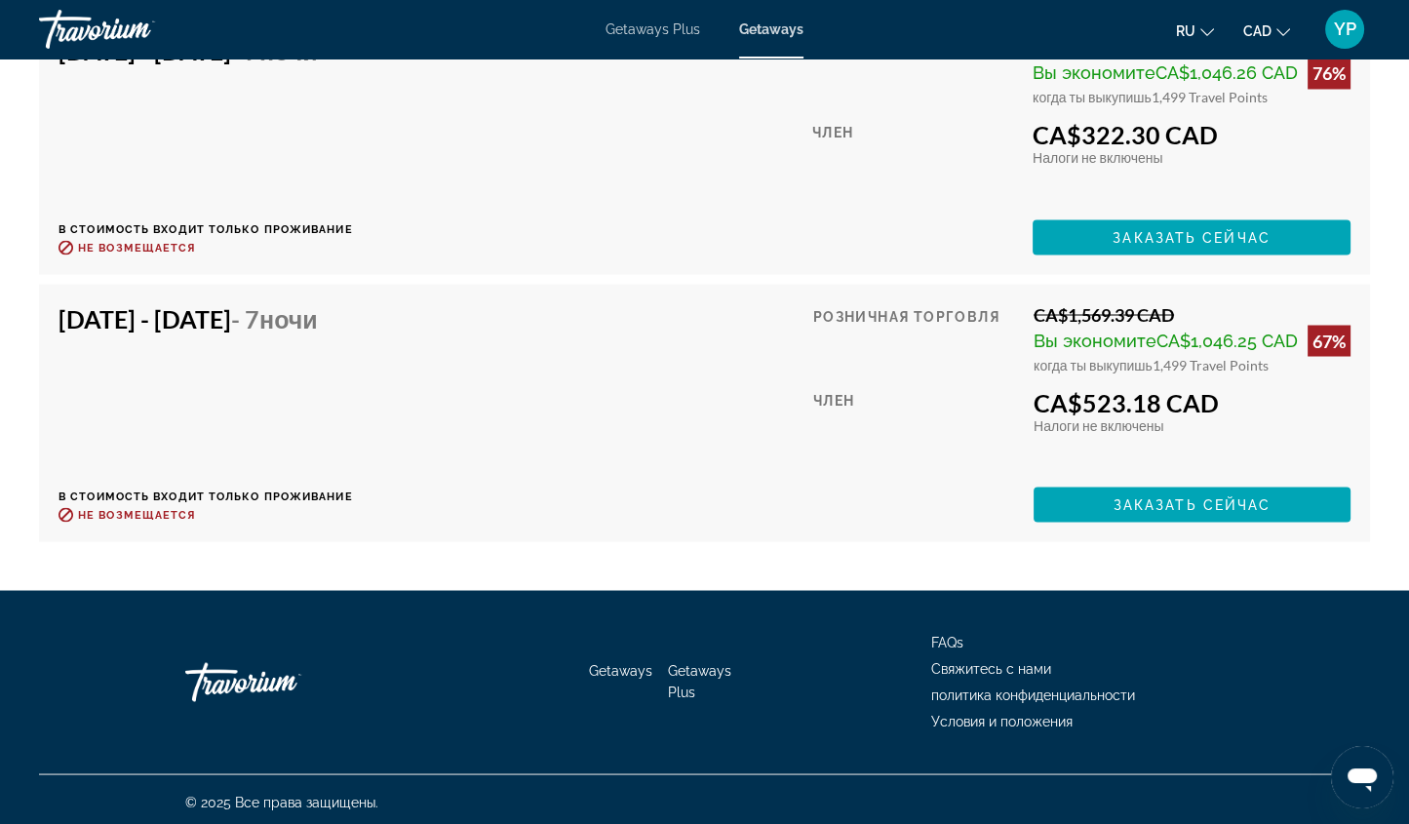
scroll to position [4453, 0]
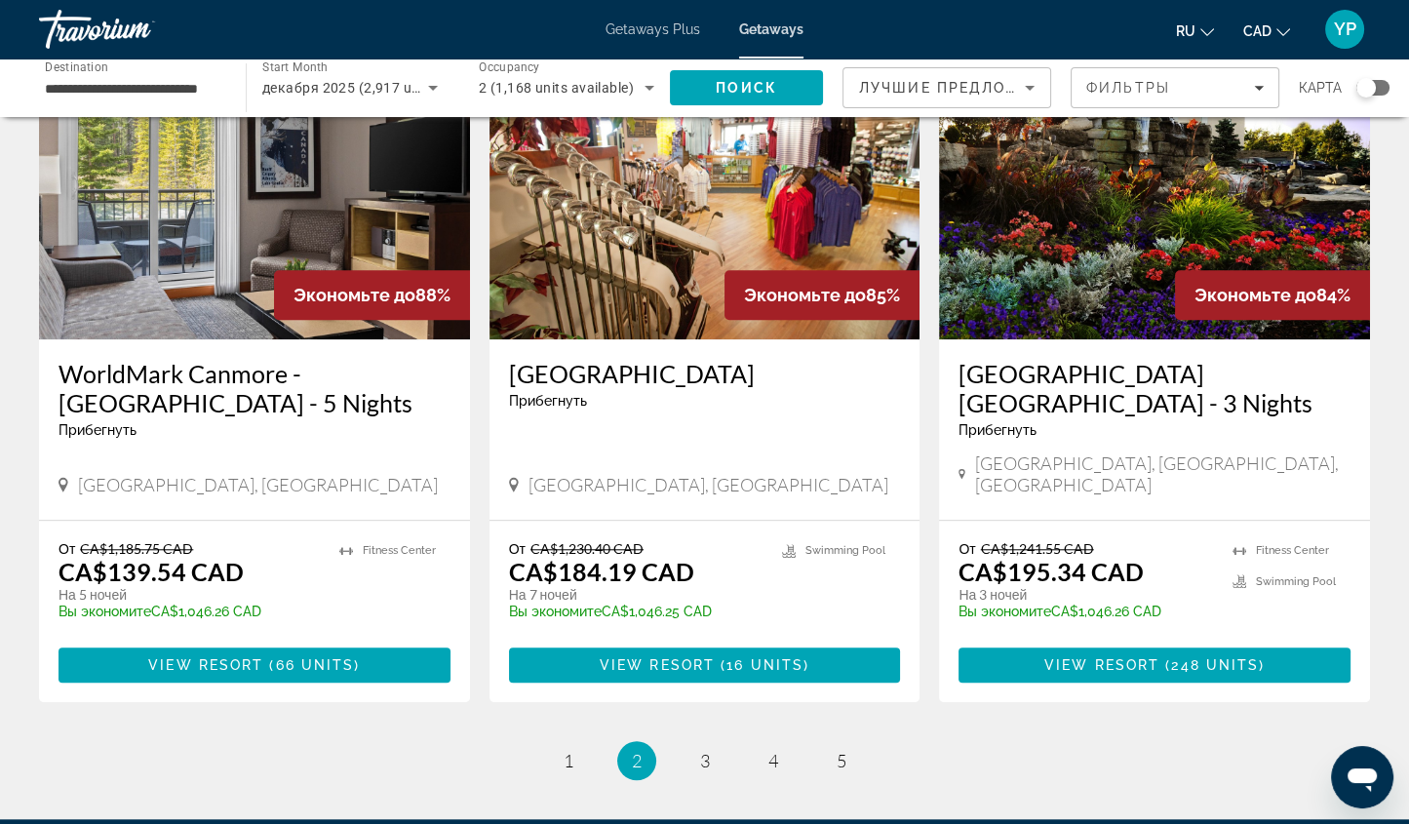
scroll to position [2230, 0]
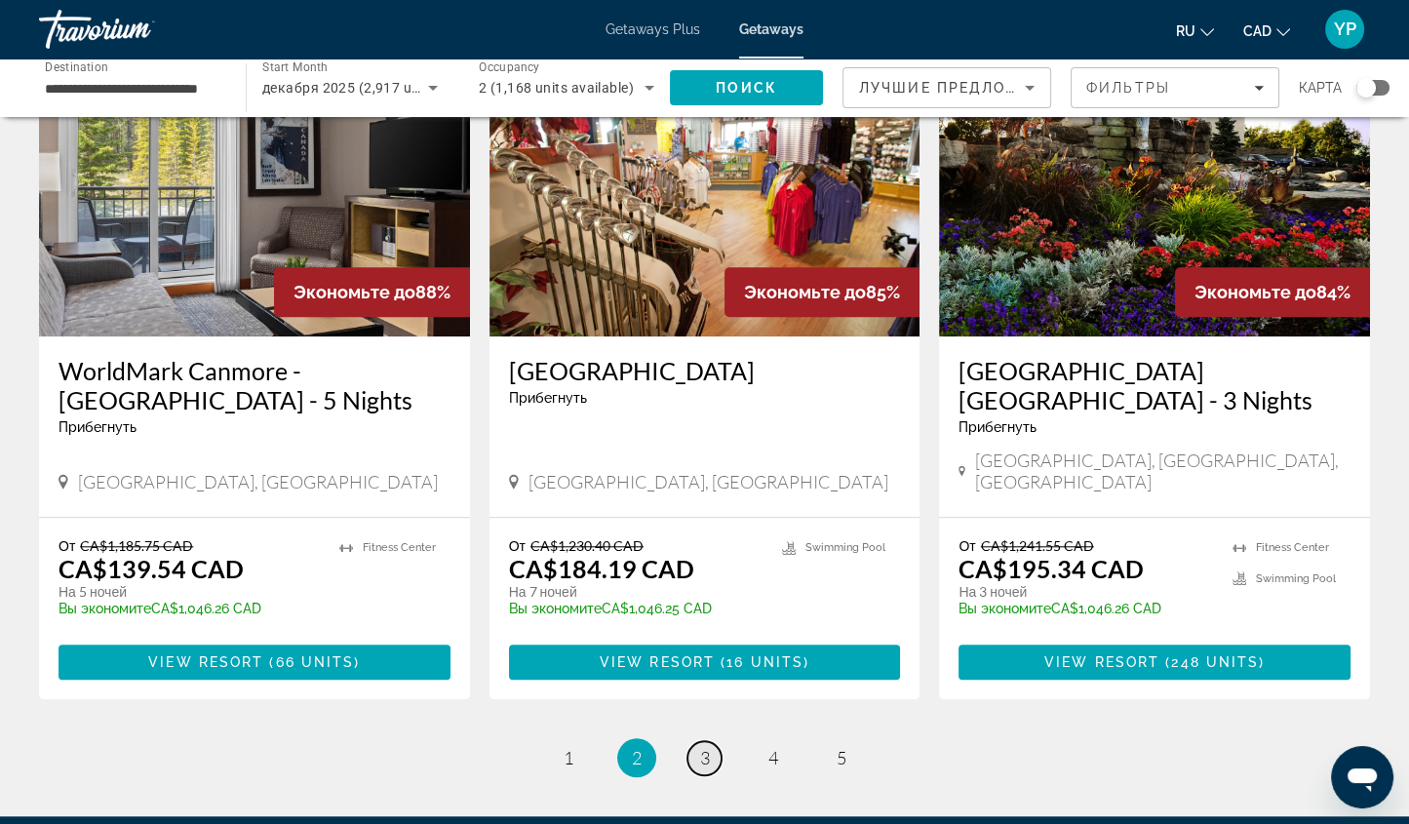
click at [702, 747] on span "3" at bounding box center [705, 757] width 10 height 21
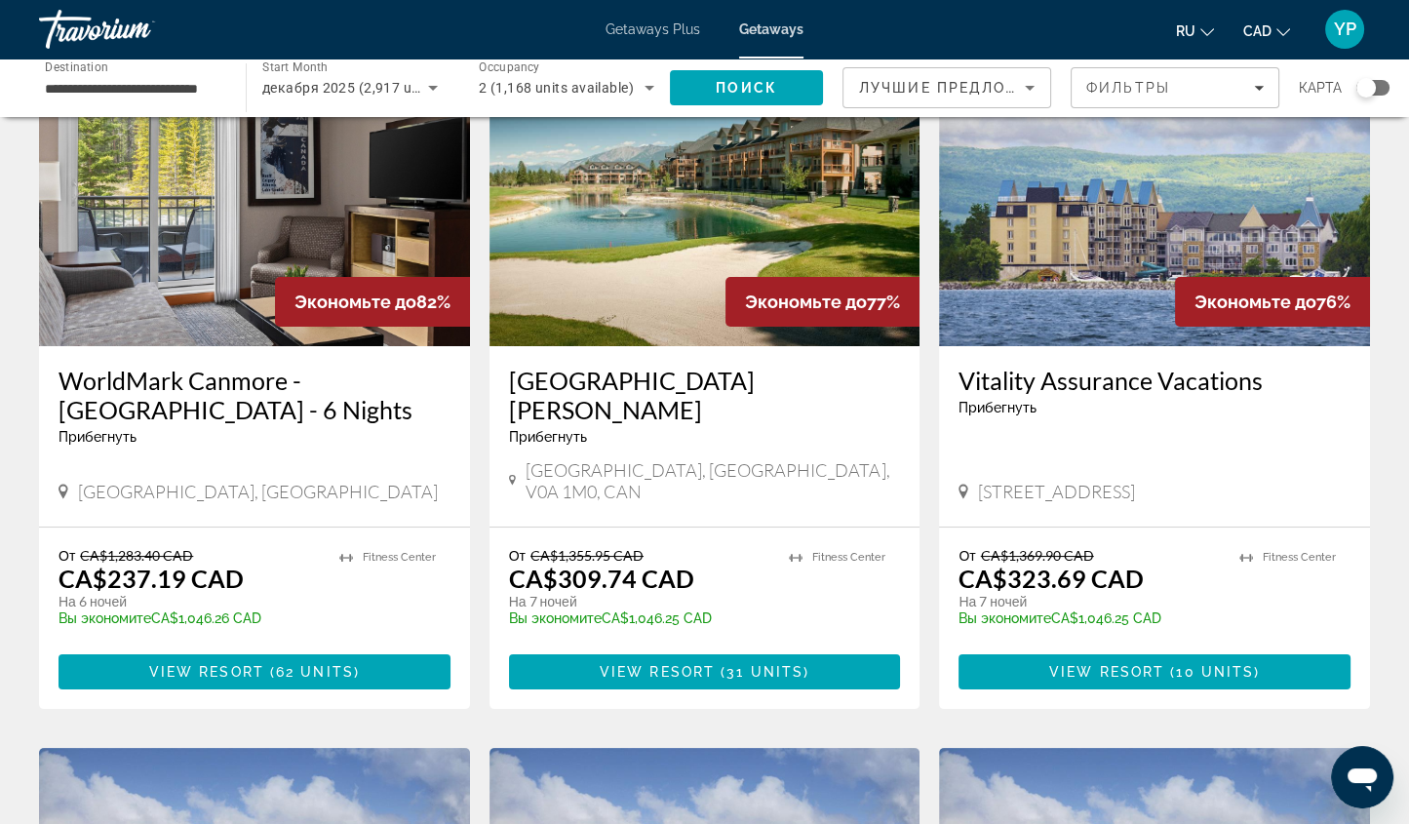
scroll to position [154, 0]
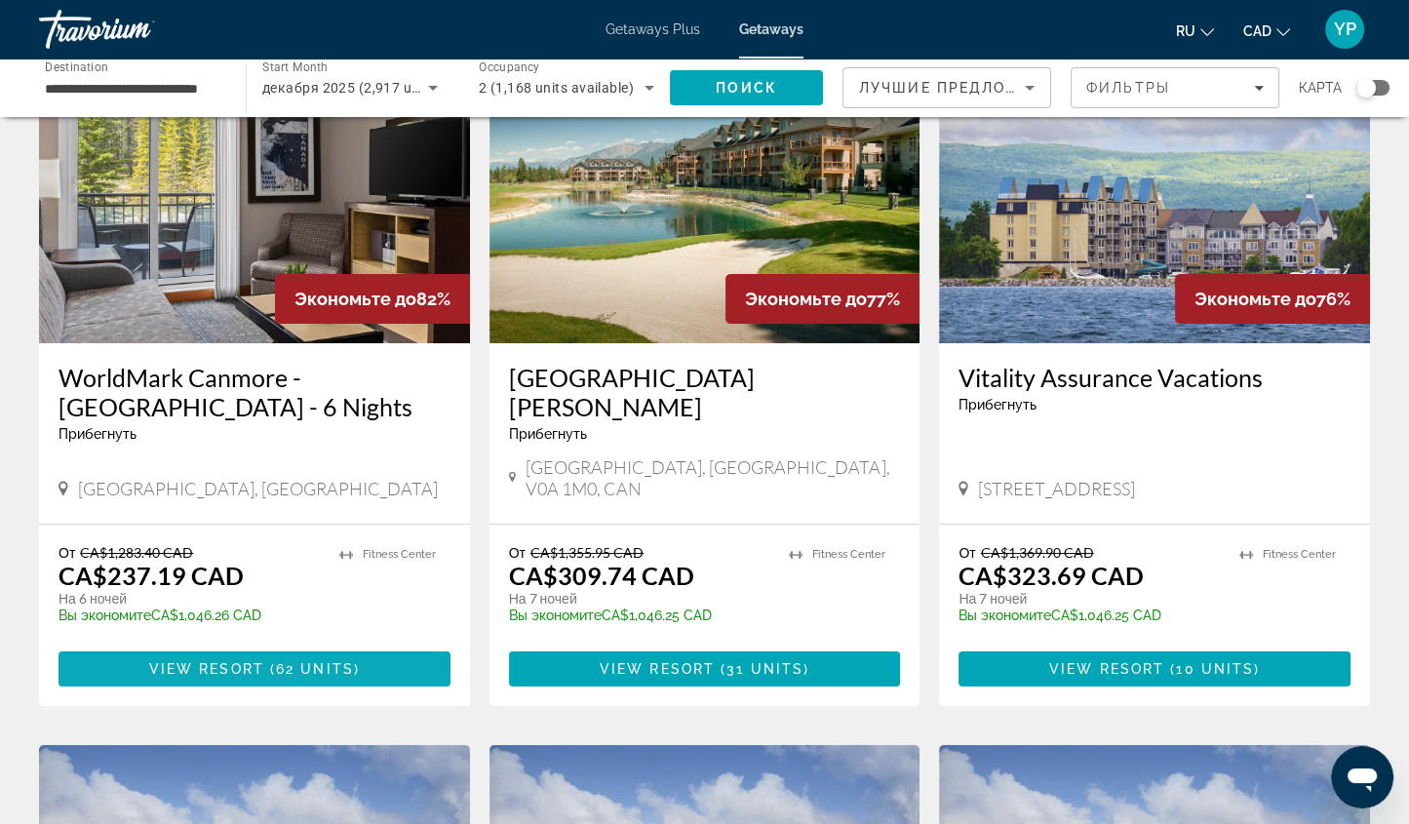
click at [286, 661] on span "62 units" at bounding box center [315, 669] width 78 height 16
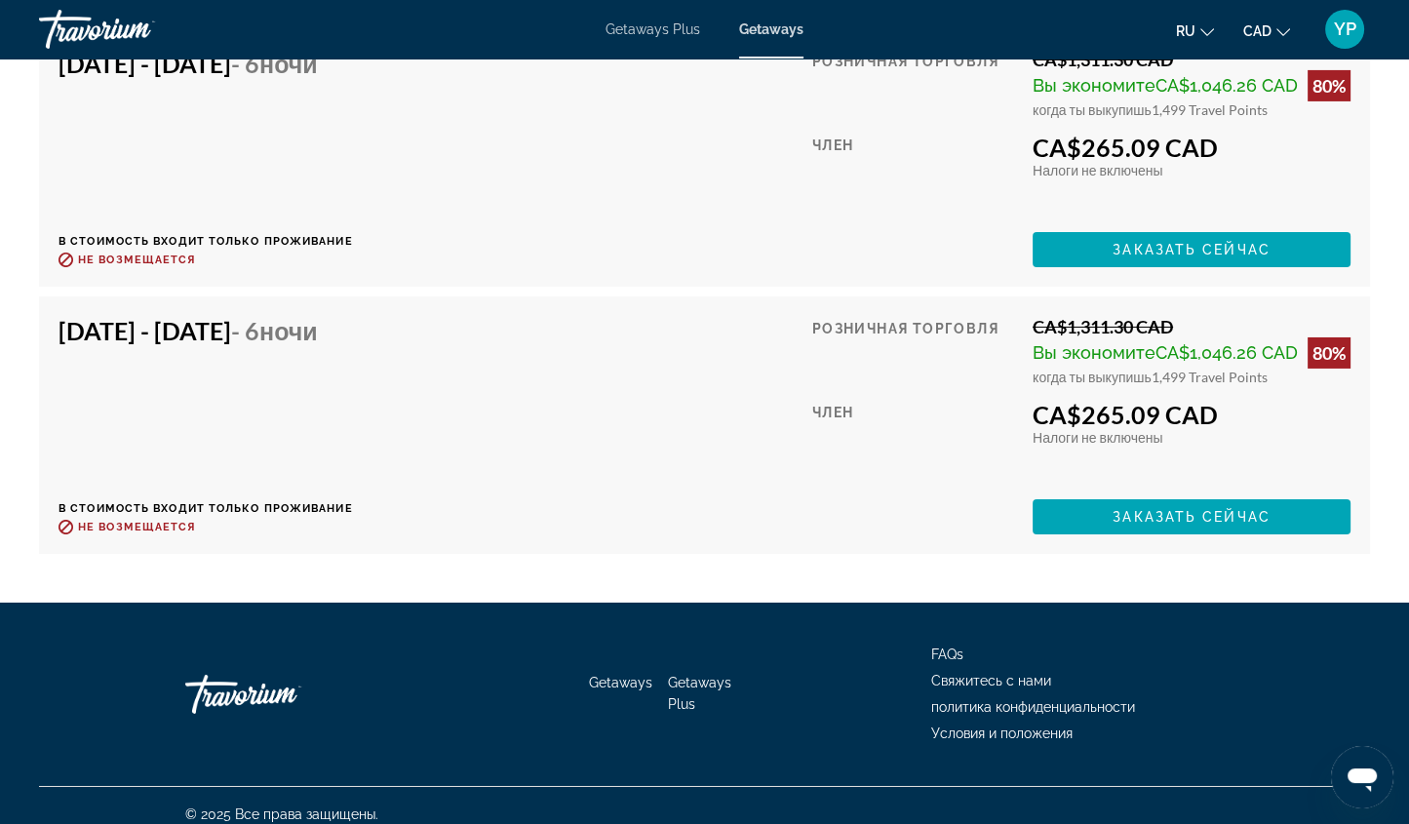
scroll to position [8352, 0]
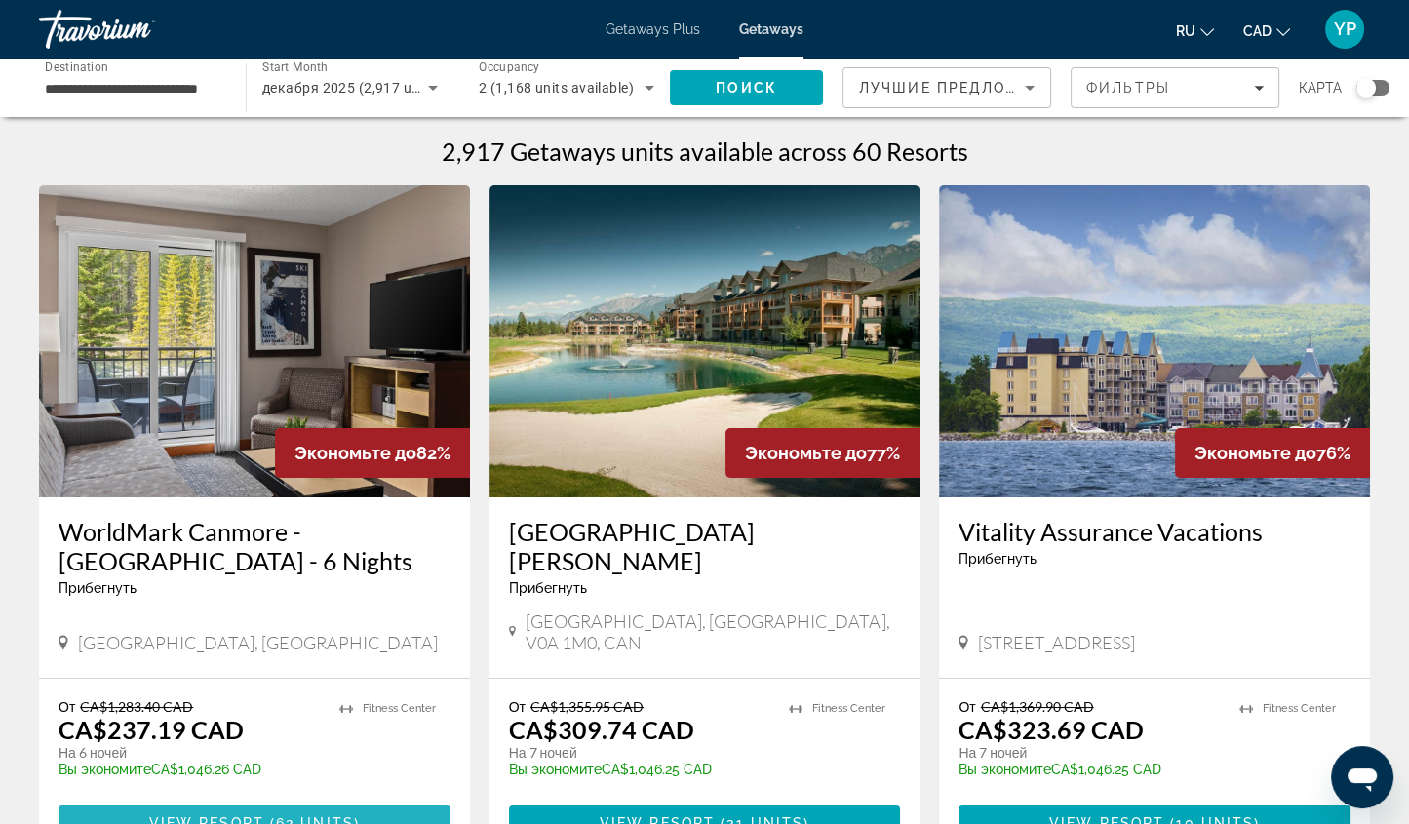
click at [369, 800] on span "Main content" at bounding box center [255, 823] width 392 height 47
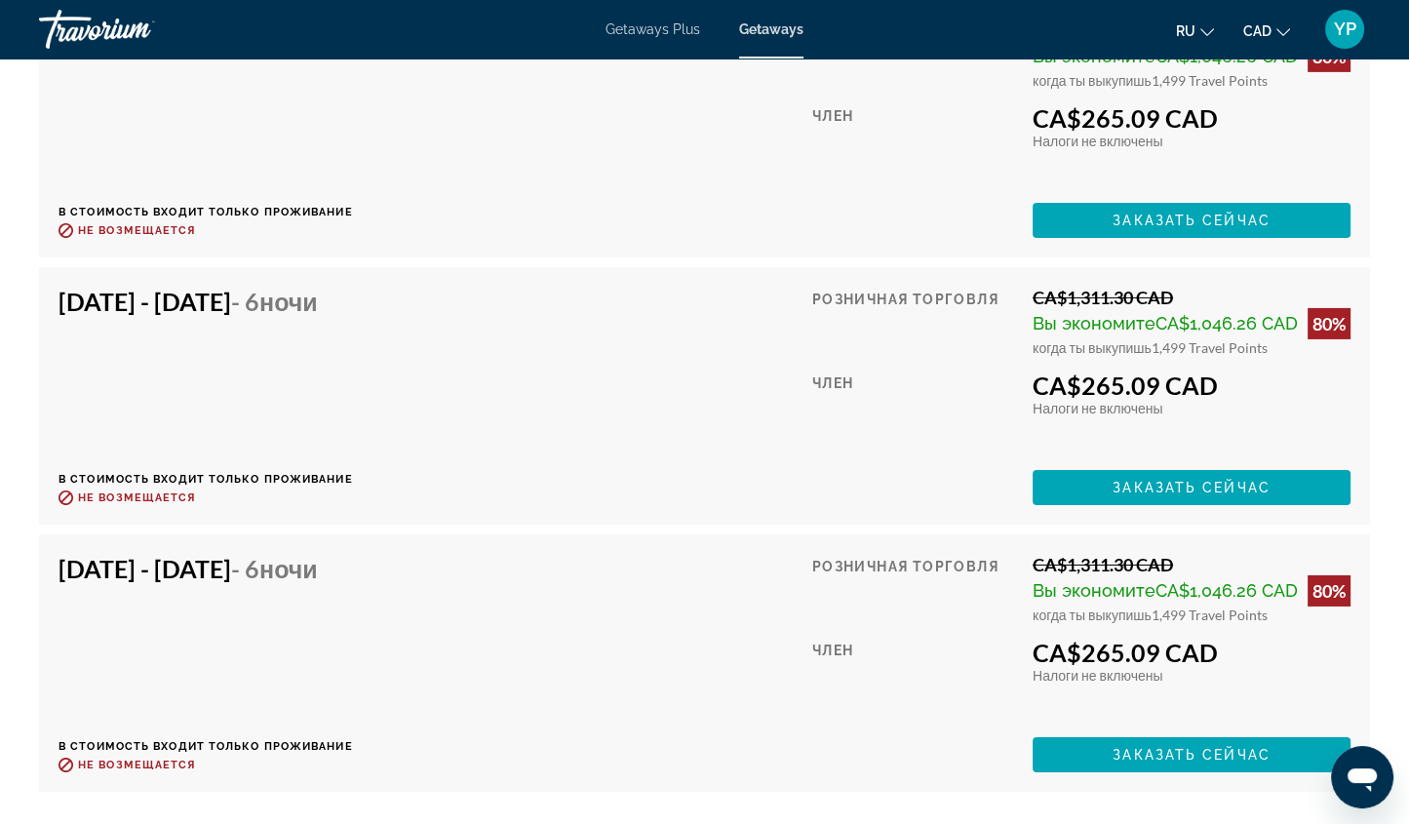
scroll to position [8202, 0]
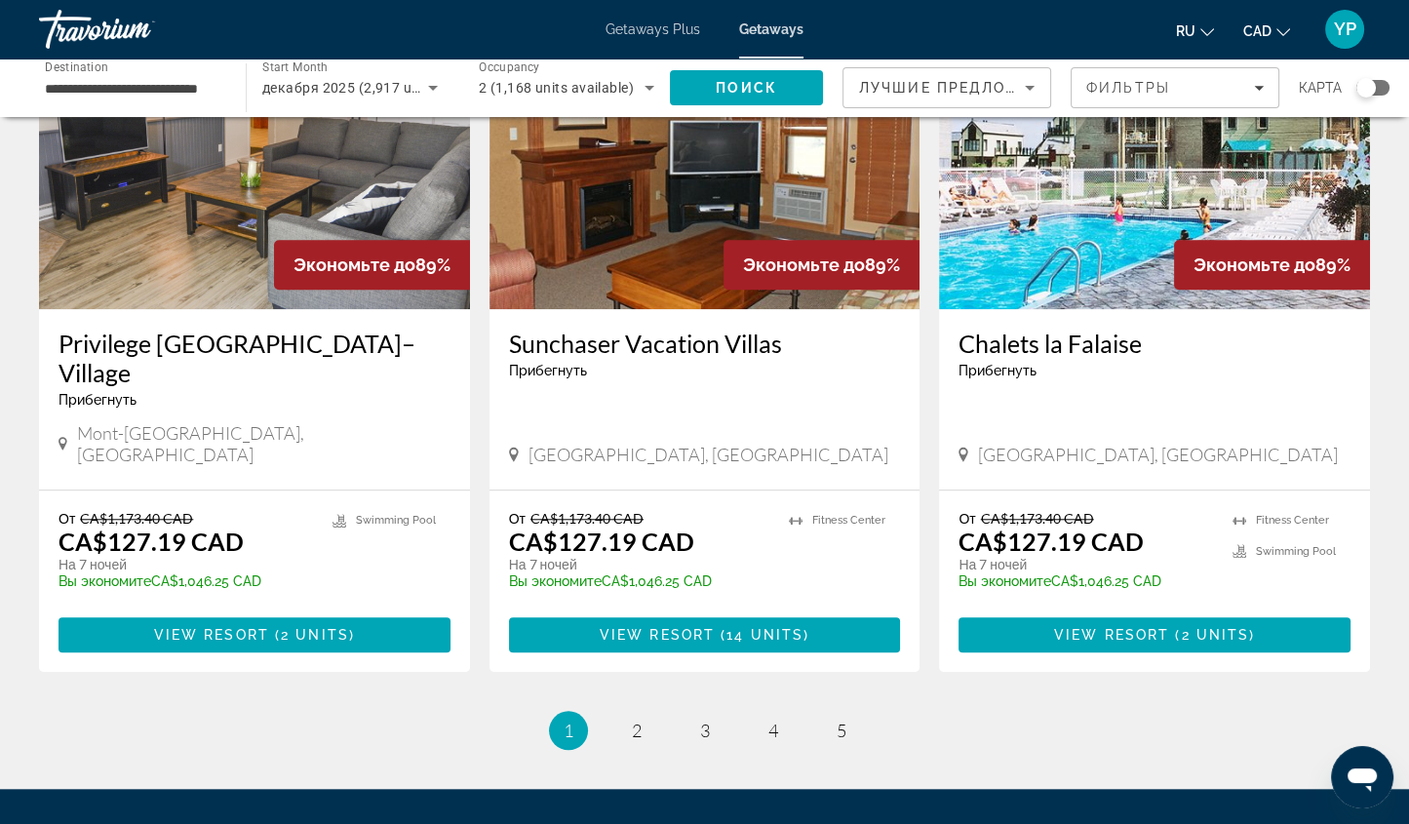
scroll to position [2259, 0]
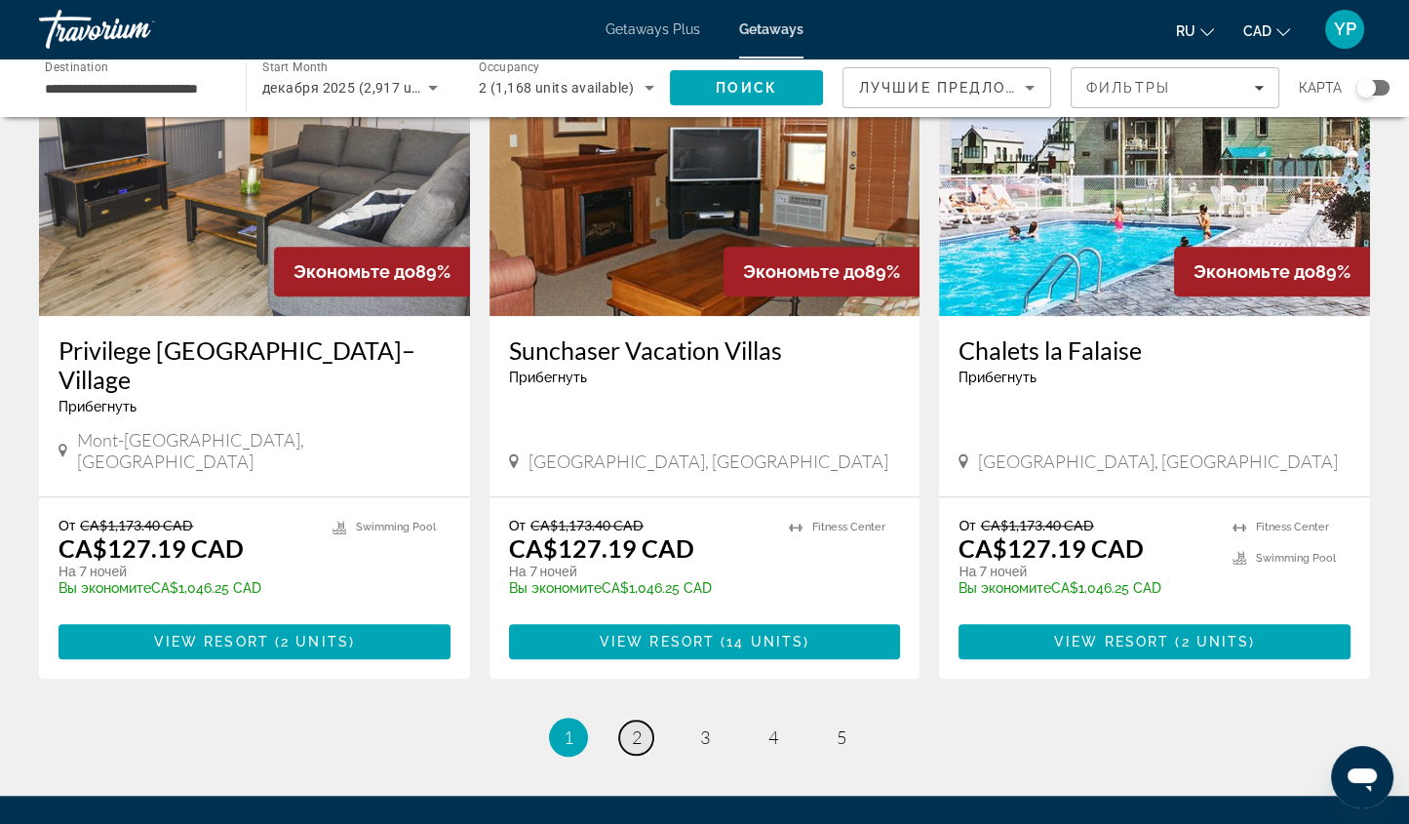
click at [635, 727] on span "2" at bounding box center [637, 737] width 10 height 21
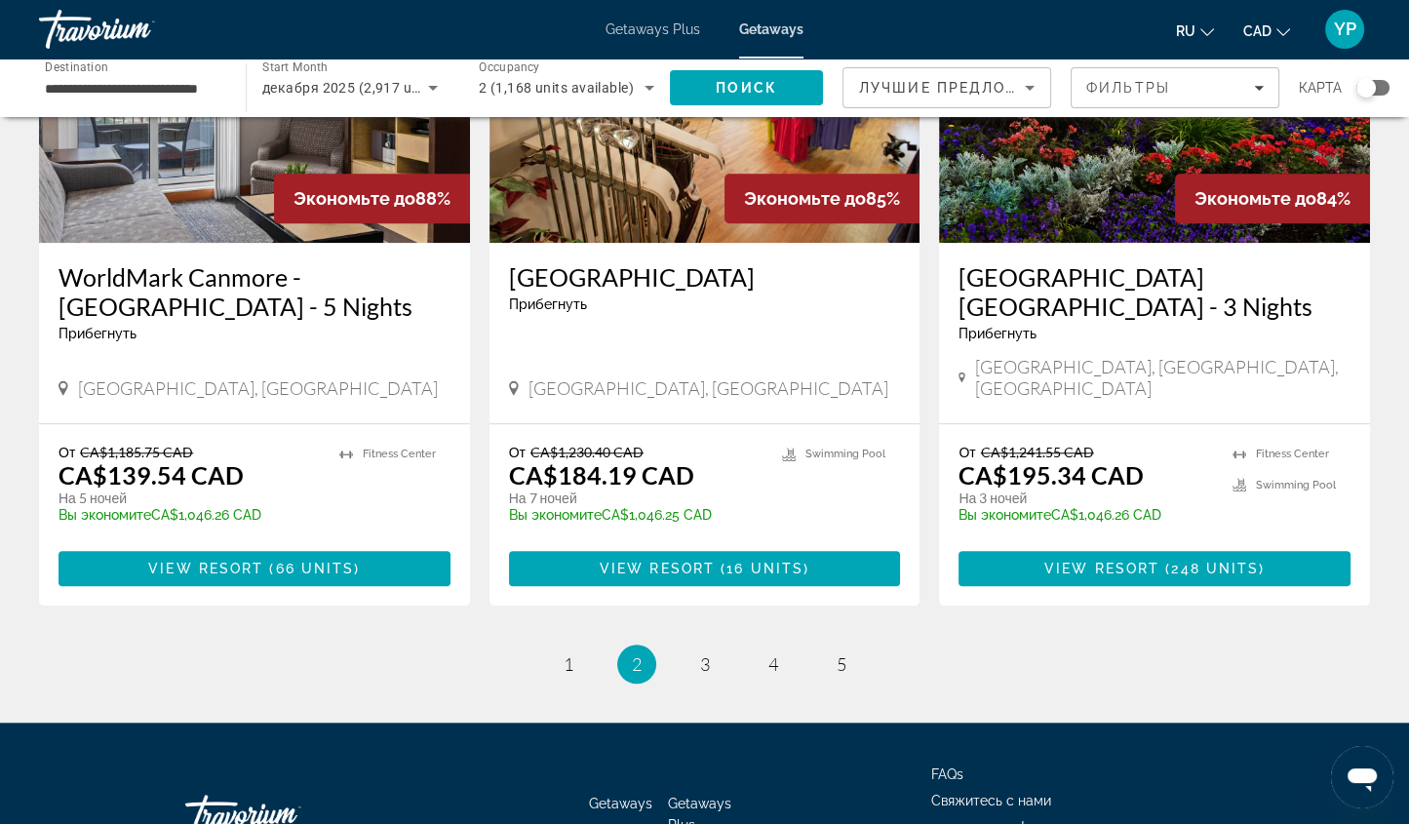
scroll to position [2328, 0]
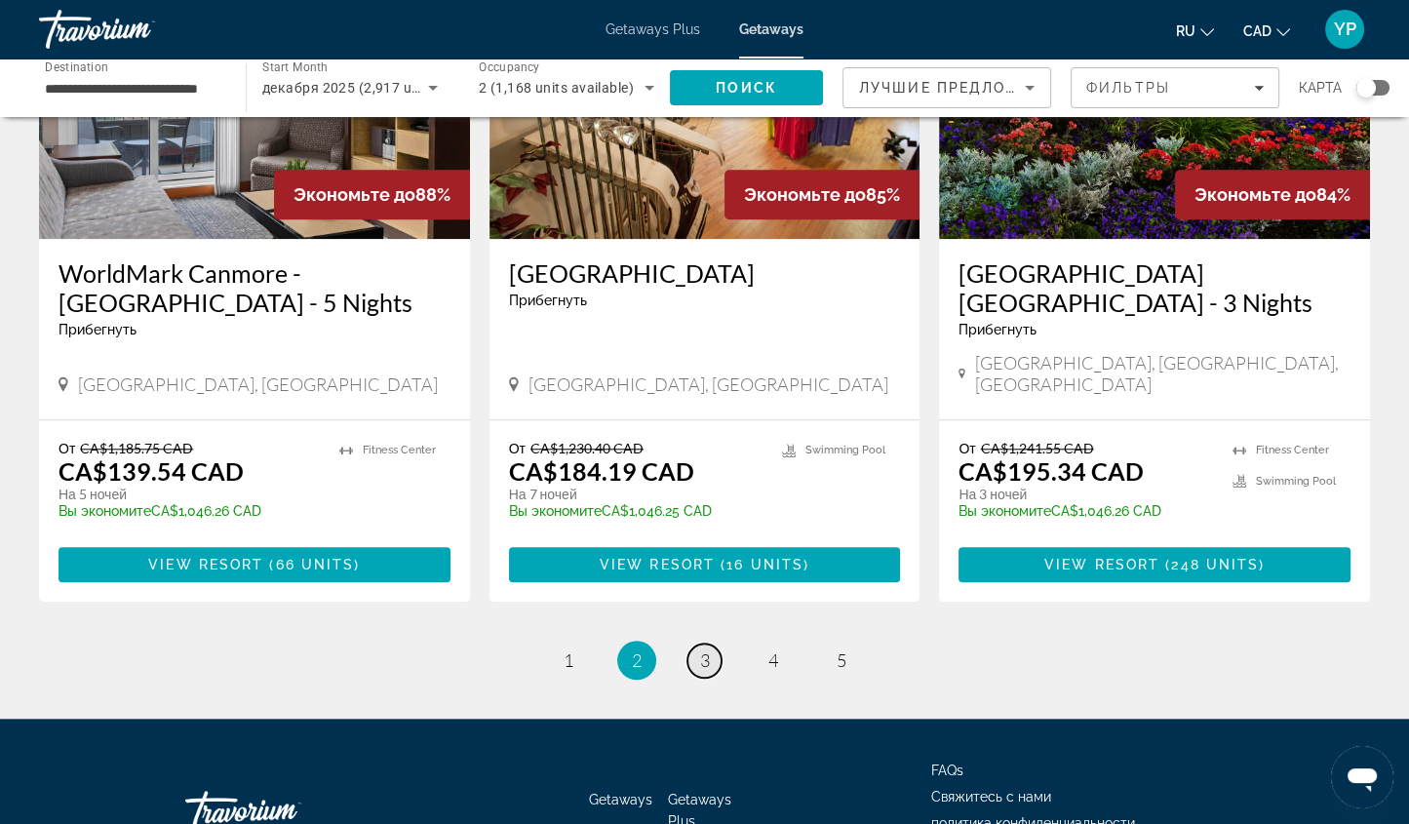
click at [697, 644] on link "page 3" at bounding box center [705, 661] width 34 height 34
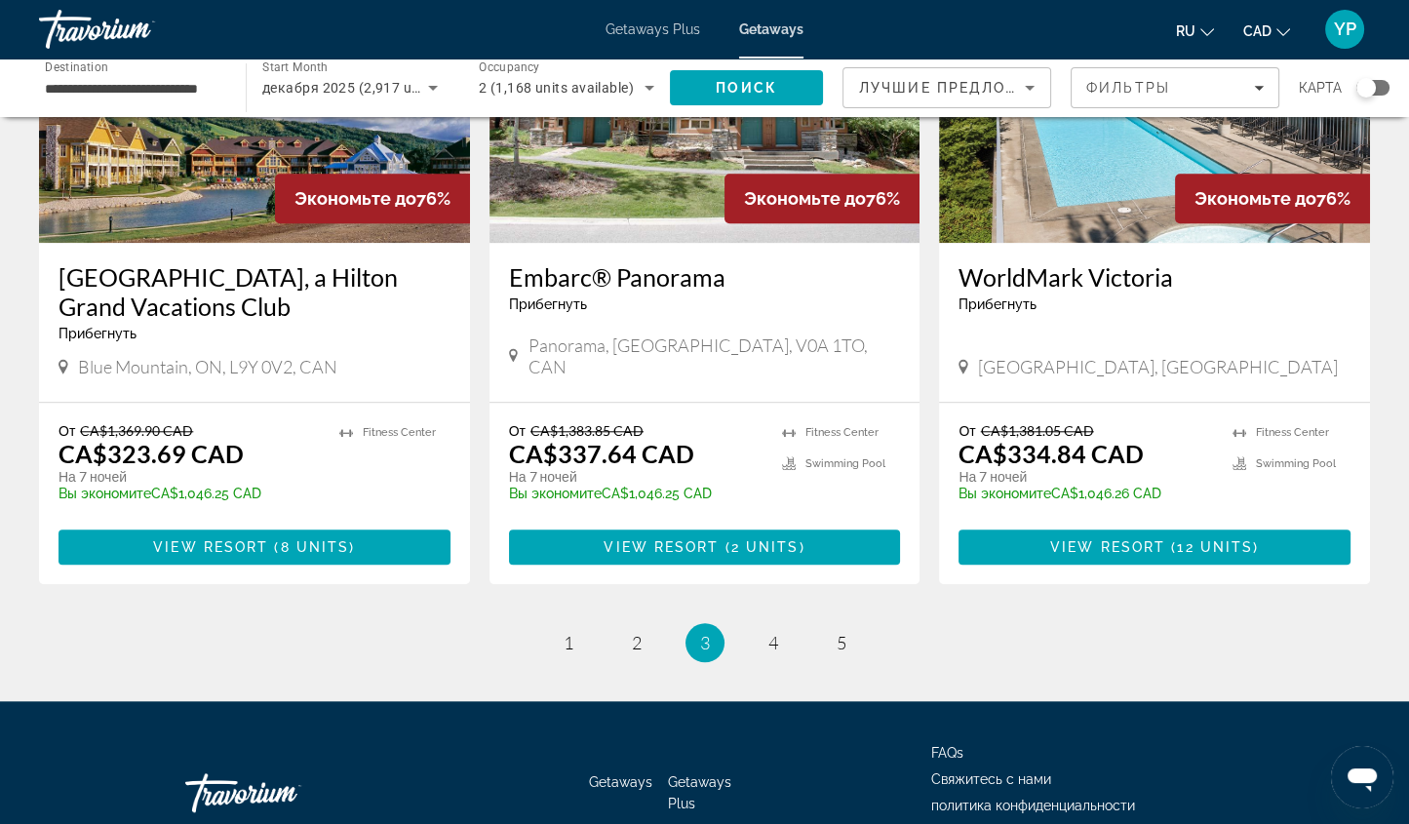
scroll to position [2379, 0]
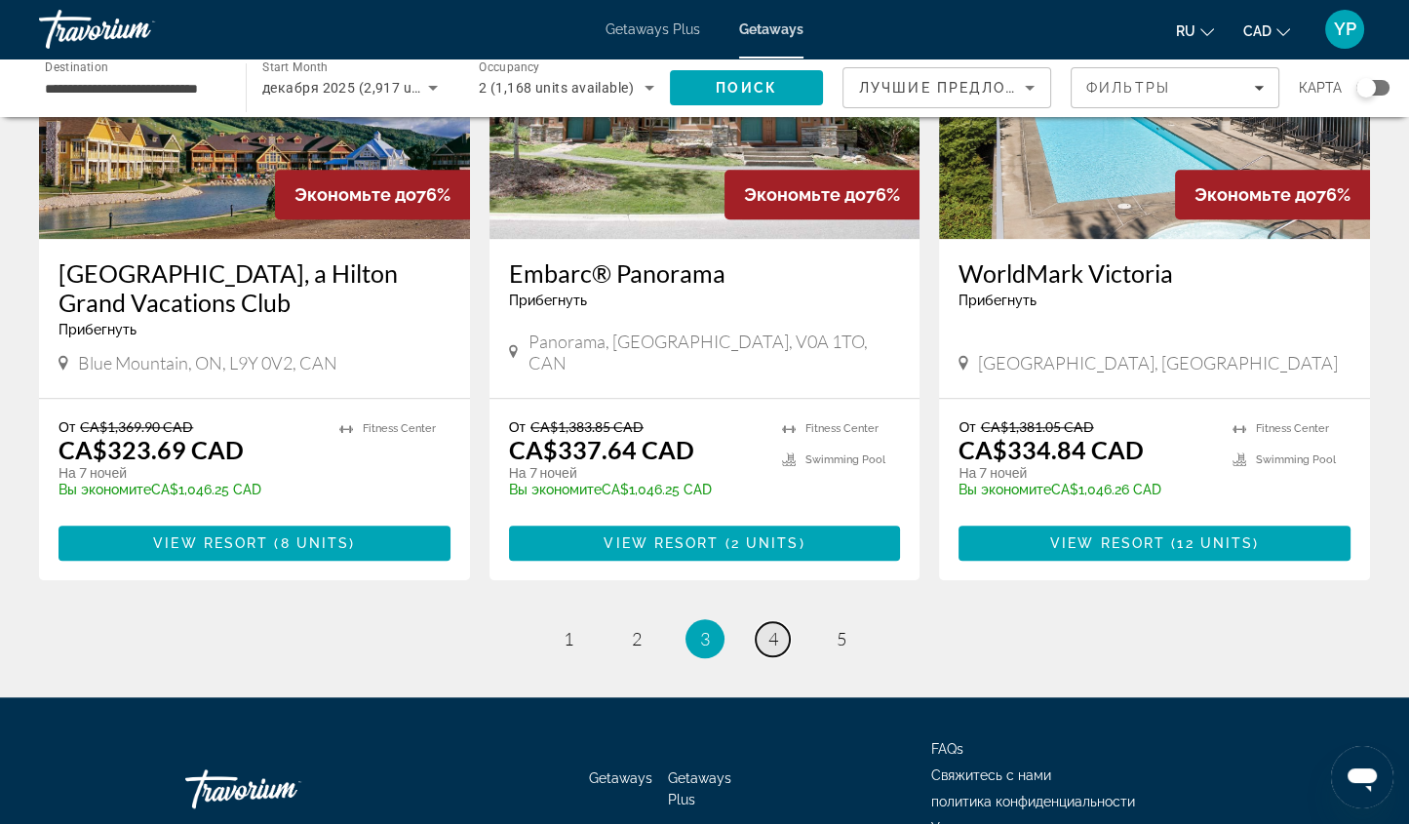
click at [766, 622] on link "page 4" at bounding box center [773, 639] width 34 height 34
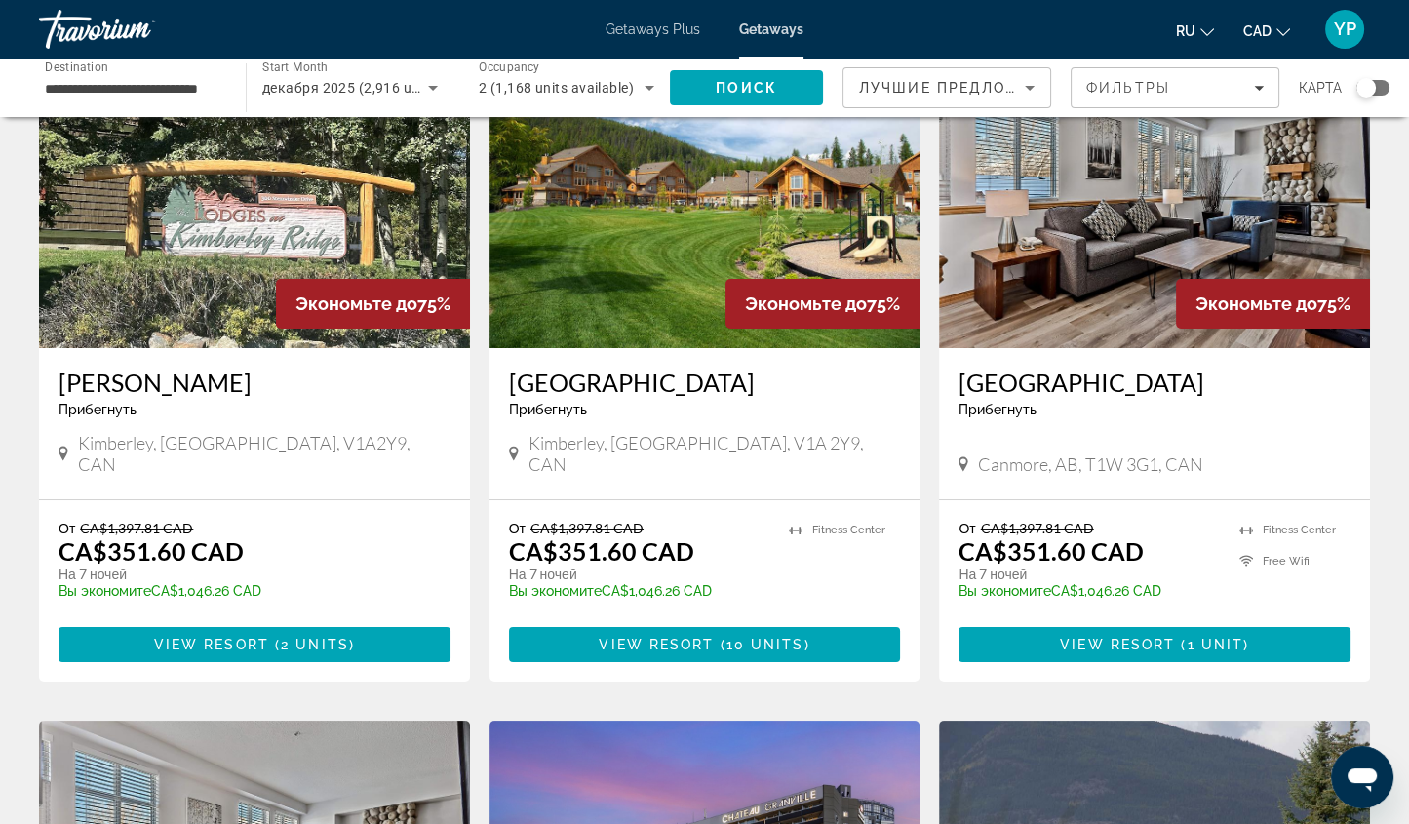
scroll to position [150, 0]
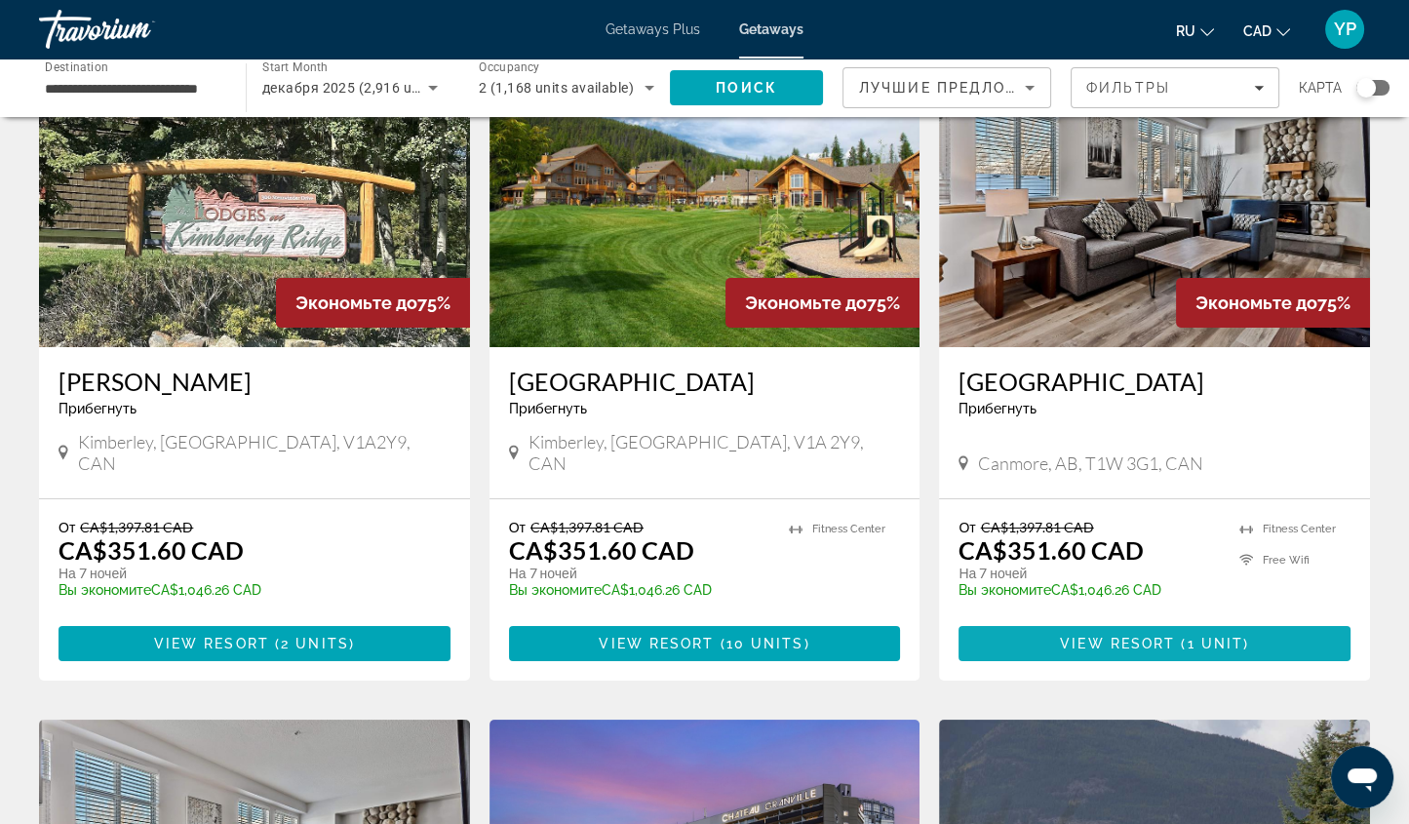
click at [1221, 629] on span "Main content" at bounding box center [1155, 643] width 392 height 47
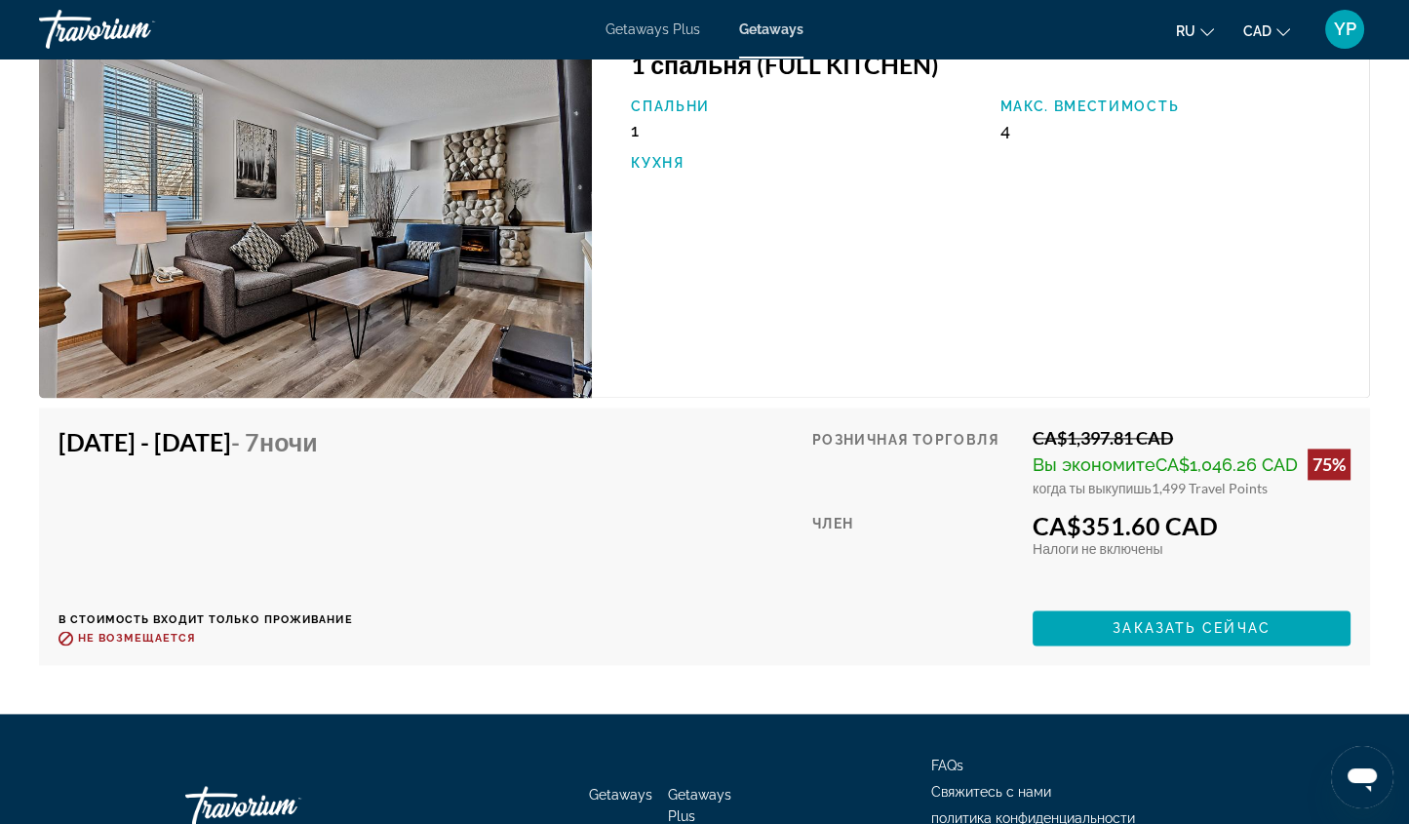
scroll to position [3347, 0]
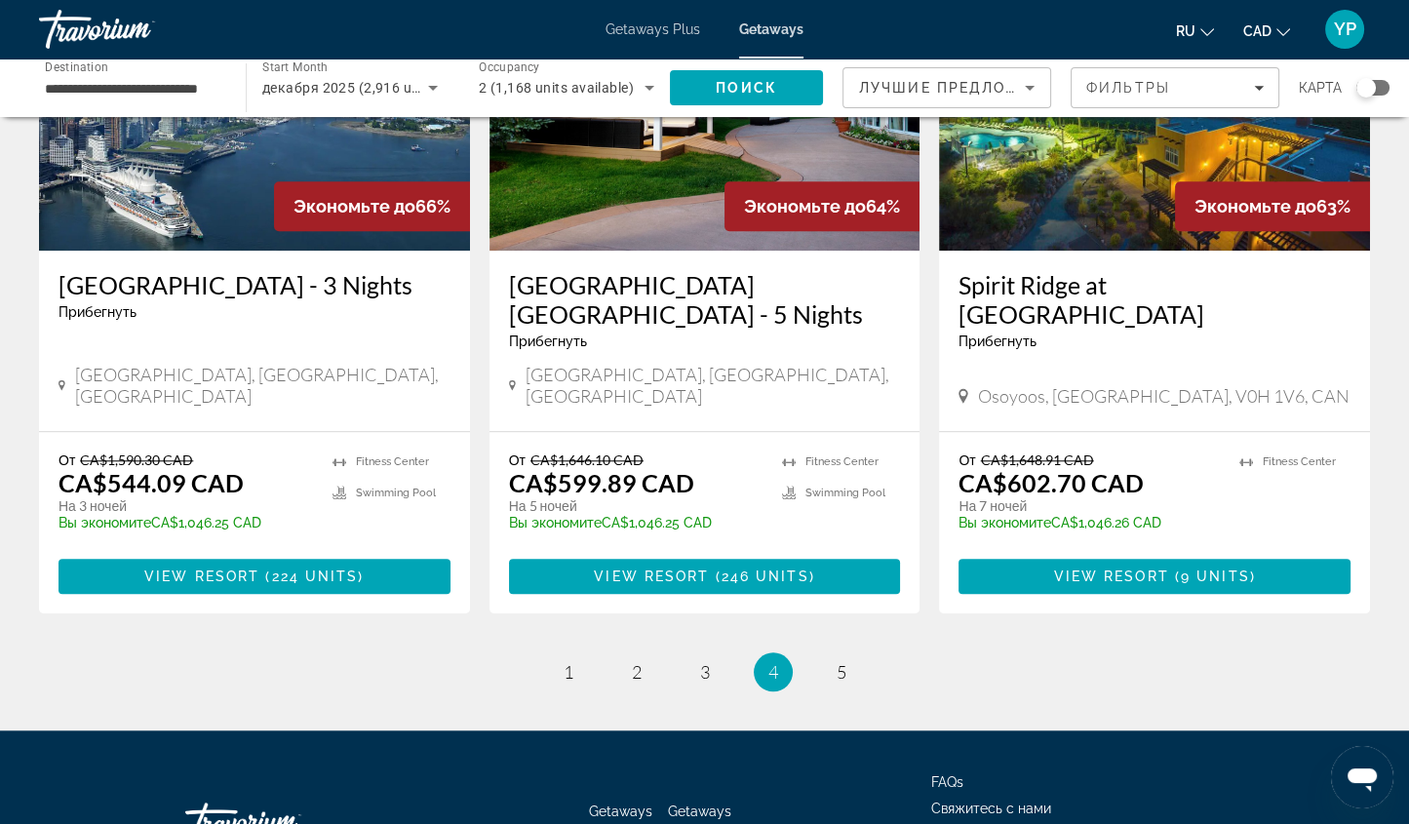
scroll to position [2343, 0]
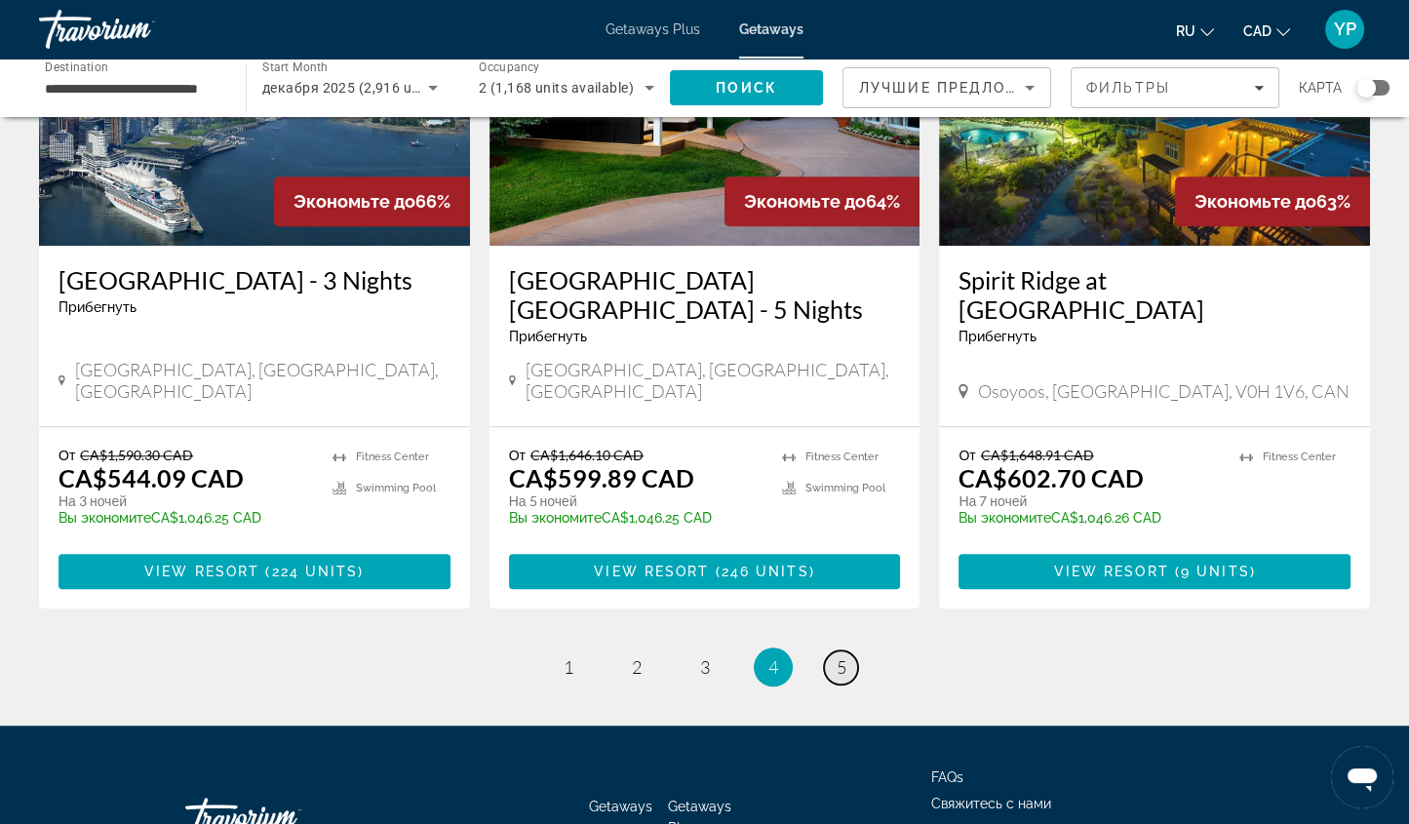
click at [844, 656] on span "5" at bounding box center [842, 666] width 10 height 21
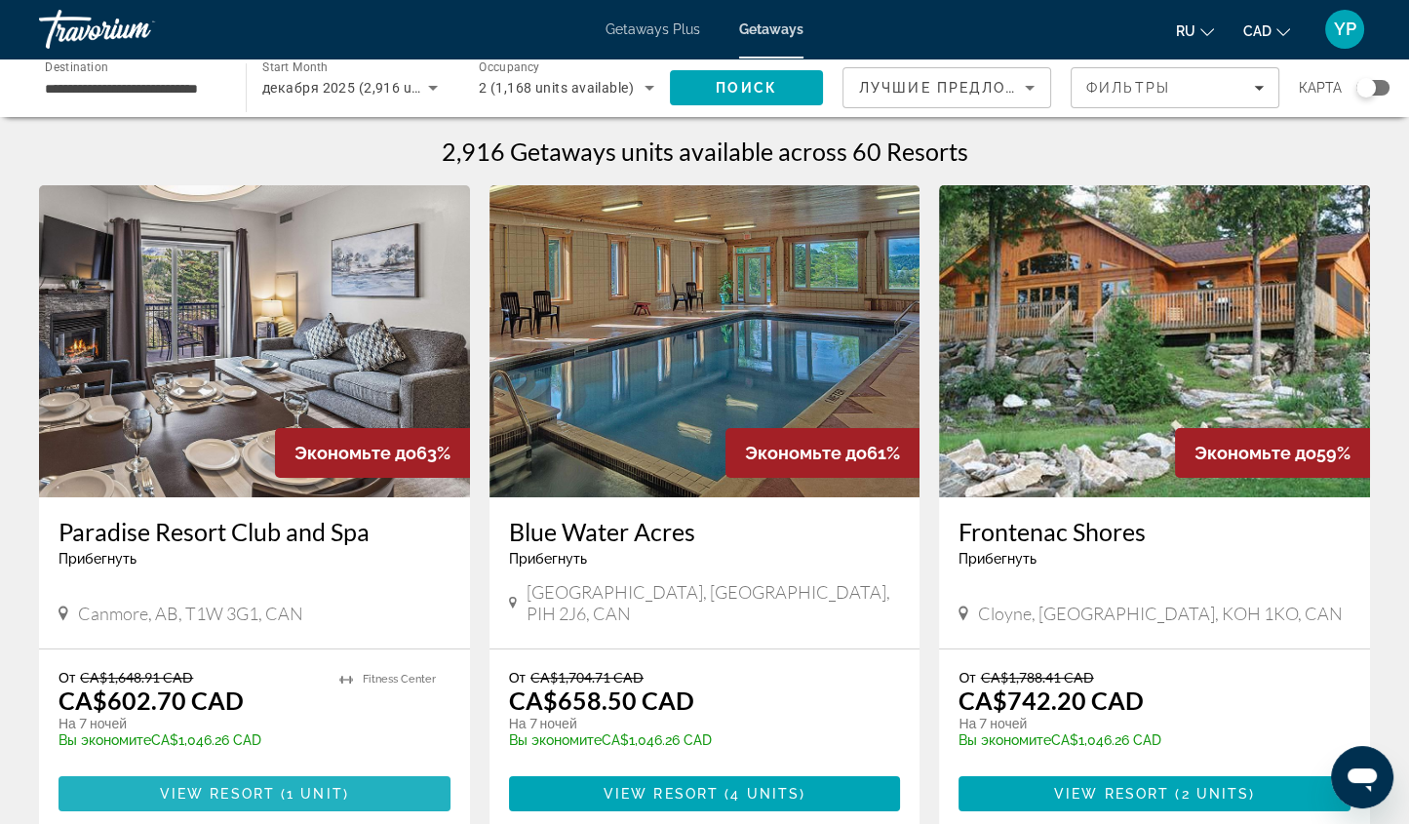
click at [345, 786] on span "( 1 unit )" at bounding box center [312, 794] width 74 height 16
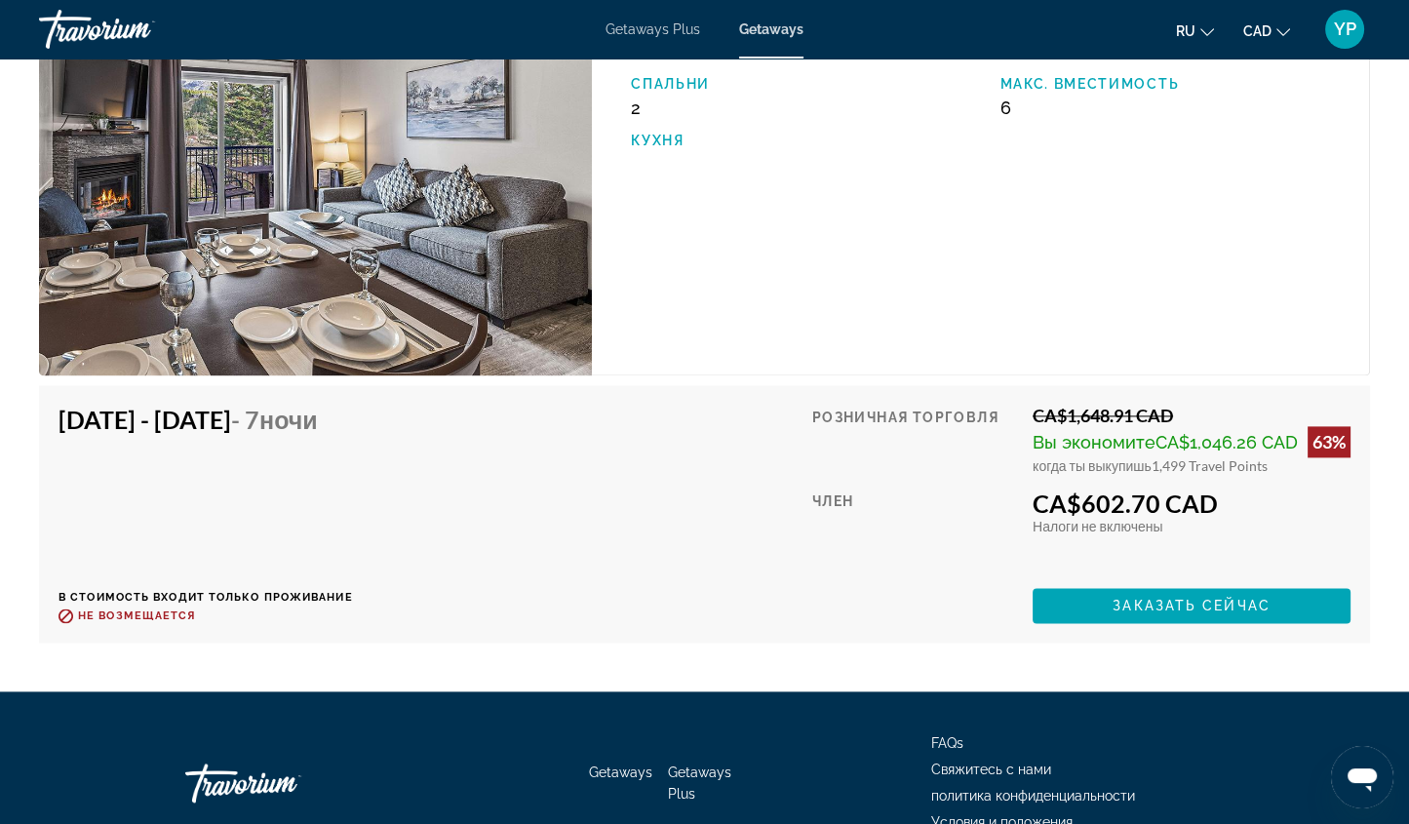
scroll to position [3165, 0]
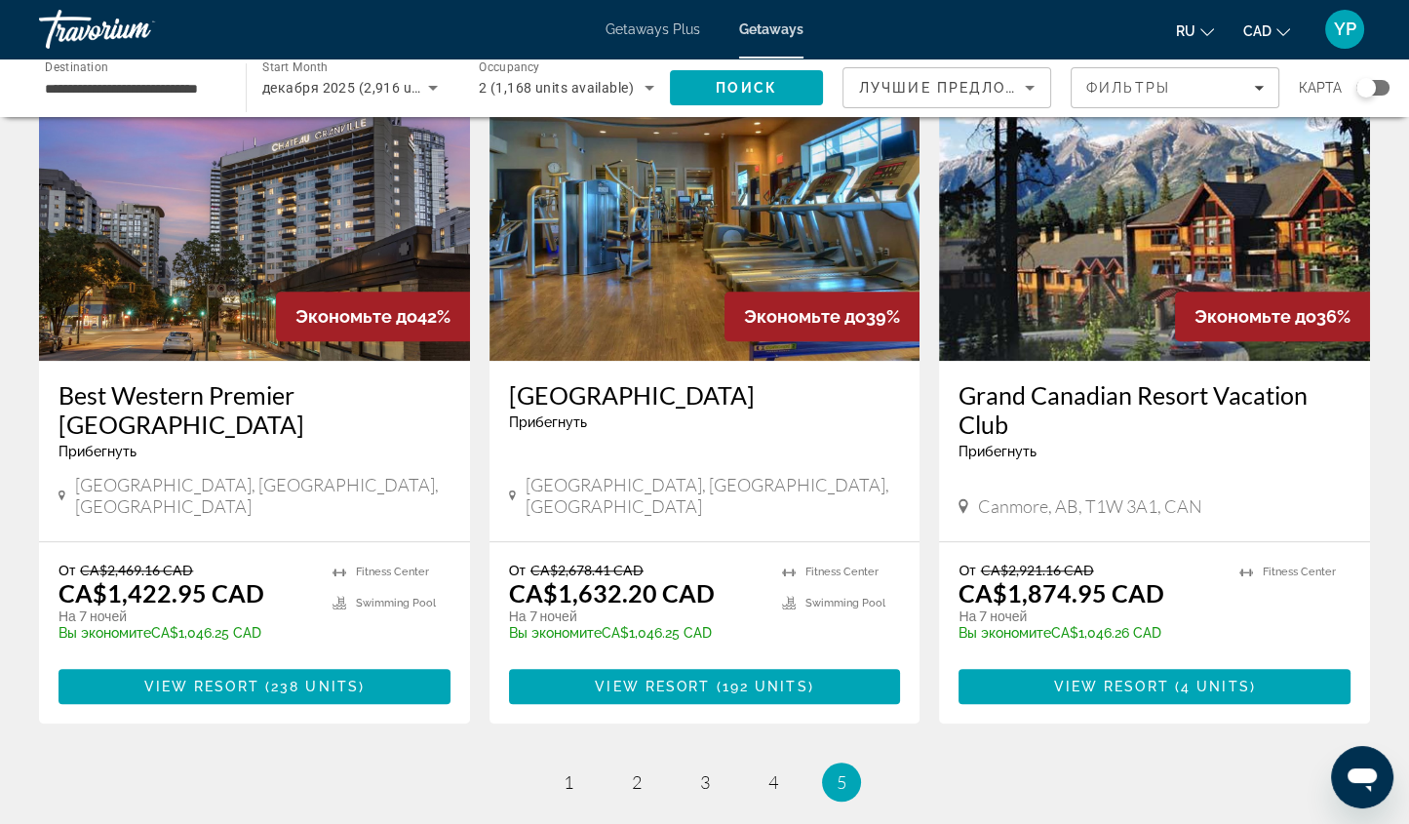
scroll to position [2275, 0]
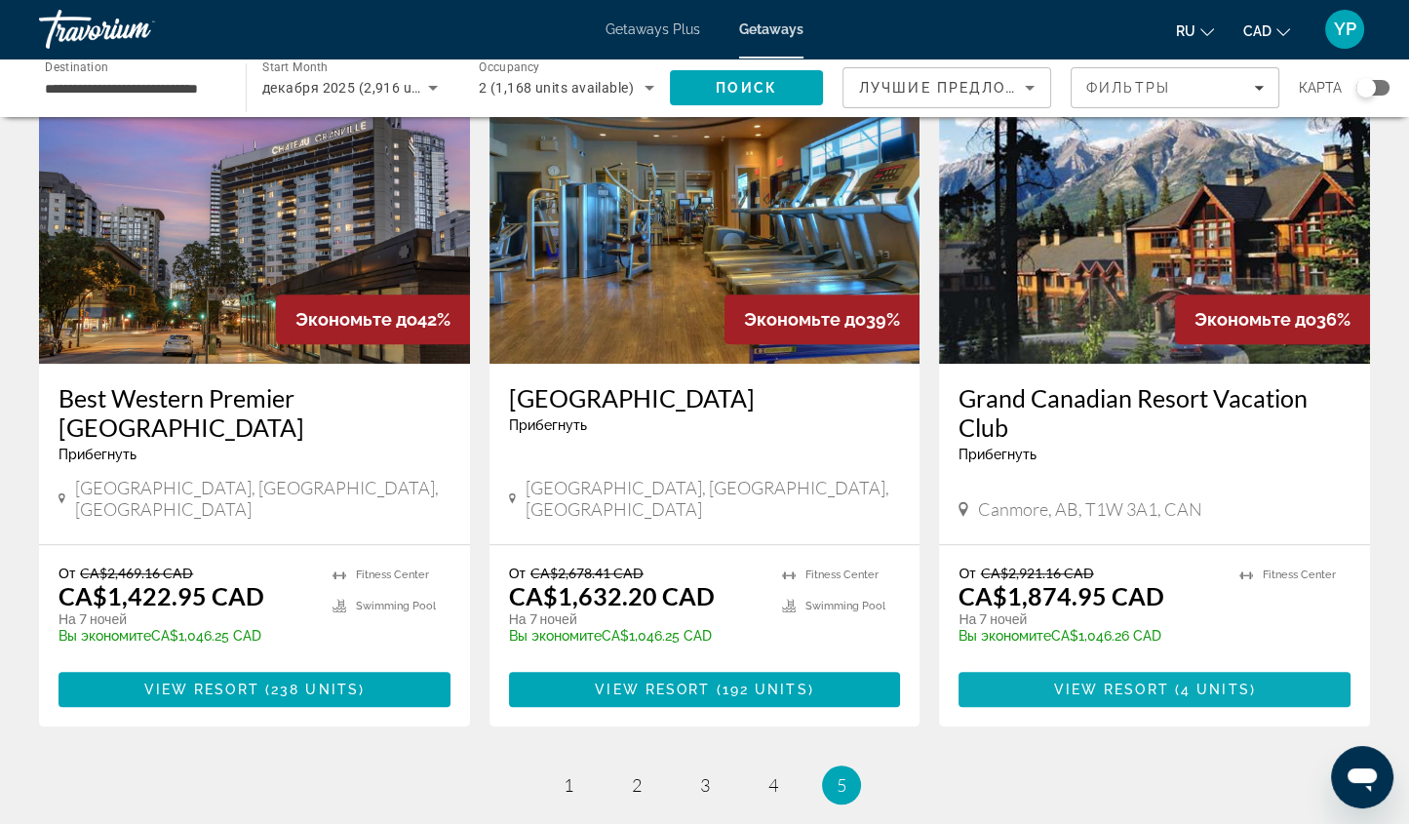
click at [1146, 666] on span "Main content" at bounding box center [1155, 689] width 392 height 47
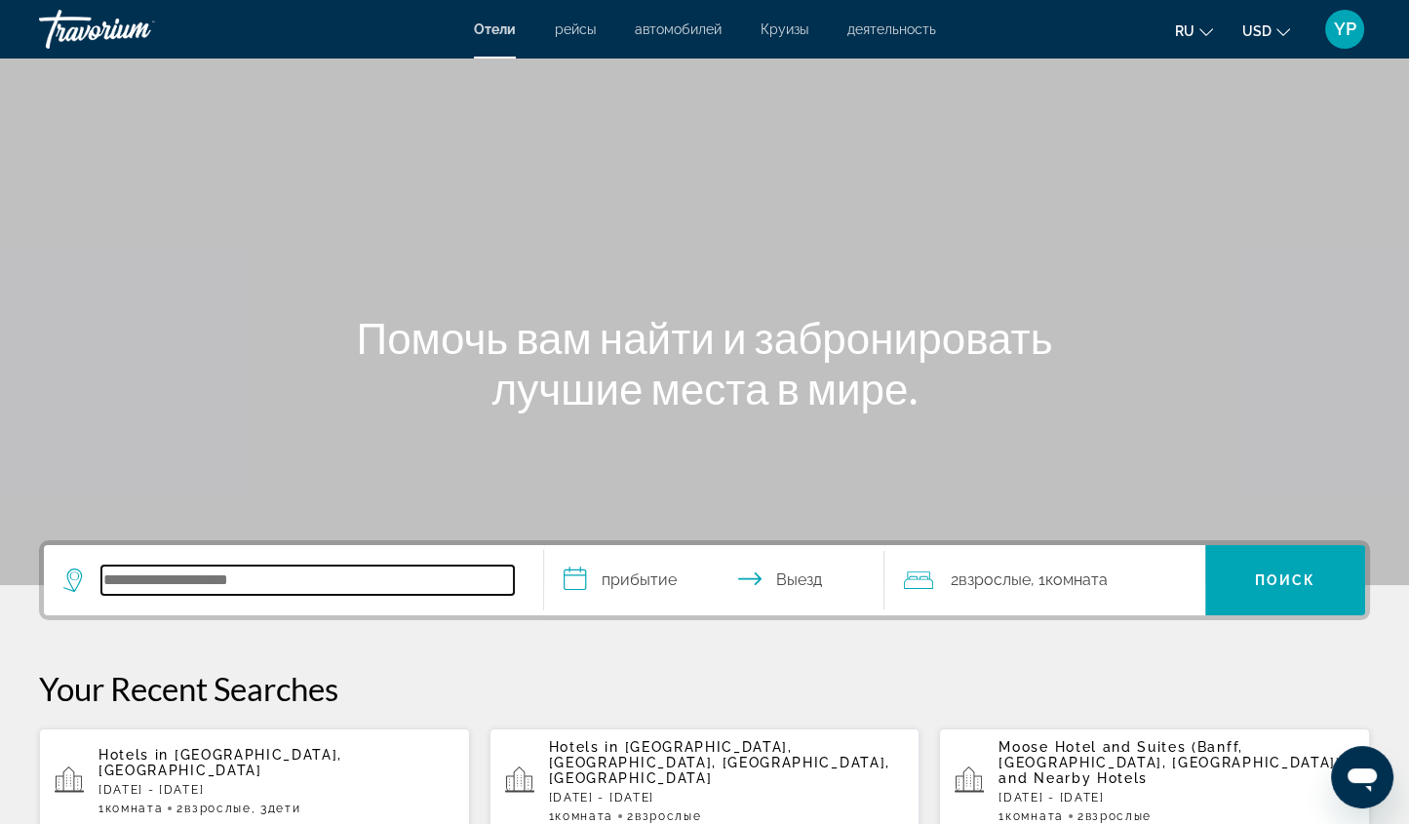
click at [149, 576] on input "Search hotel destination" at bounding box center [307, 580] width 413 height 29
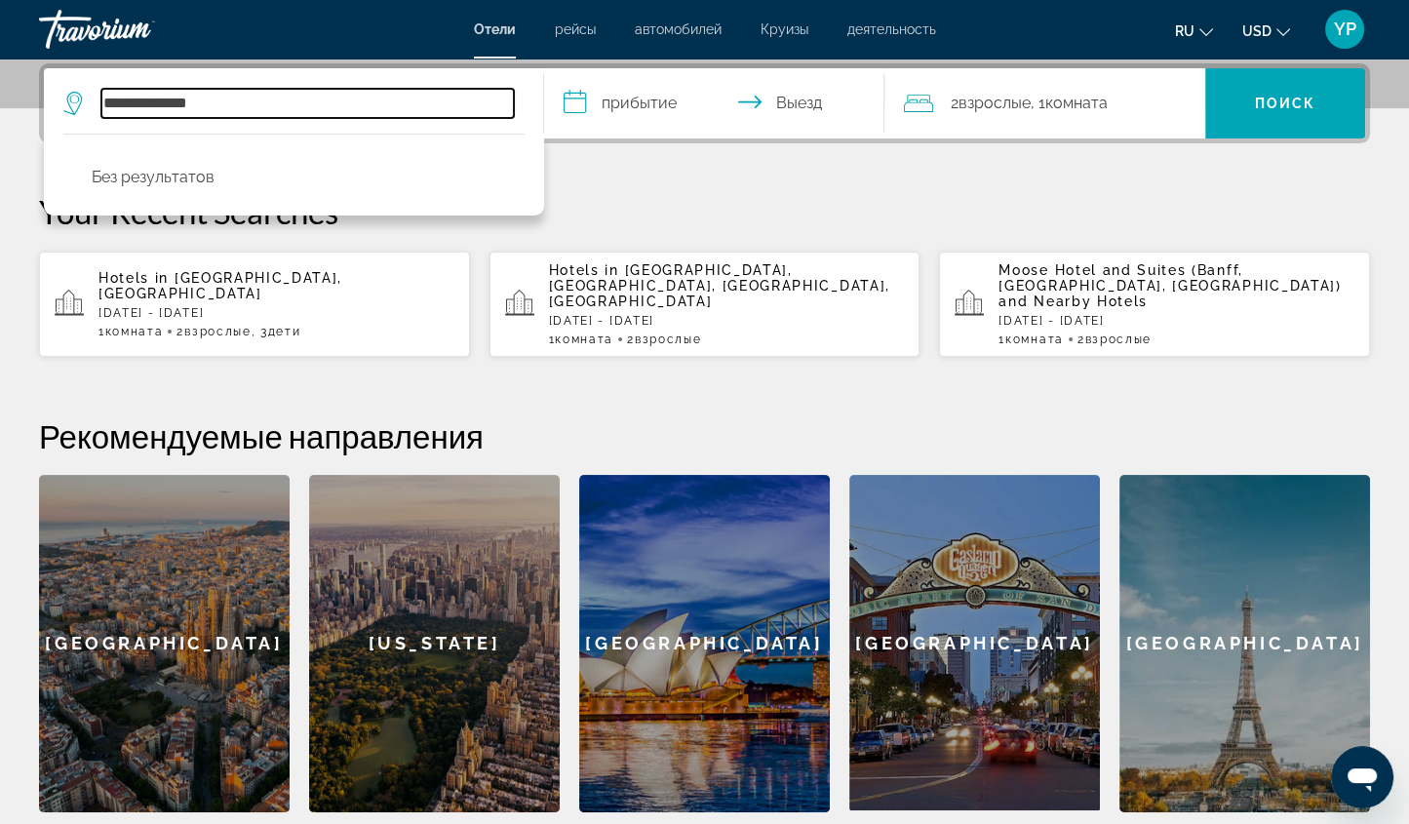
click at [159, 98] on input "**********" at bounding box center [307, 103] width 413 height 29
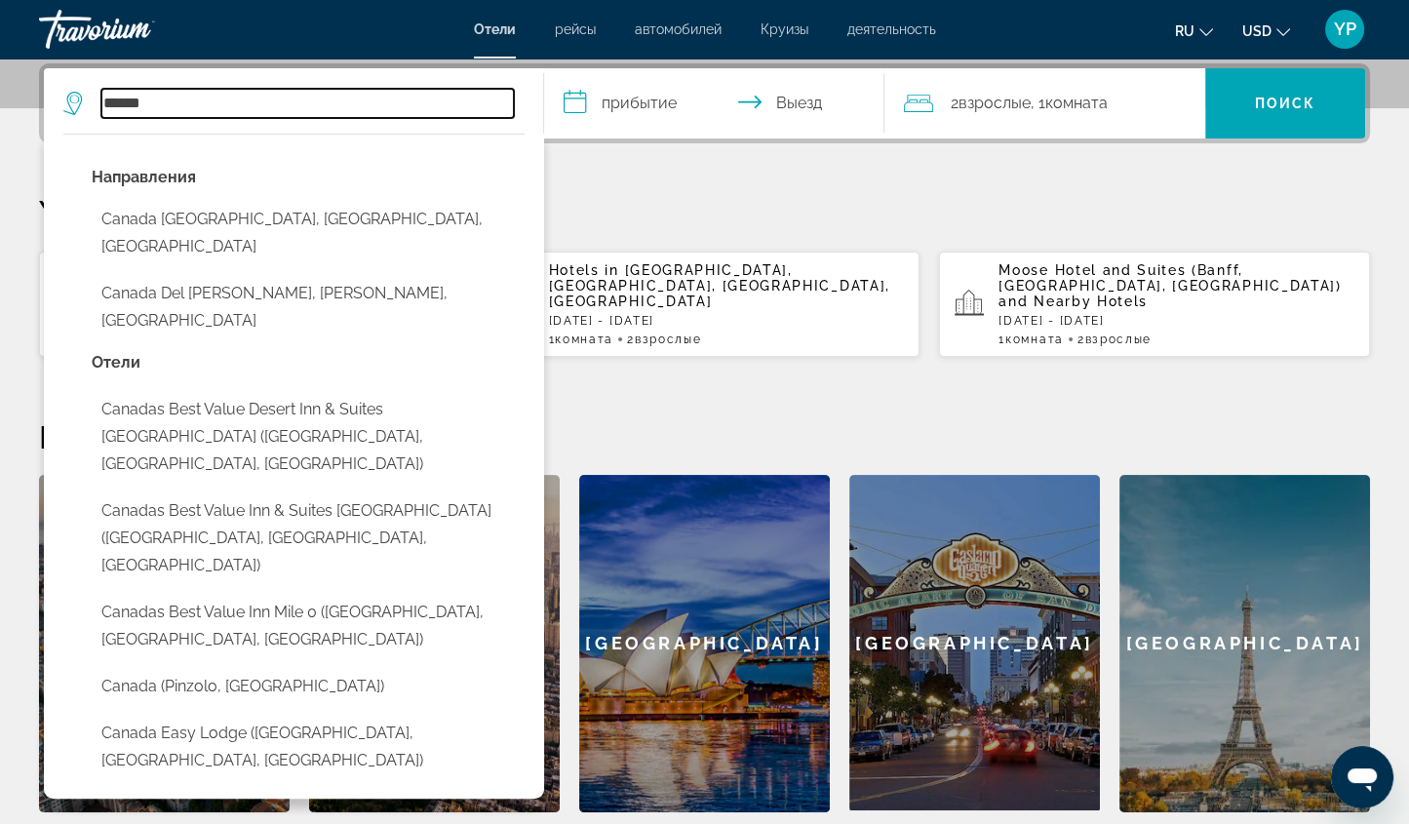
click at [159, 98] on input "******" at bounding box center [307, 103] width 413 height 29
type input "*"
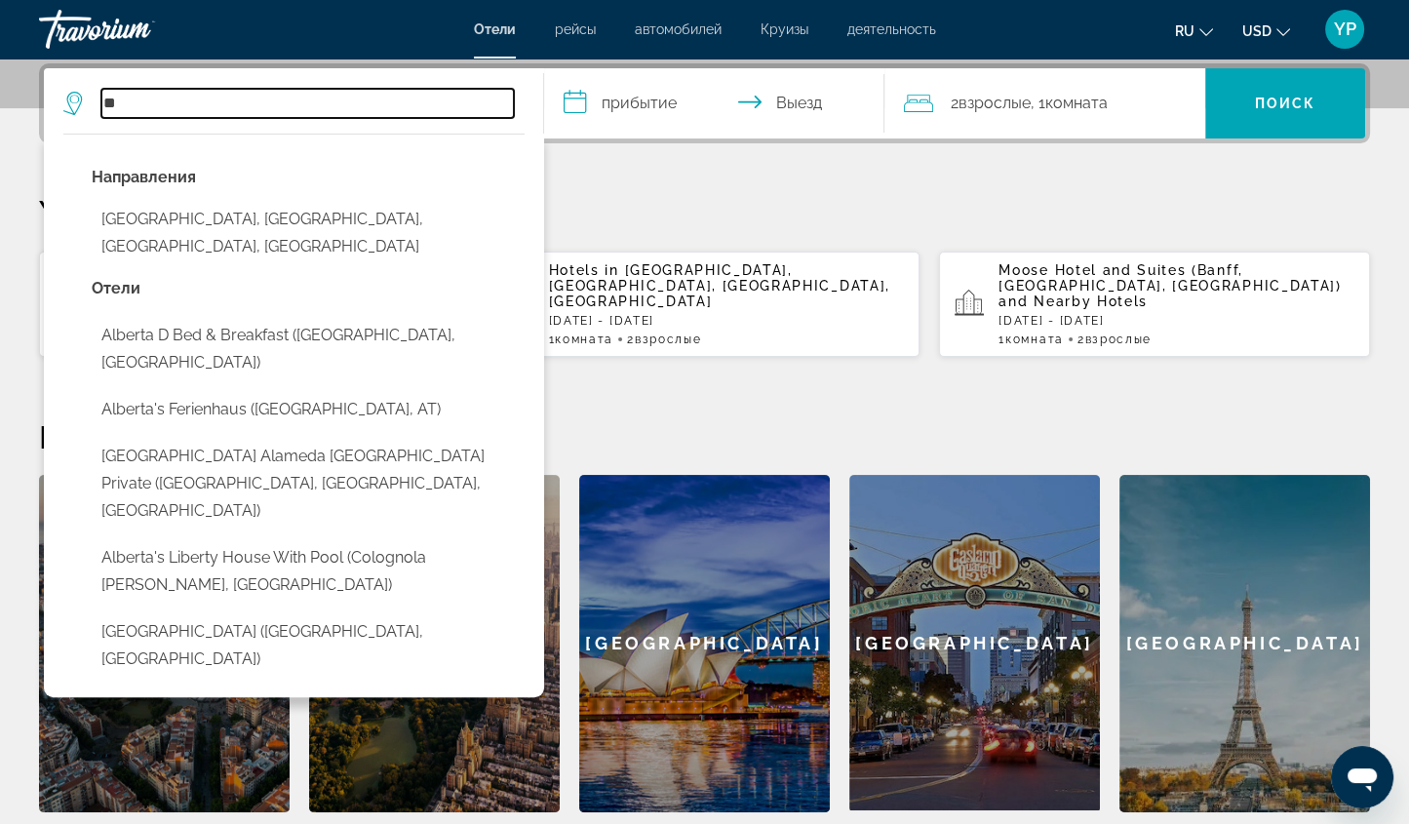
type input "*"
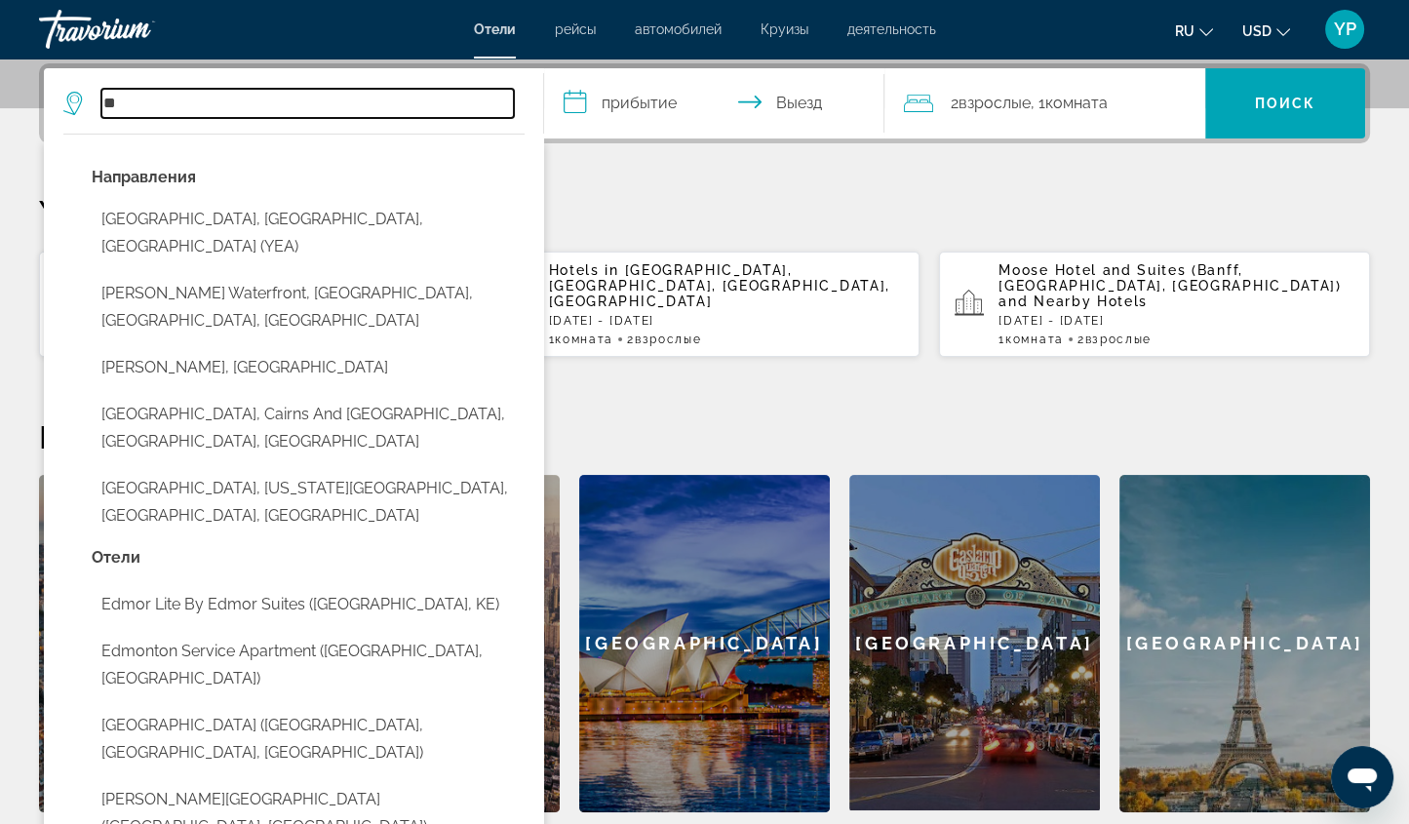
type input "*"
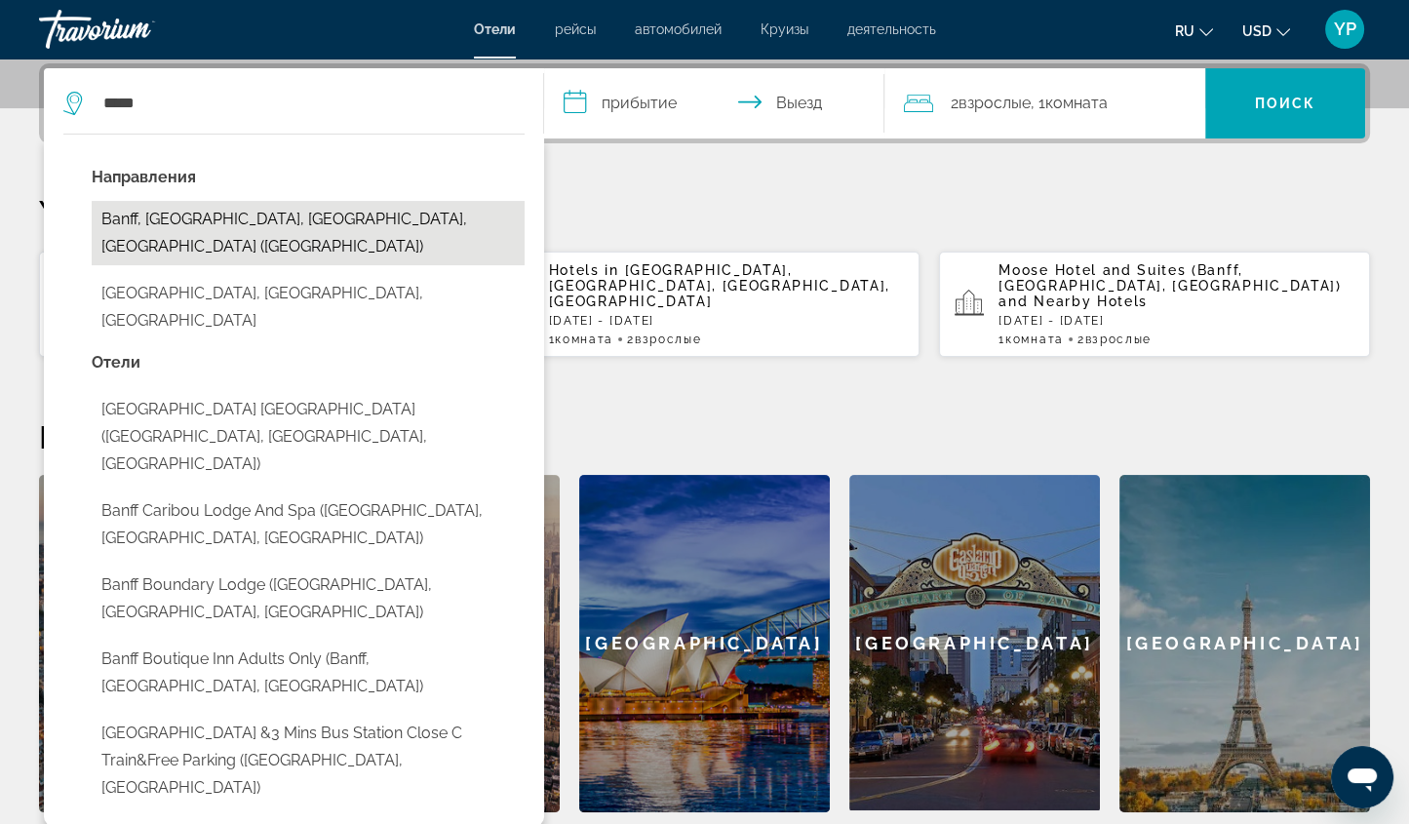
click at [266, 216] on button "Banff, Banff National Park, AB, Canada (YBA)" at bounding box center [308, 233] width 433 height 64
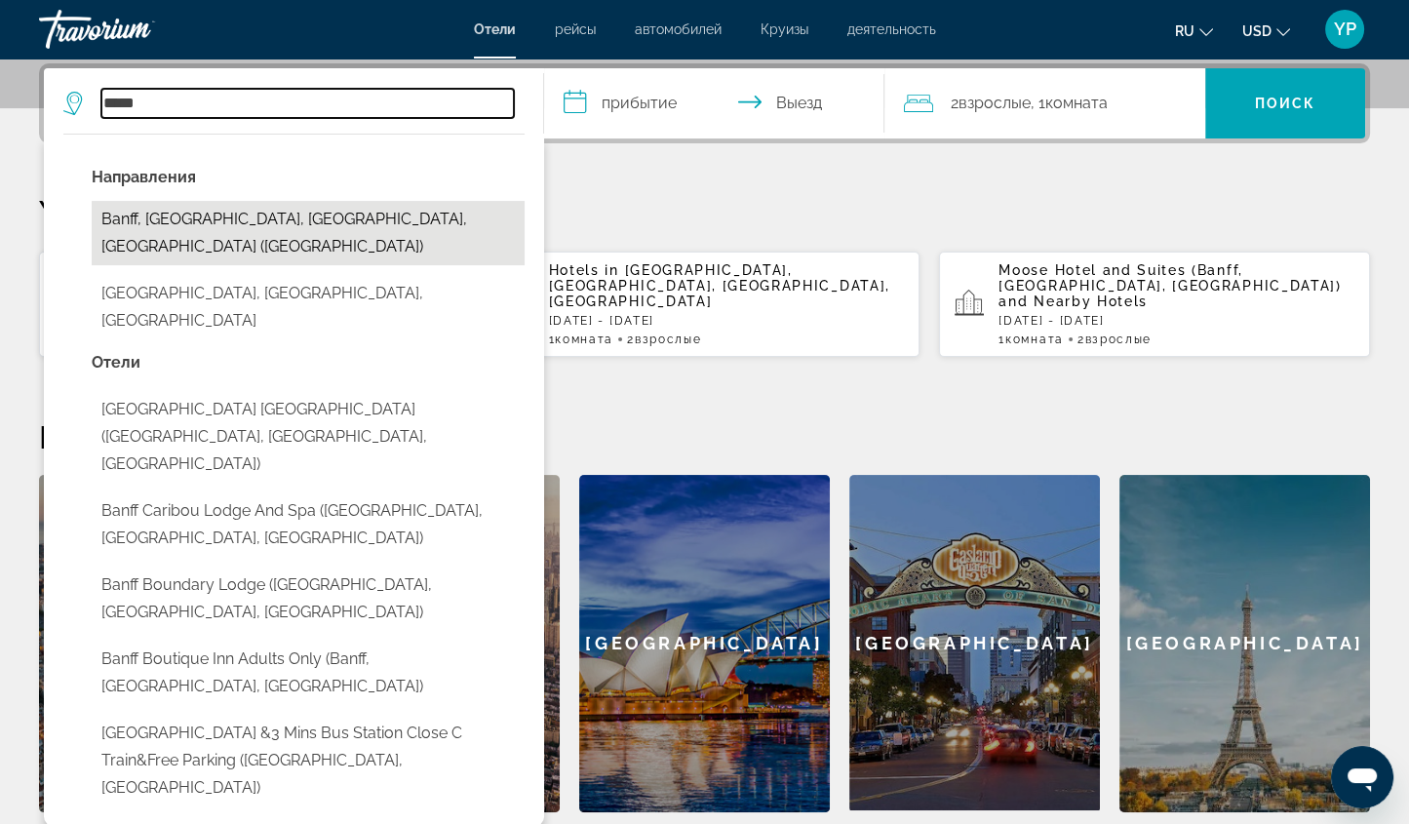
type input "**********"
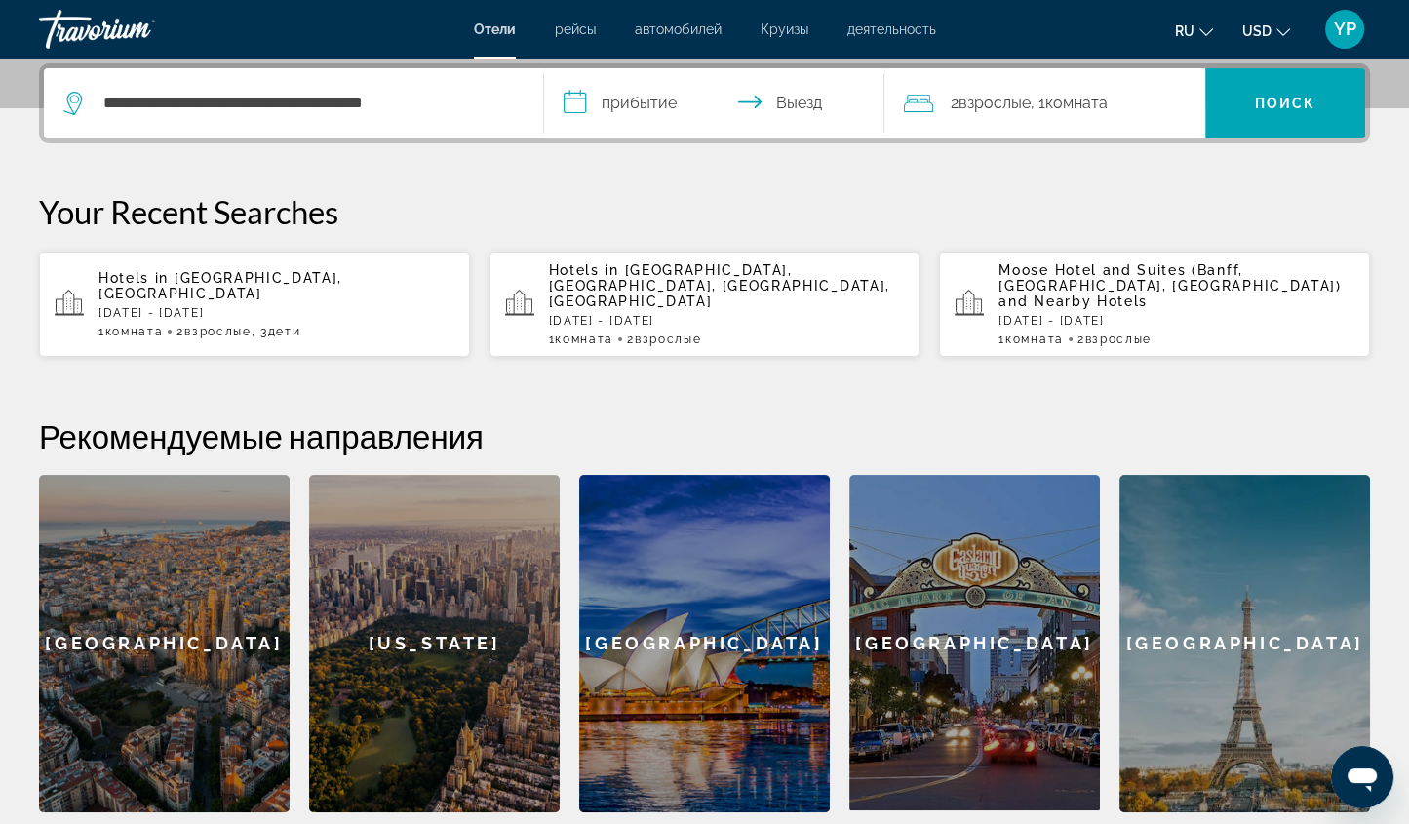
click at [623, 104] on input "**********" at bounding box center [718, 106] width 348 height 76
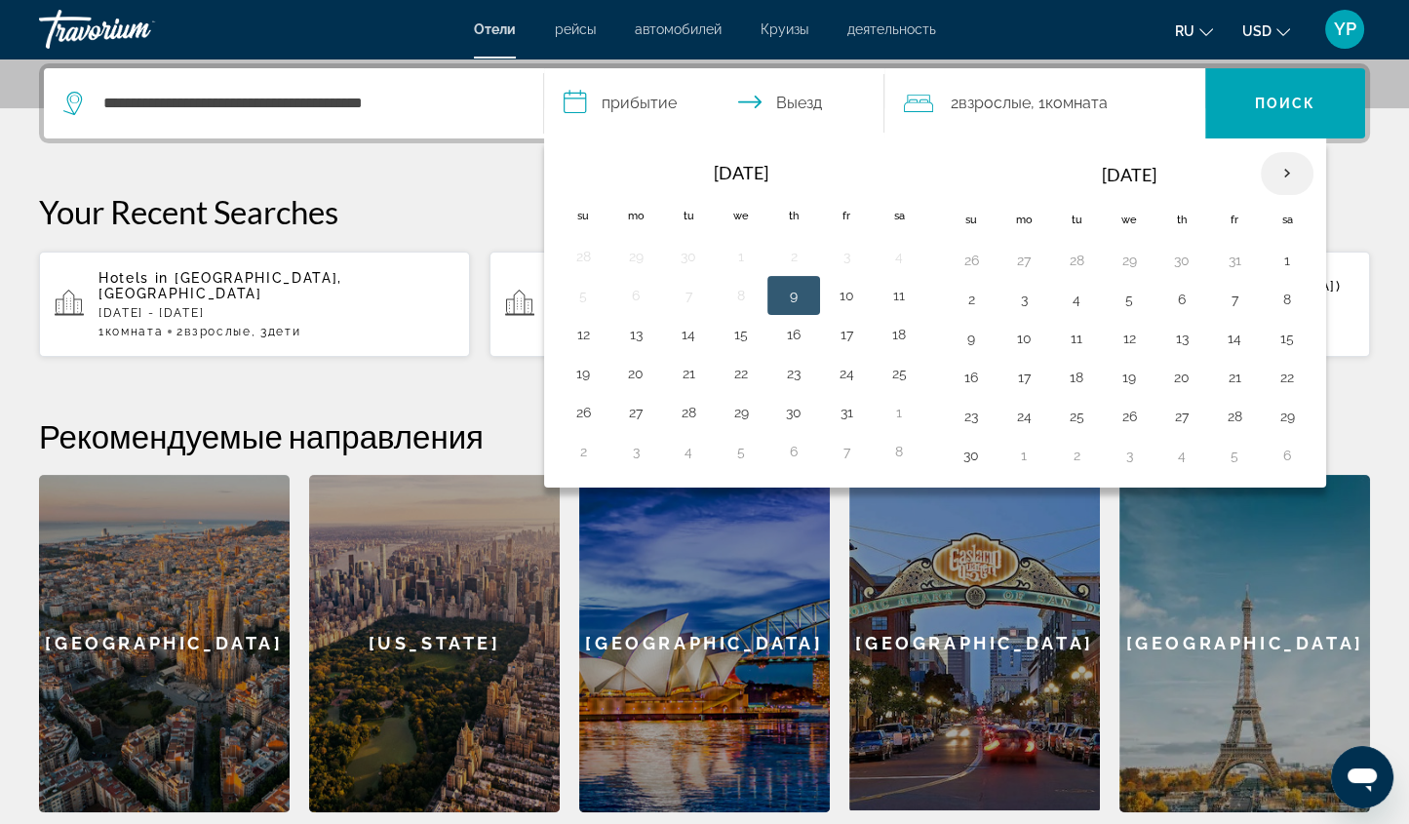
click at [1281, 164] on th "Next month" at bounding box center [1287, 173] width 53 height 43
click at [1014, 414] on button "29" at bounding box center [1023, 416] width 31 height 27
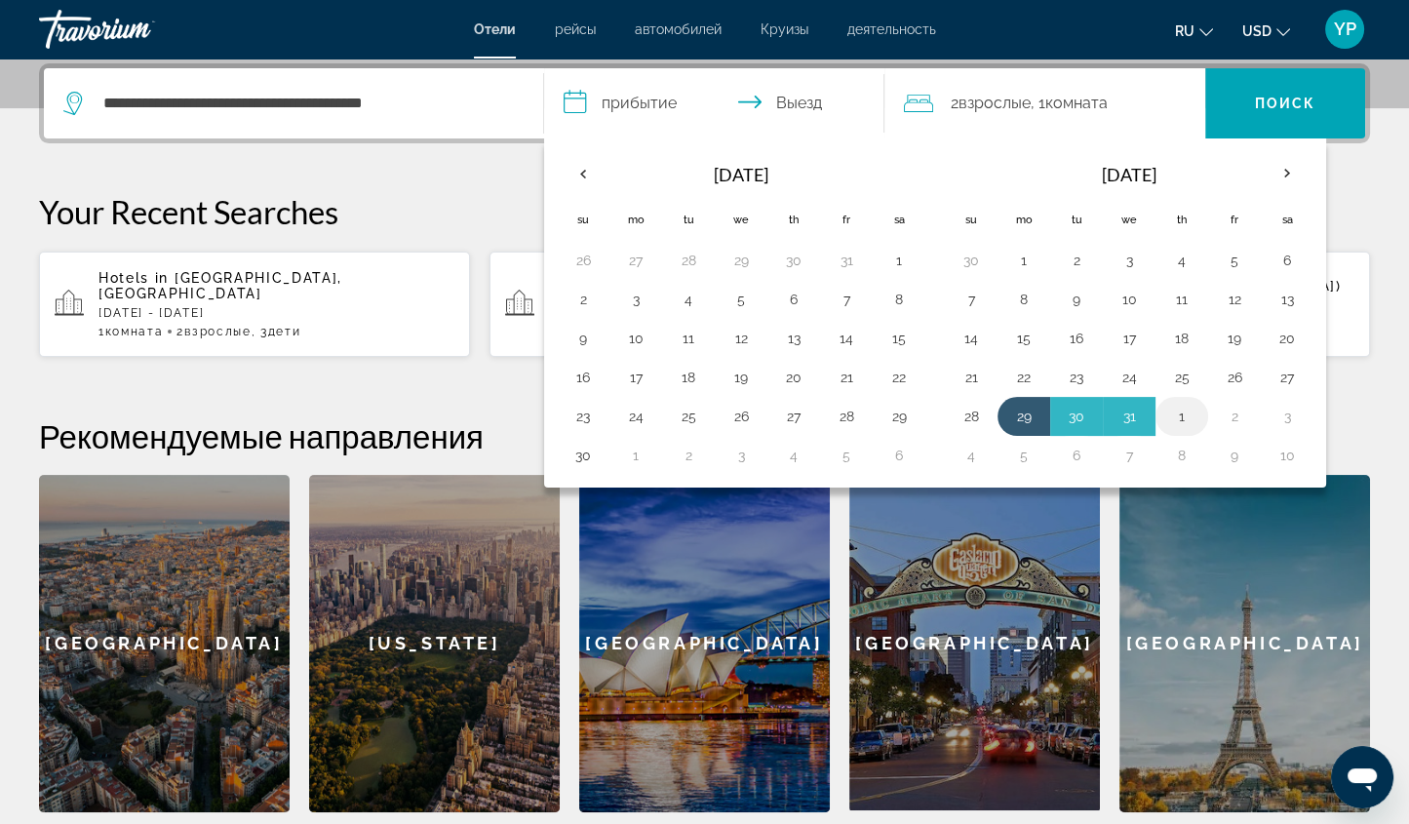
click at [1189, 414] on td "1" at bounding box center [1182, 416] width 53 height 39
click at [1185, 409] on button "1" at bounding box center [1181, 416] width 31 height 27
type input "**********"
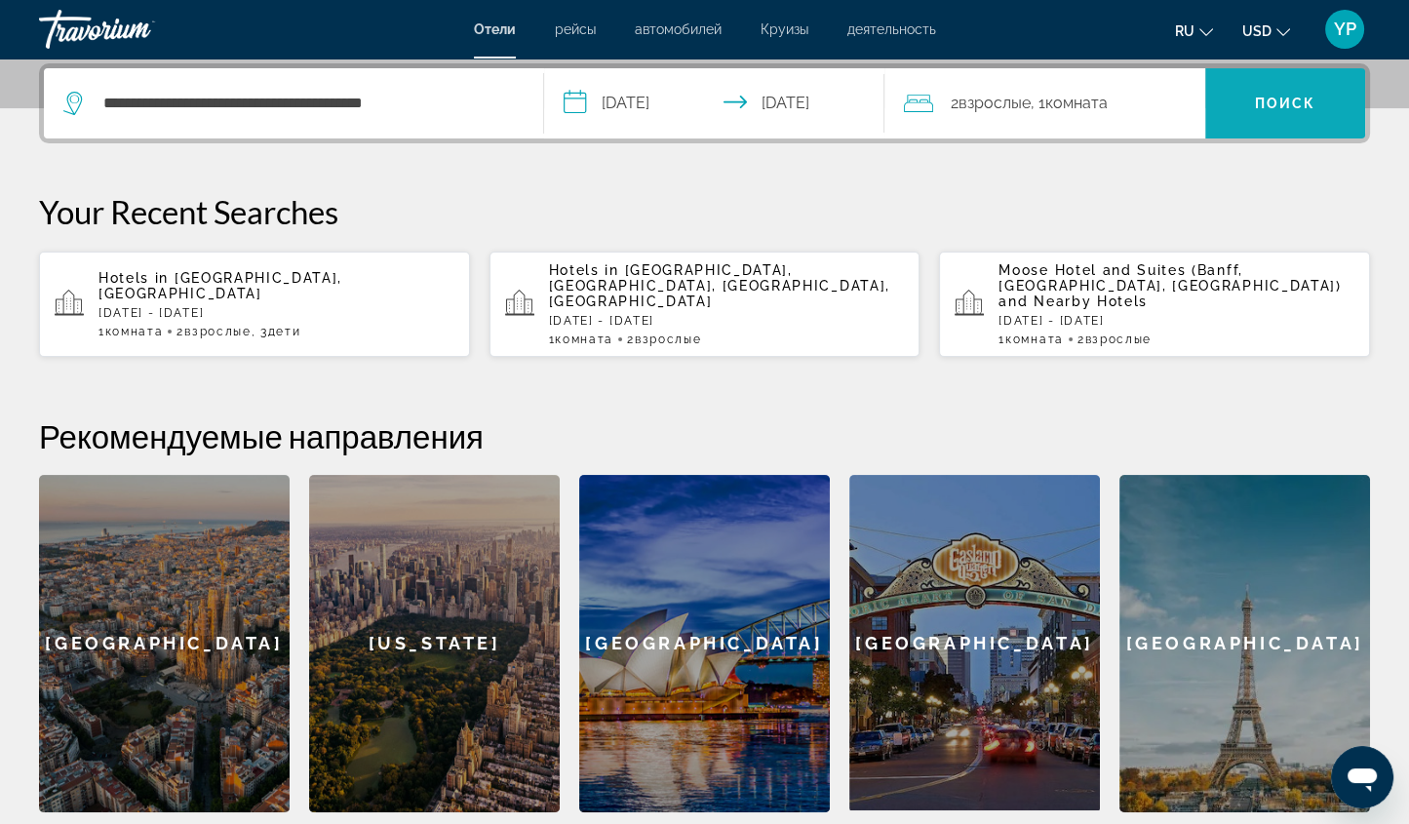
click at [1284, 97] on span "Поиск" at bounding box center [1285, 104] width 61 height 16
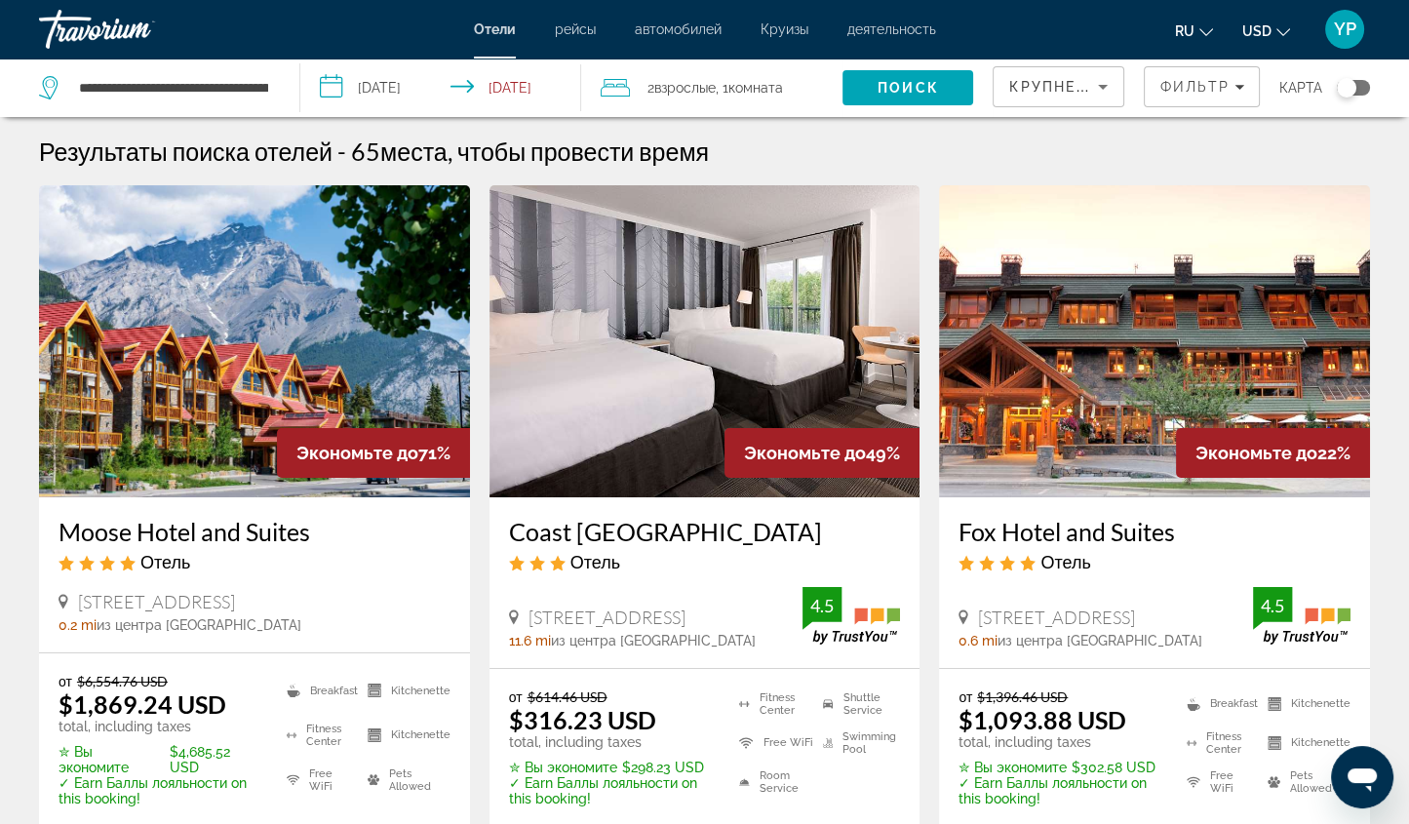
click at [1286, 29] on icon "Change currency" at bounding box center [1284, 32] width 14 height 14
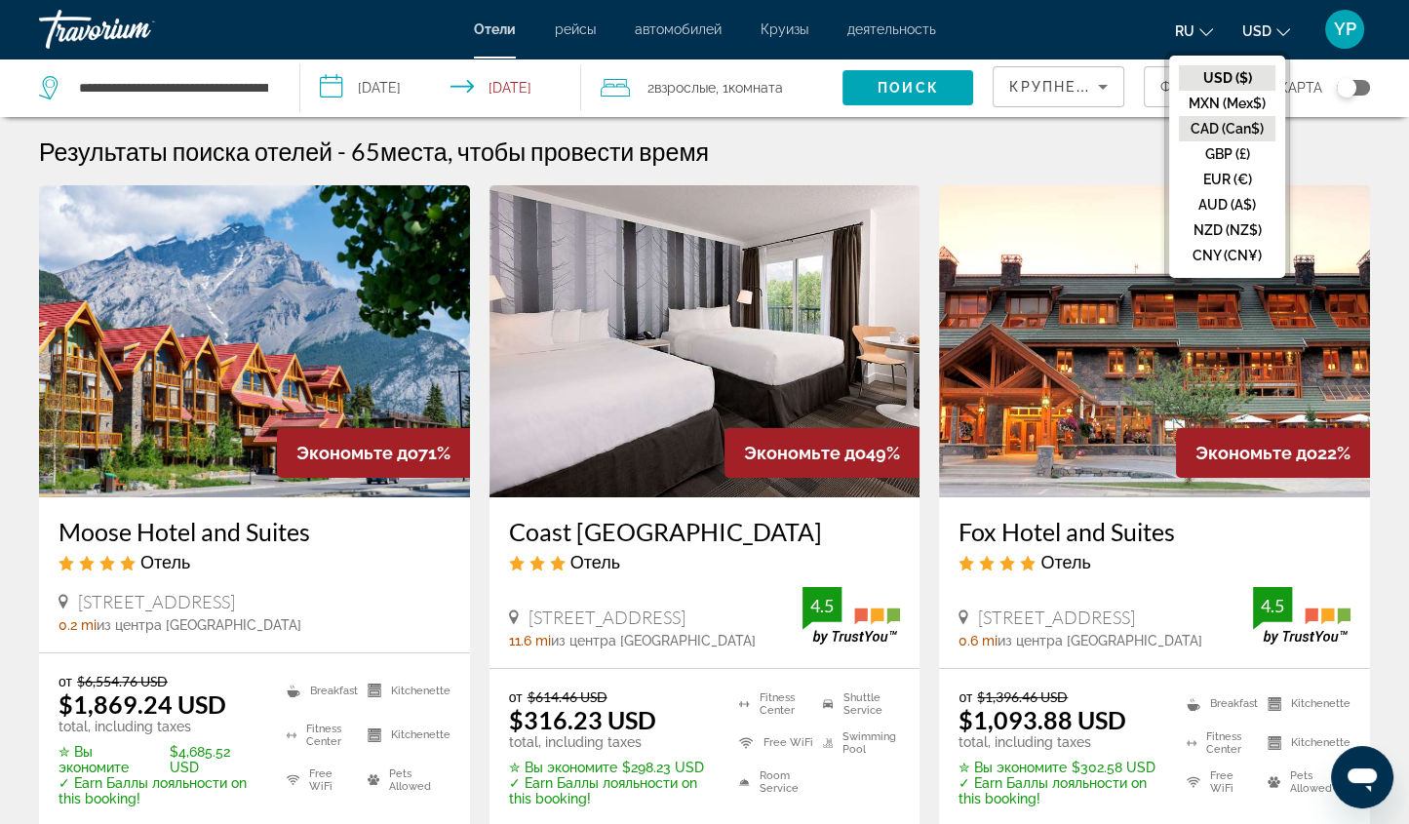
click at [1245, 127] on button "CAD (Can$)" at bounding box center [1227, 128] width 97 height 25
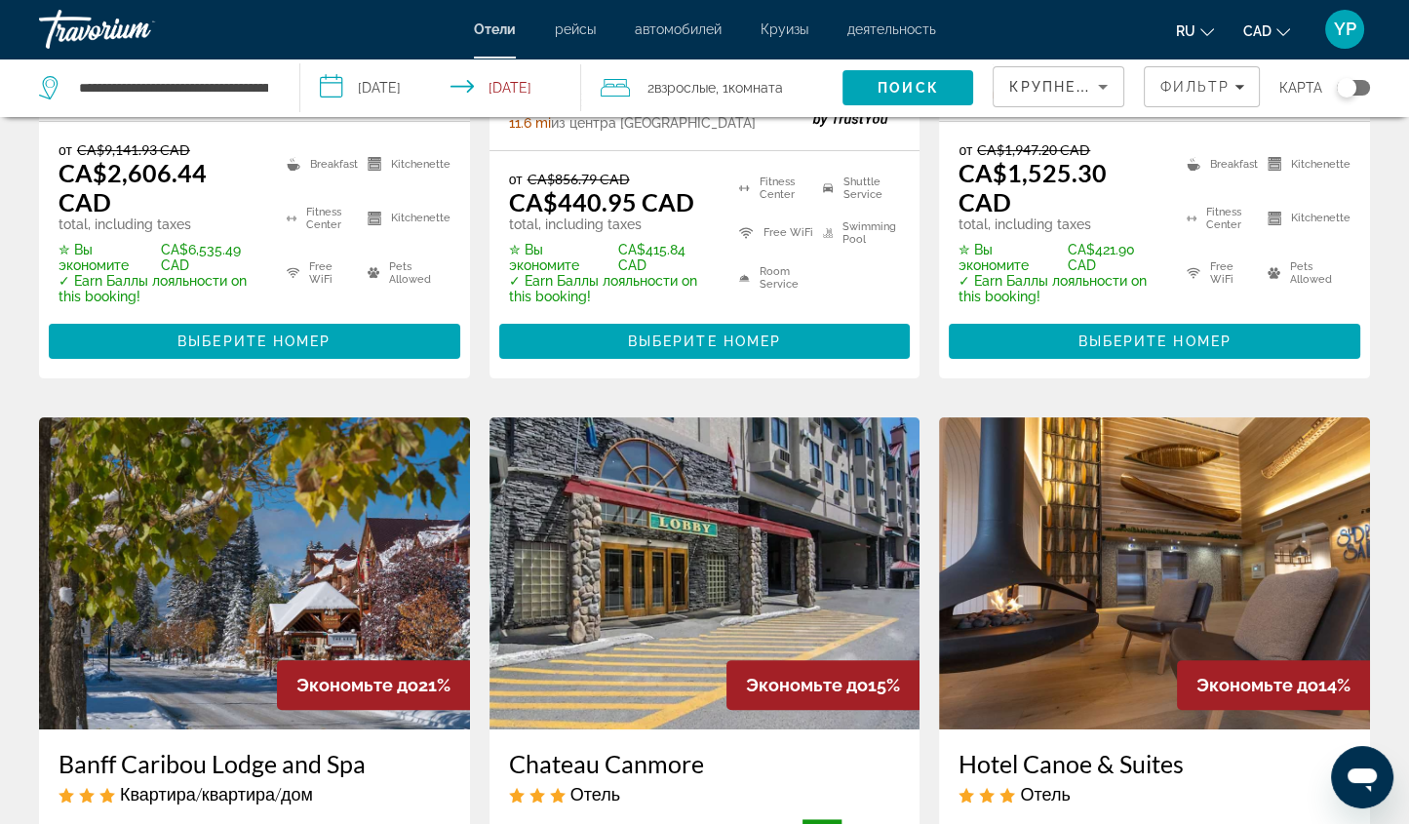
scroll to position [547, 0]
click at [399, 94] on input "**********" at bounding box center [444, 91] width 289 height 64
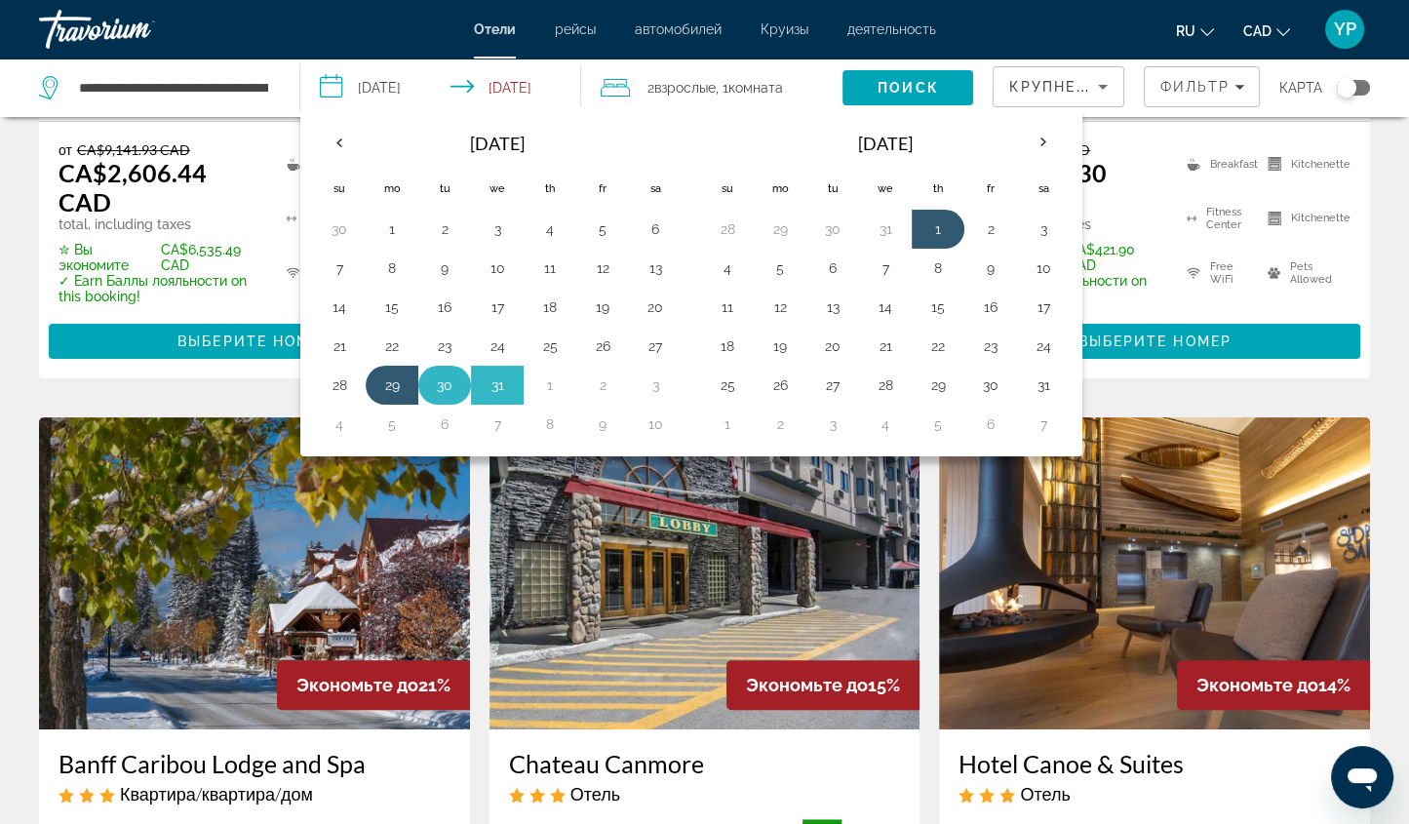
click at [441, 380] on button "30" at bounding box center [444, 385] width 31 height 27
click at [559, 378] on button "1" at bounding box center [549, 385] width 31 height 27
type input "**********"
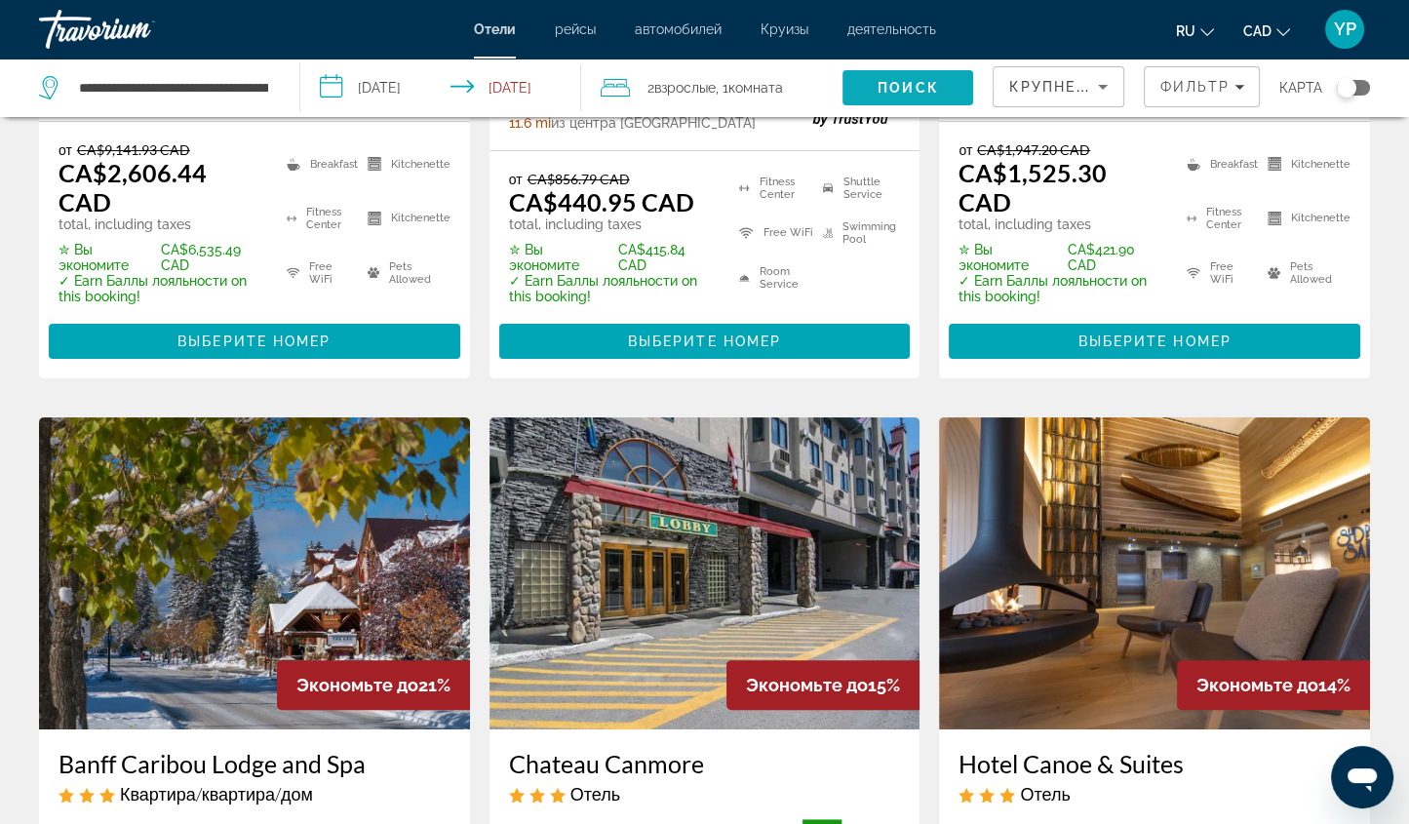
click at [911, 80] on span "Поиск" at bounding box center [908, 88] width 61 height 16
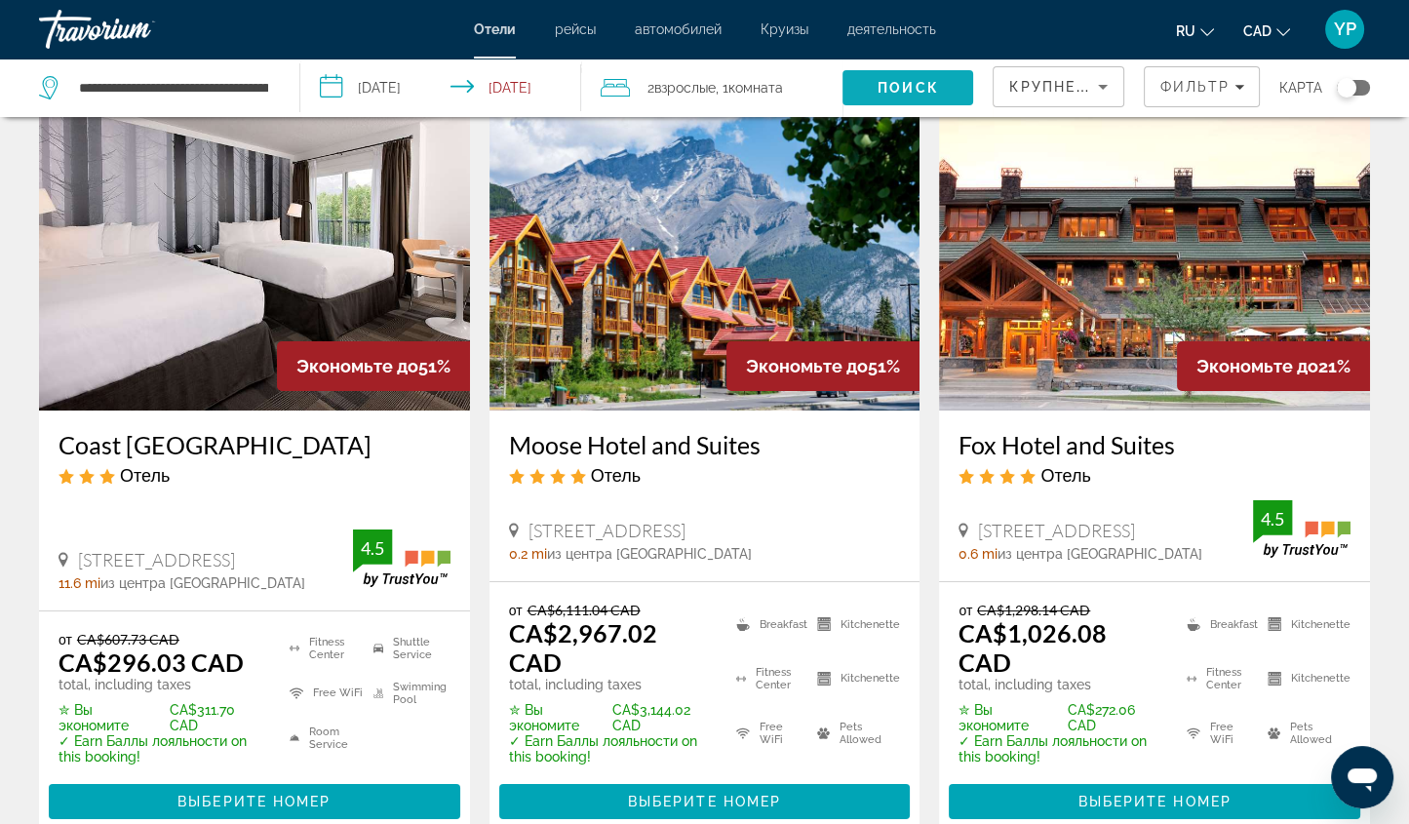
scroll to position [88, 0]
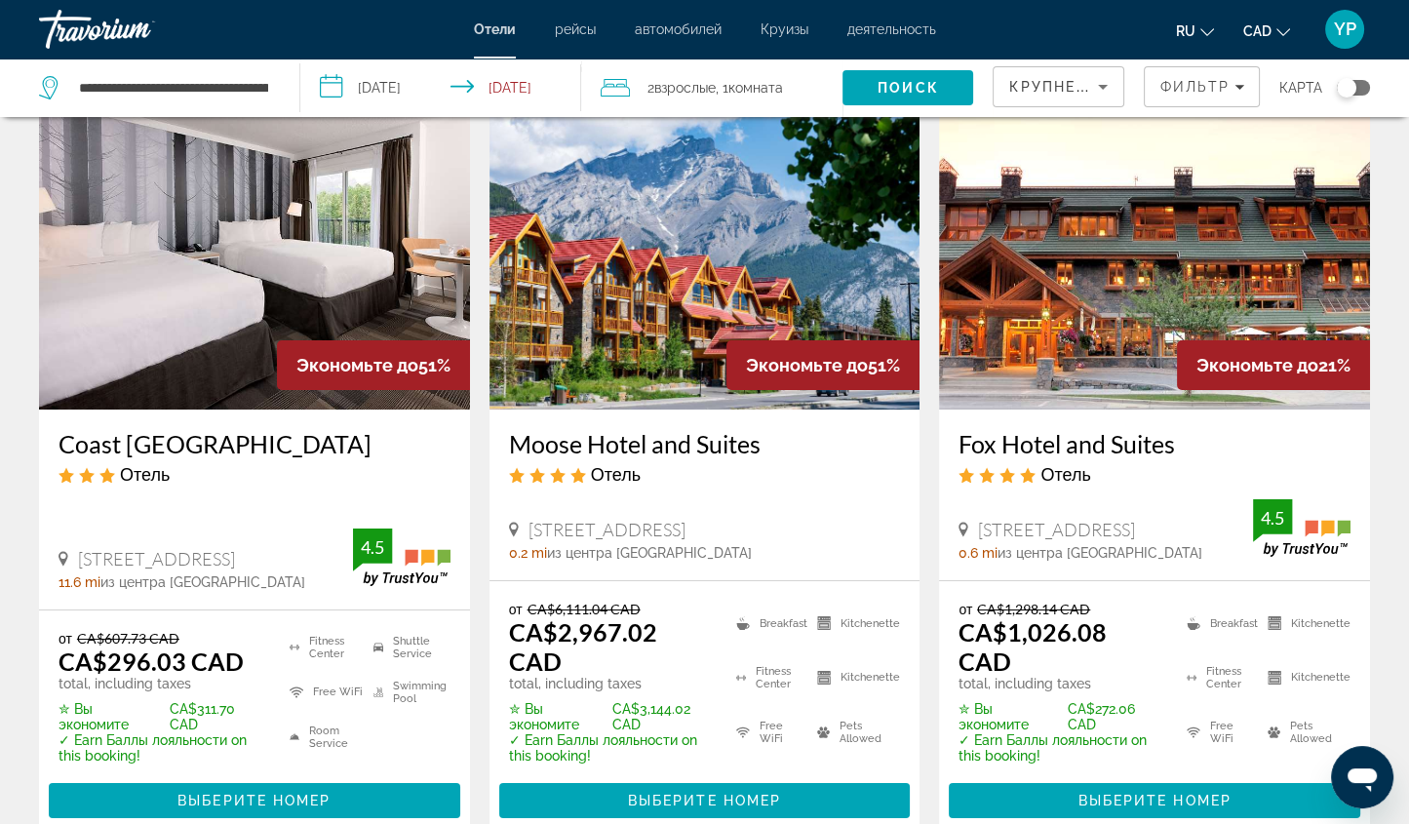
click at [257, 438] on h3 "Coast Canmore Hotel & Conference Centre" at bounding box center [255, 443] width 392 height 29
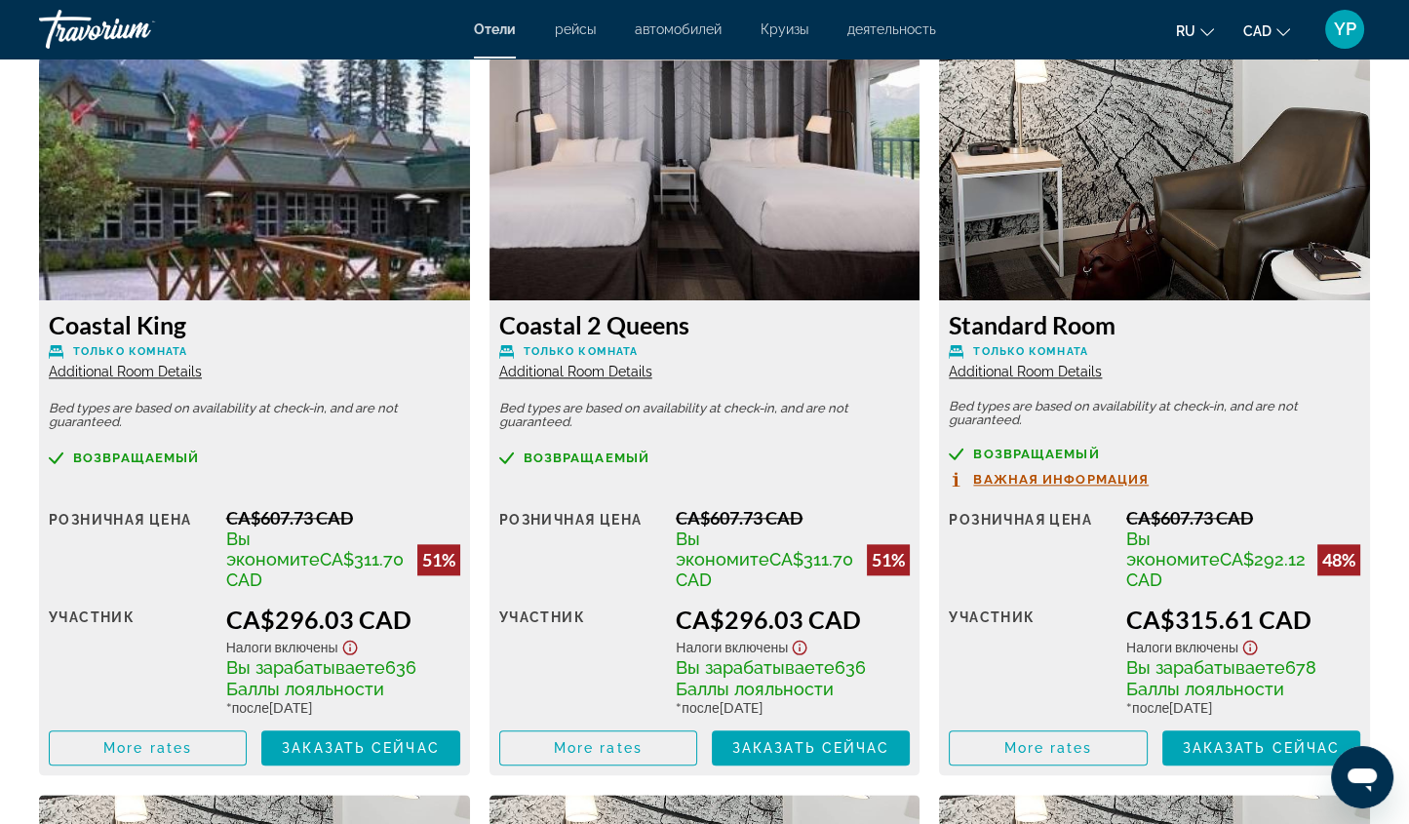
scroll to position [2714, 0]
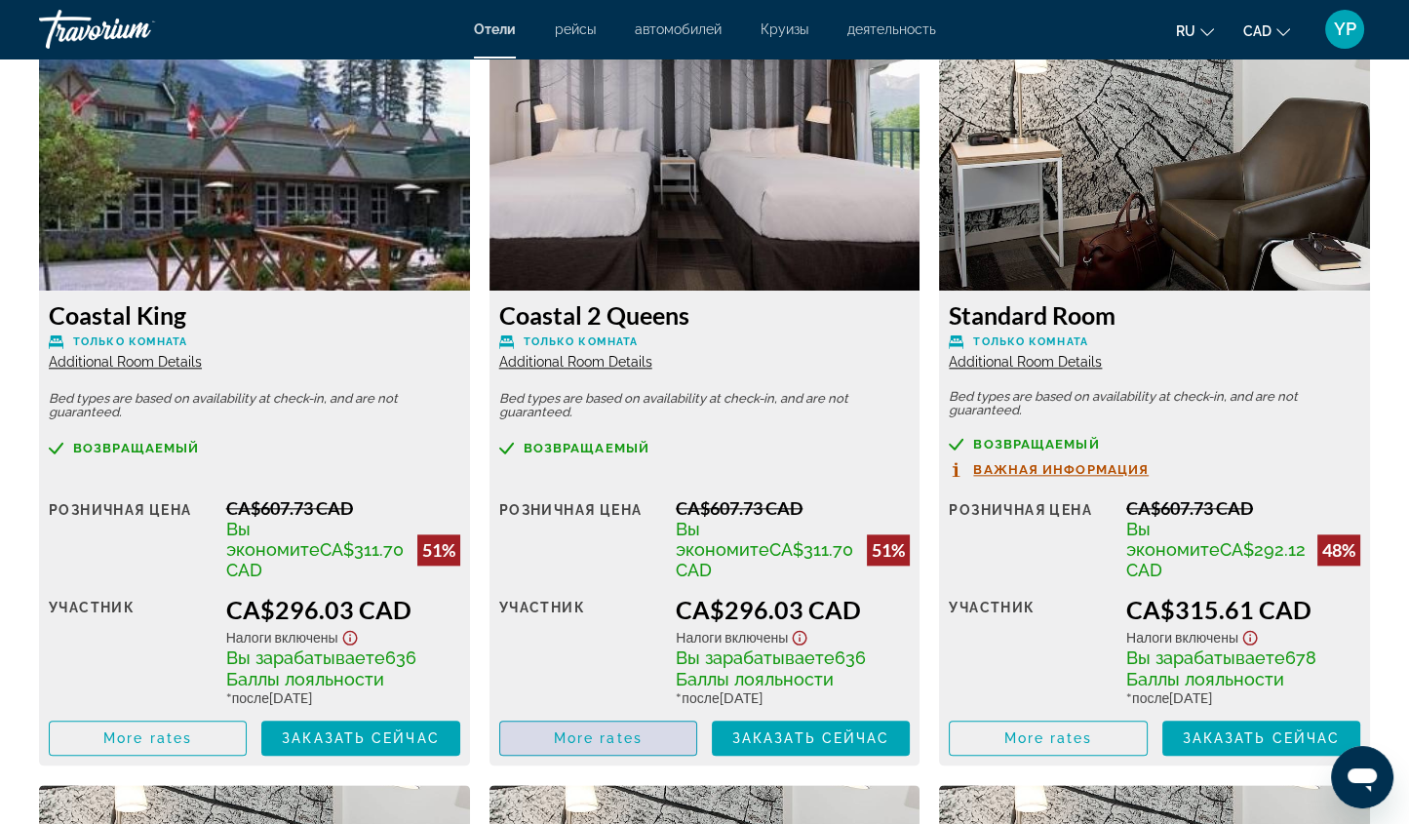
click at [651, 721] on span "Main content" at bounding box center [598, 738] width 196 height 47
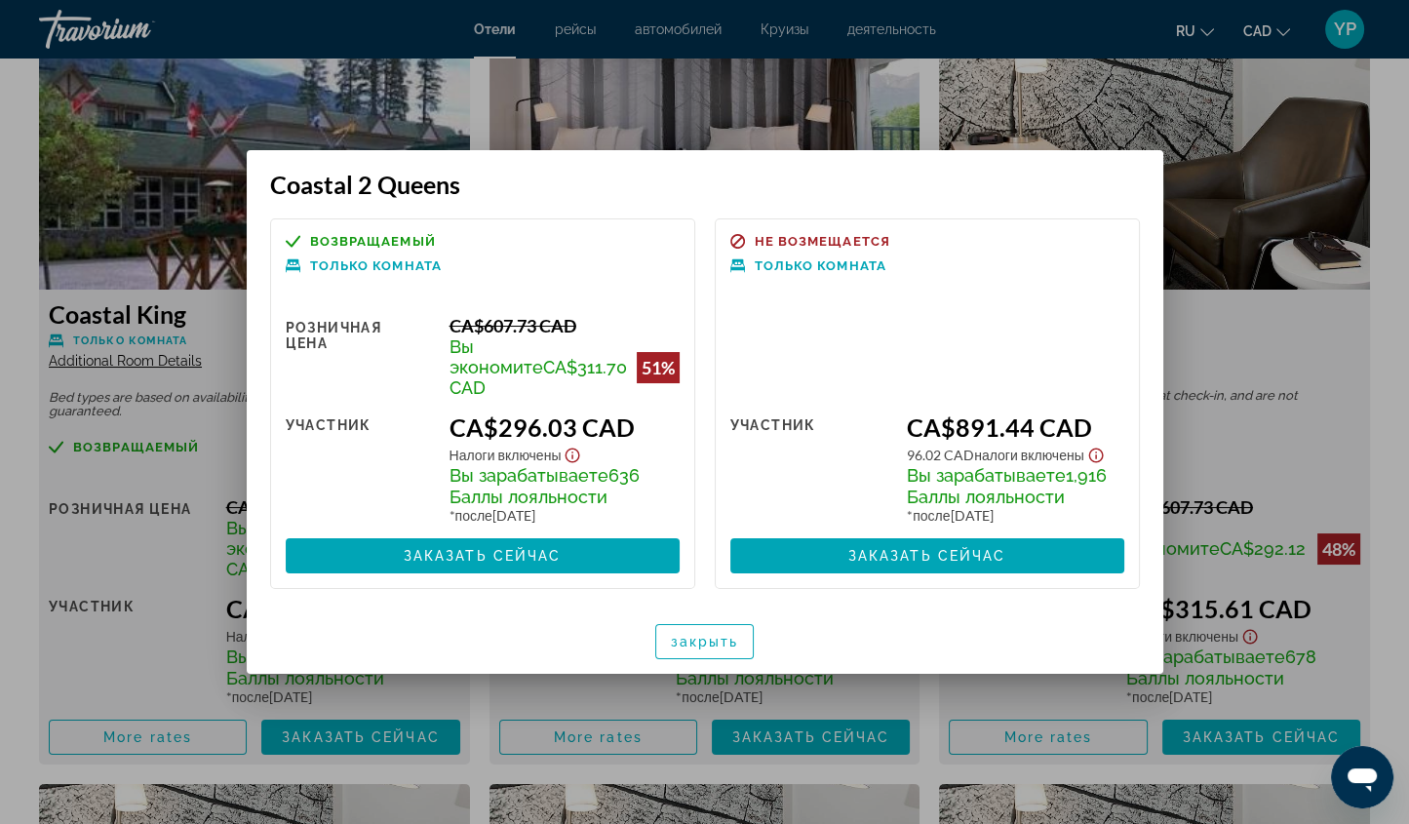
click at [1396, 458] on div at bounding box center [704, 412] width 1409 height 824
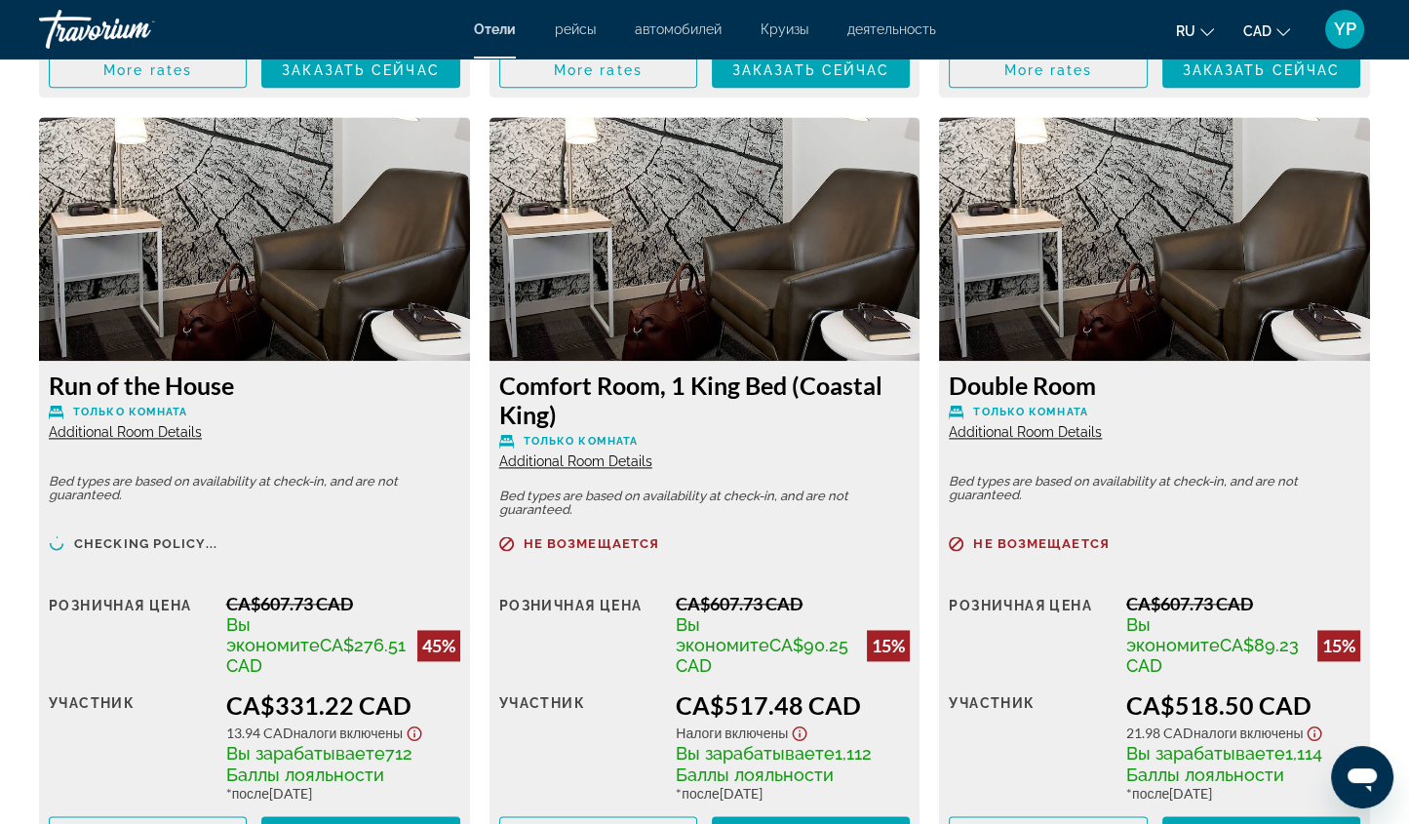
scroll to position [3388, 0]
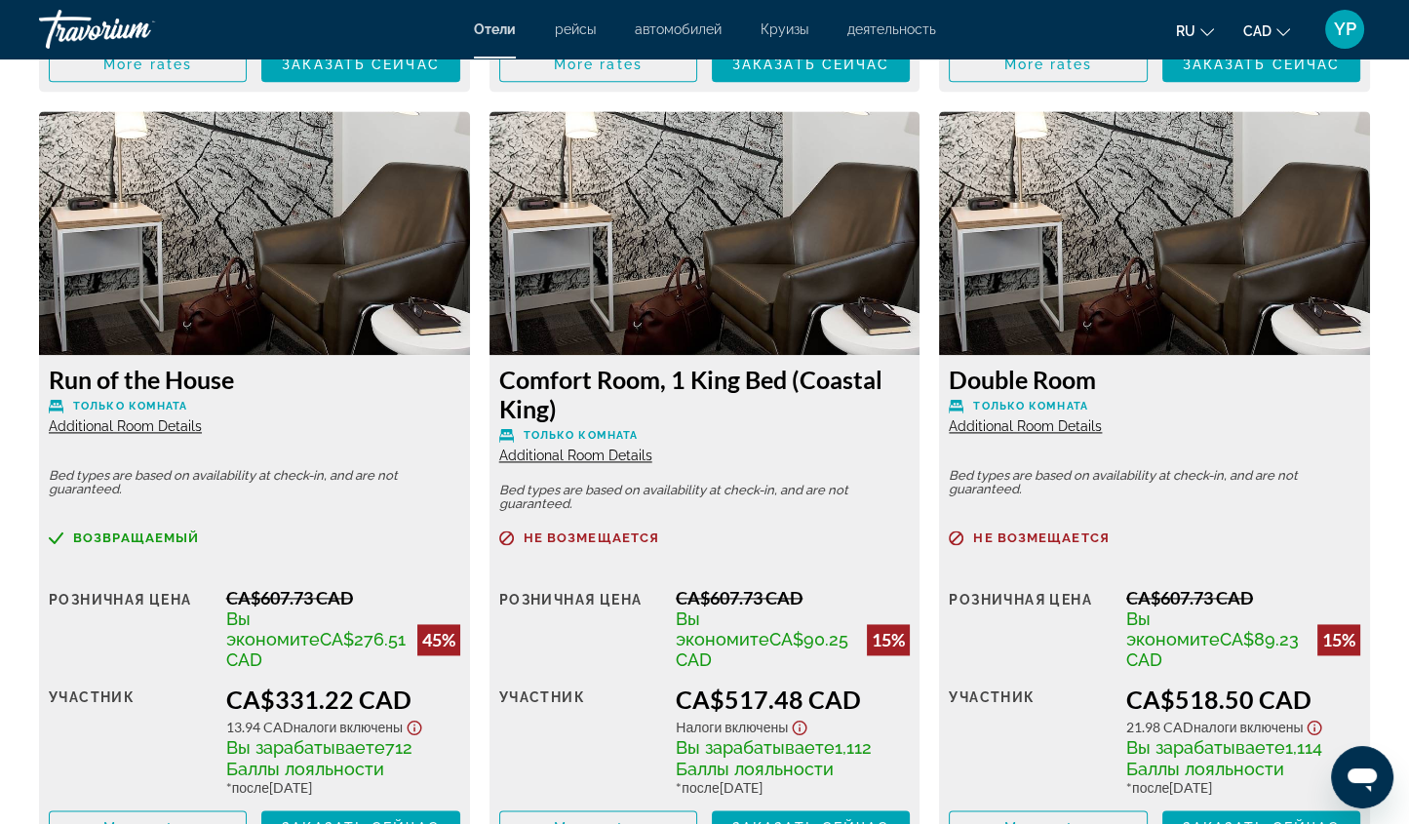
click at [130, 418] on span "Additional Room Details" at bounding box center [125, 426] width 153 height 16
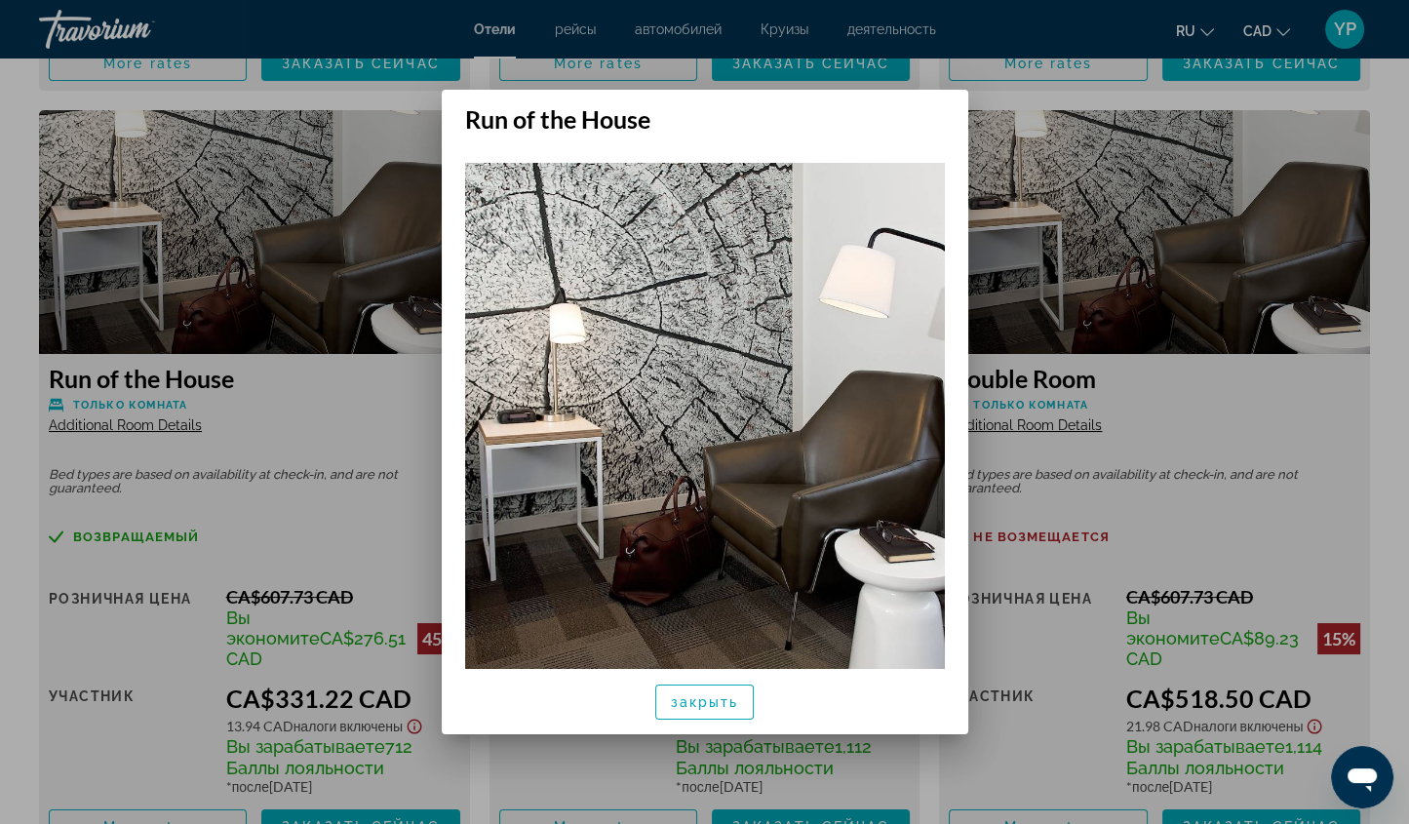
scroll to position [0, 0]
click at [719, 701] on span "закрыть" at bounding box center [705, 702] width 68 height 16
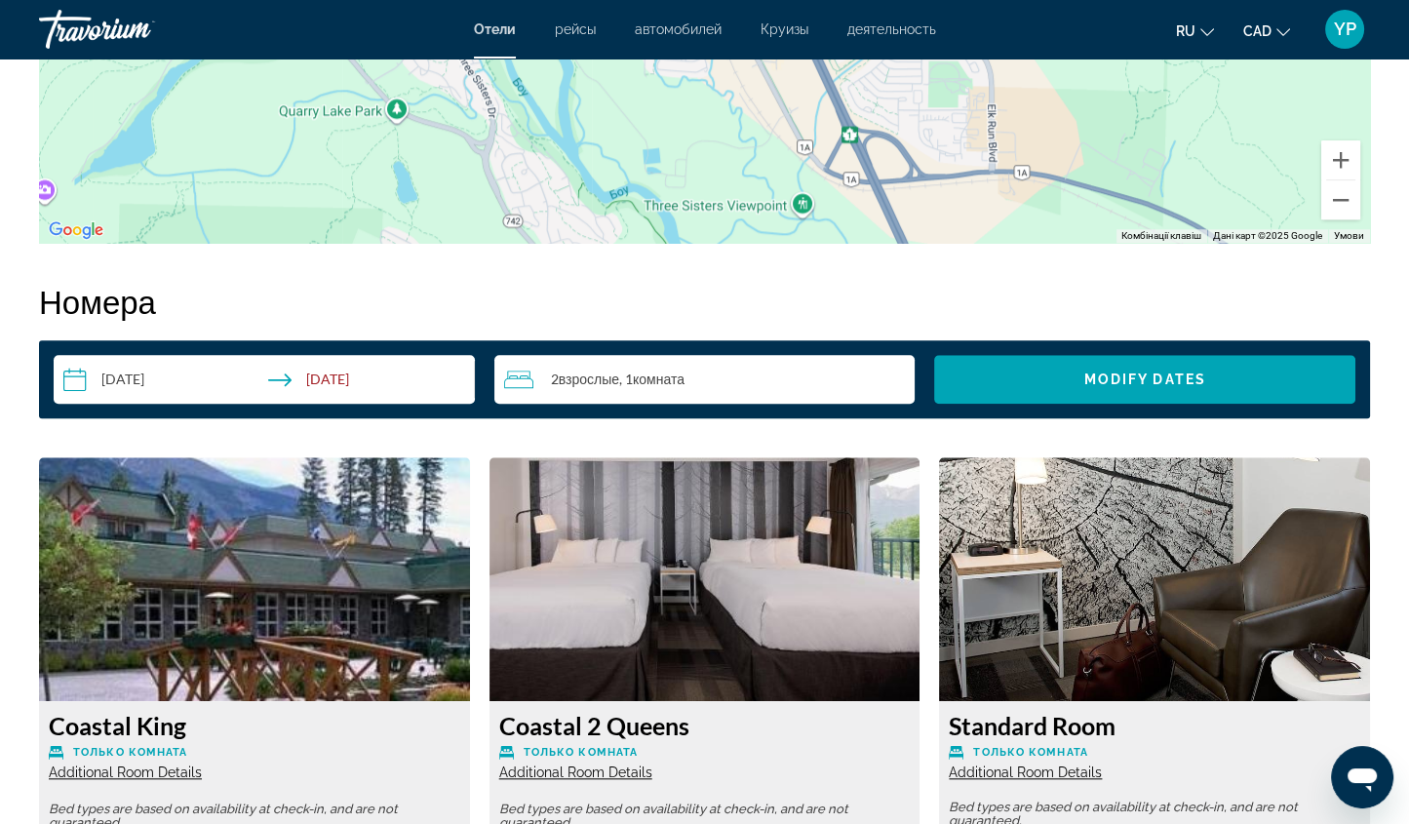
scroll to position [2291, 0]
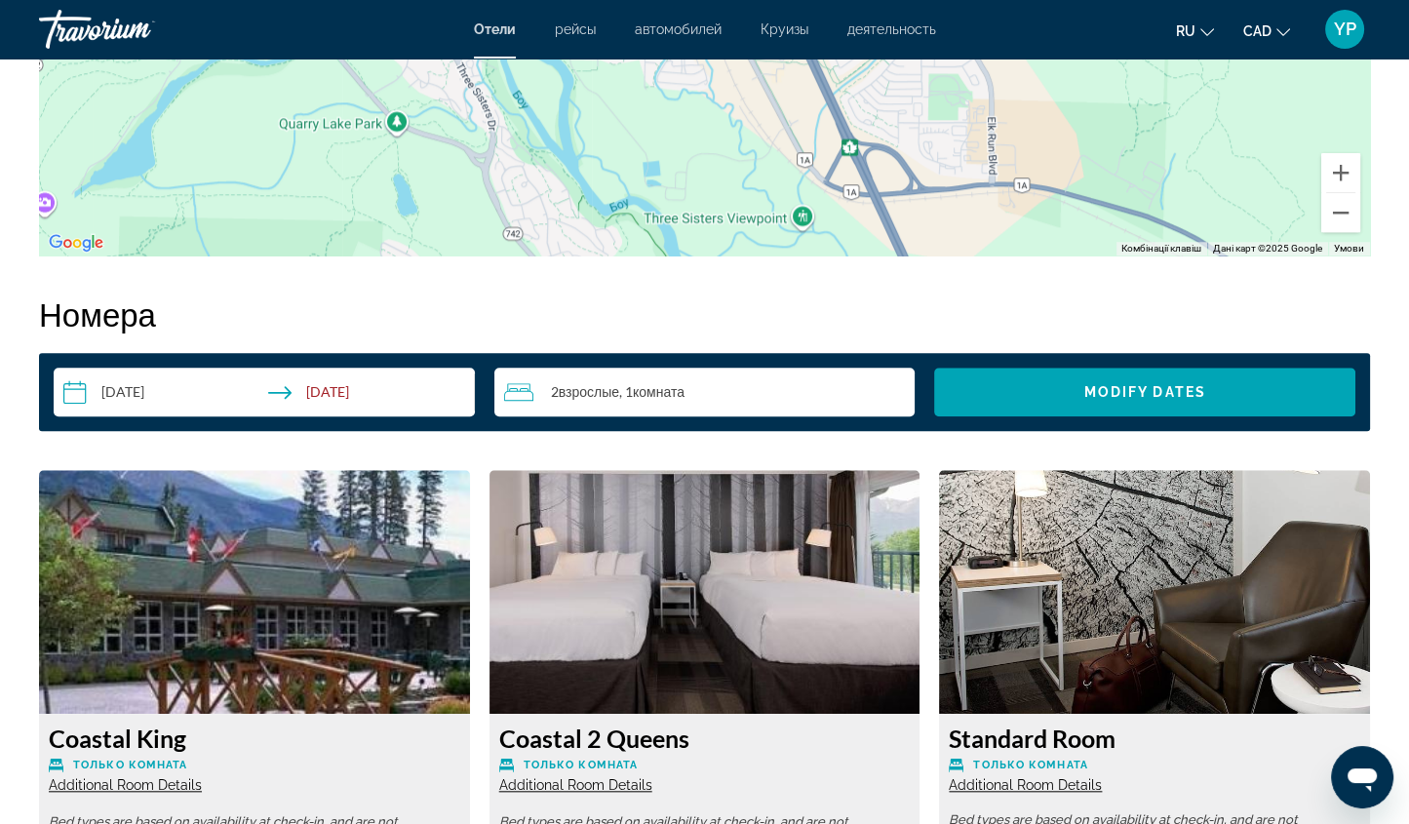
click at [358, 404] on input "**********" at bounding box center [268, 395] width 429 height 55
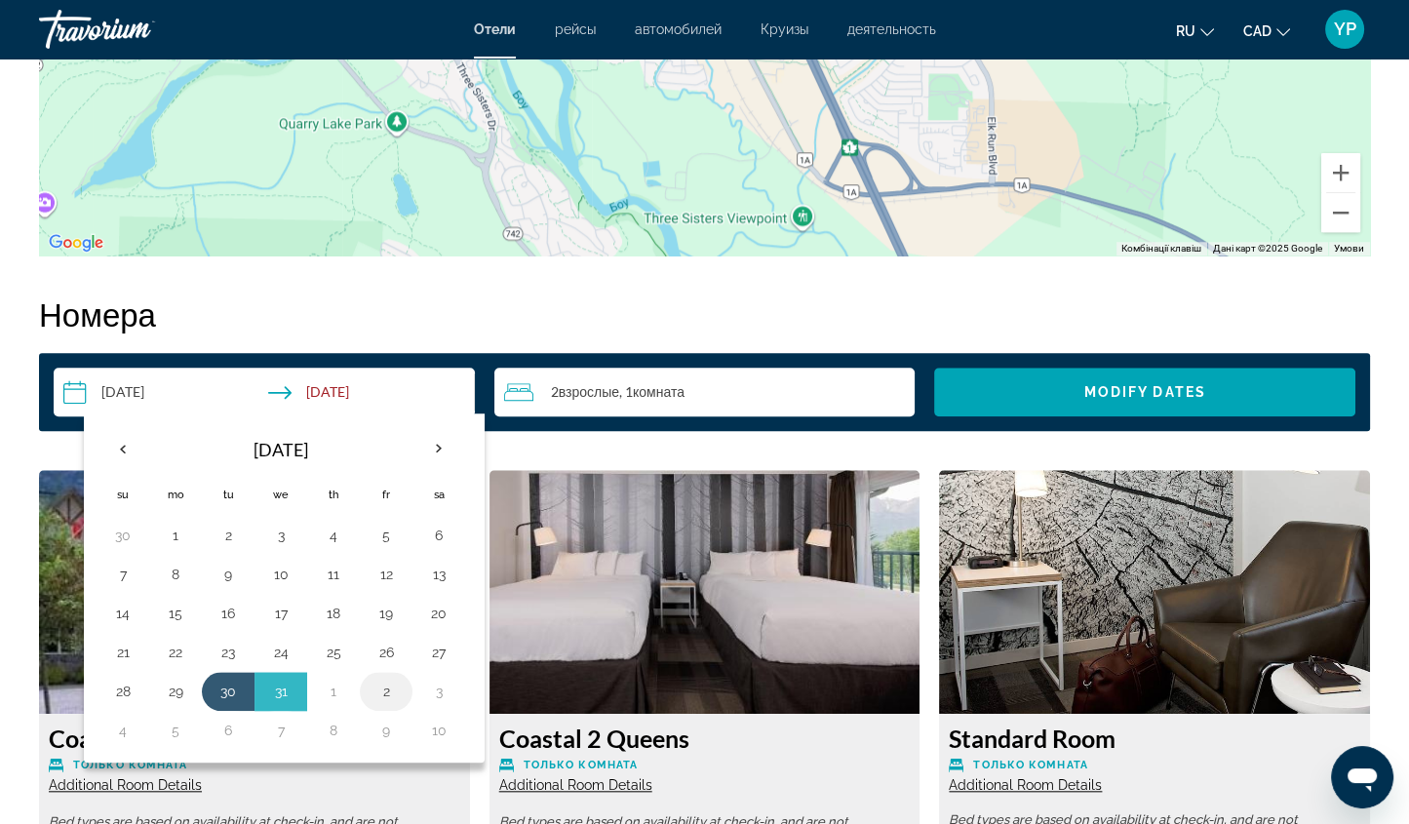
click at [376, 687] on button "2" at bounding box center [386, 691] width 31 height 27
click at [228, 685] on button "30" at bounding box center [228, 691] width 31 height 27
type input "**********"
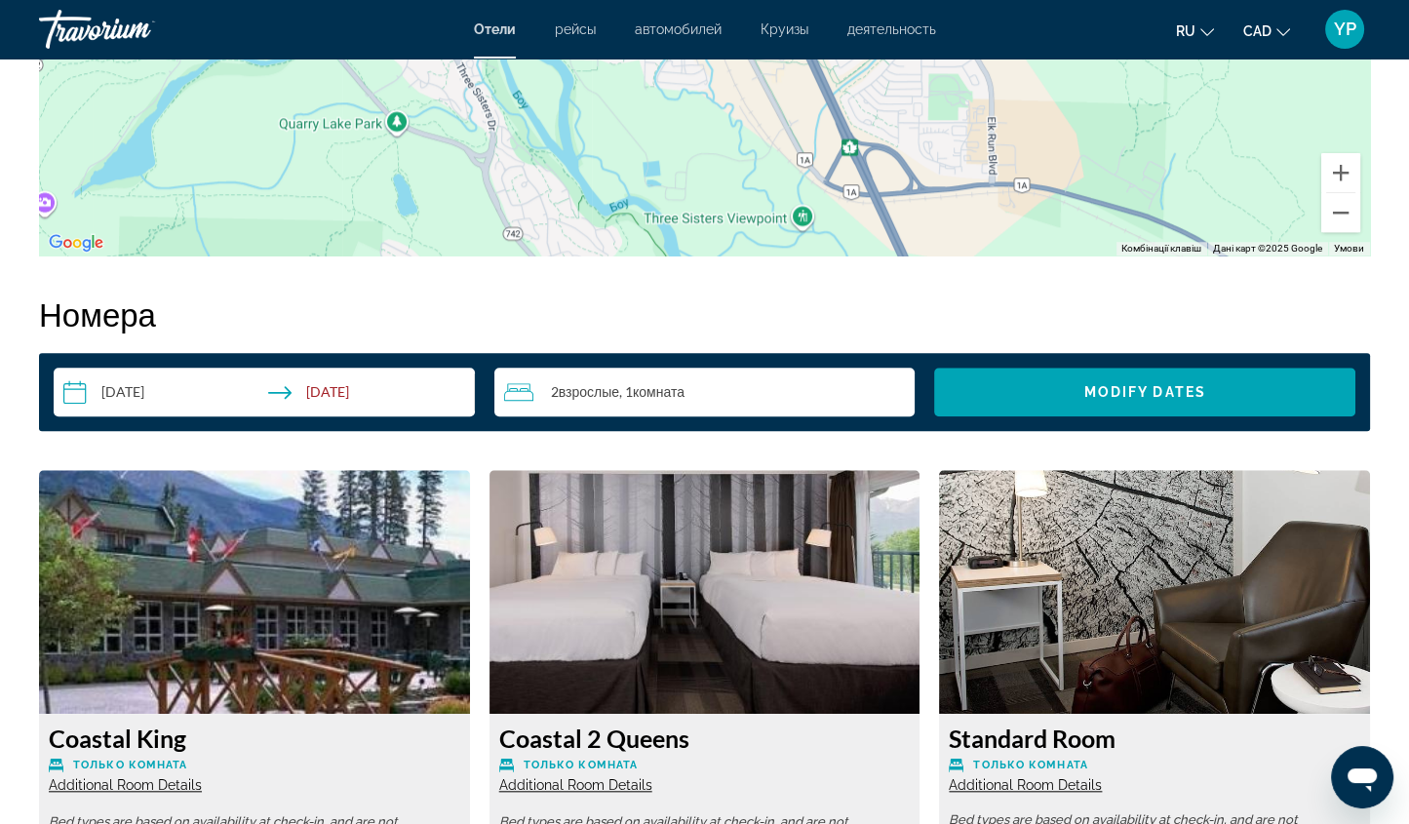
click at [419, 384] on input "**********" at bounding box center [268, 395] width 429 height 55
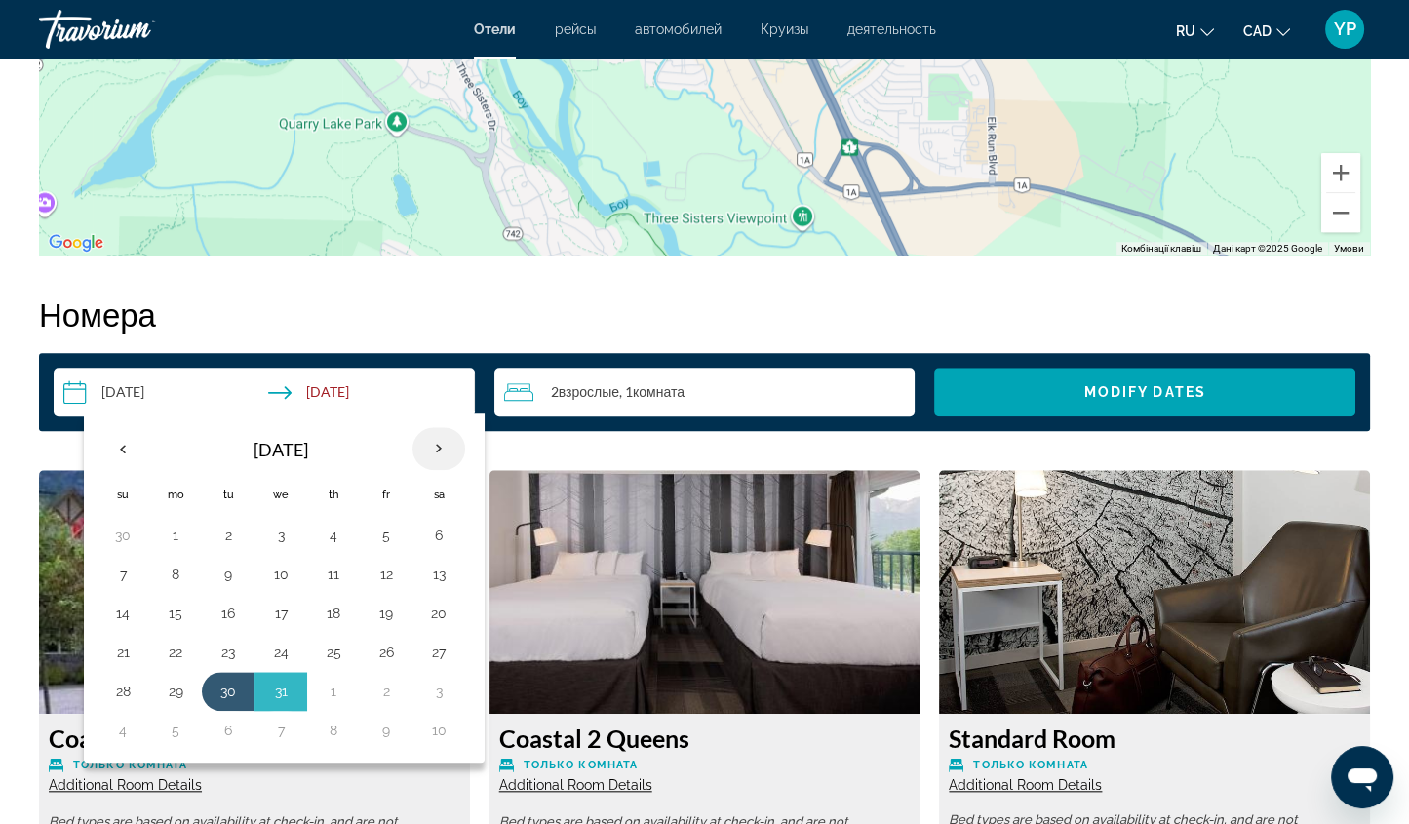
click at [426, 450] on th "Next month" at bounding box center [439, 448] width 53 height 43
click at [383, 529] on button "2" at bounding box center [386, 535] width 31 height 27
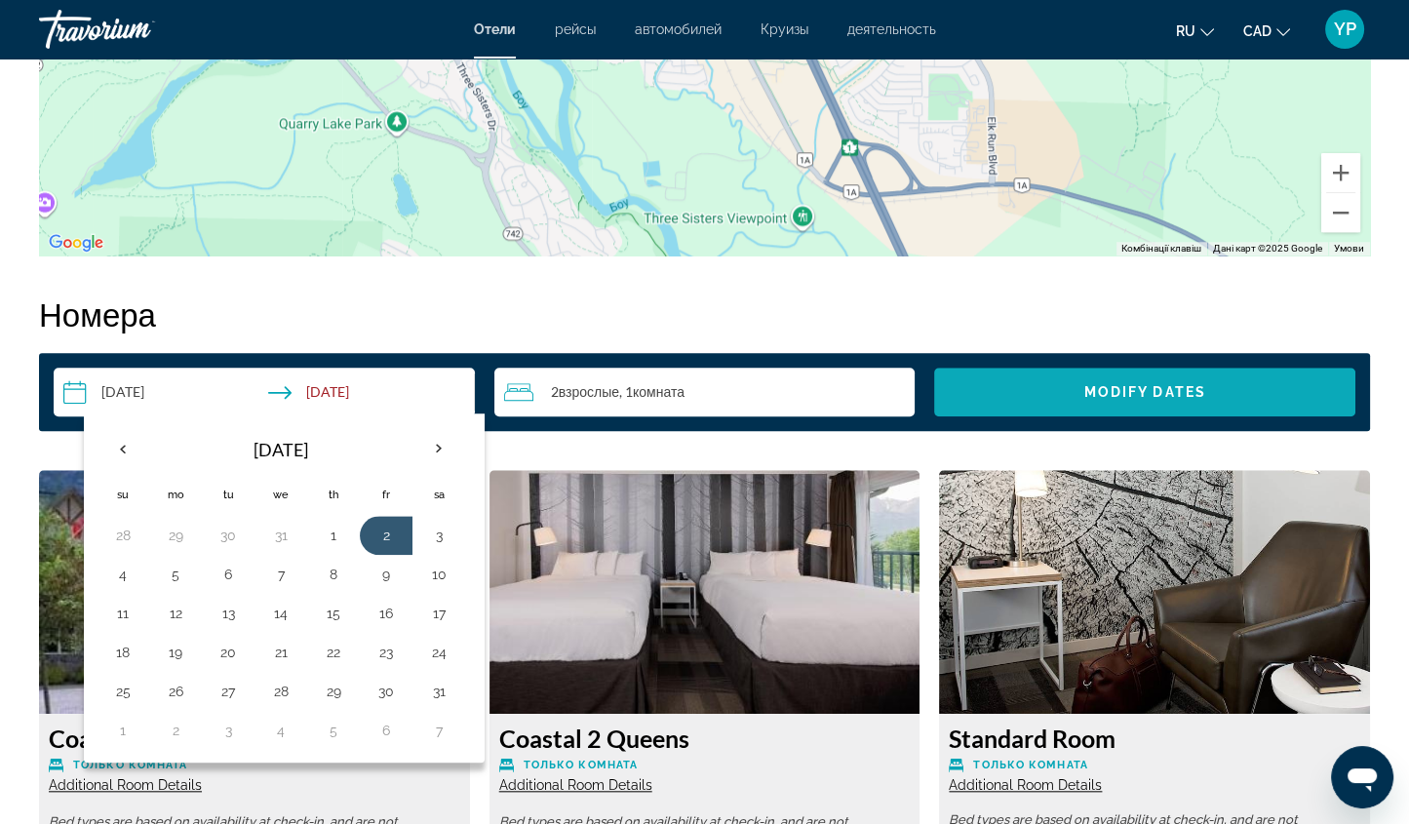
click at [1053, 383] on span "Search widget" at bounding box center [1144, 392] width 421 height 47
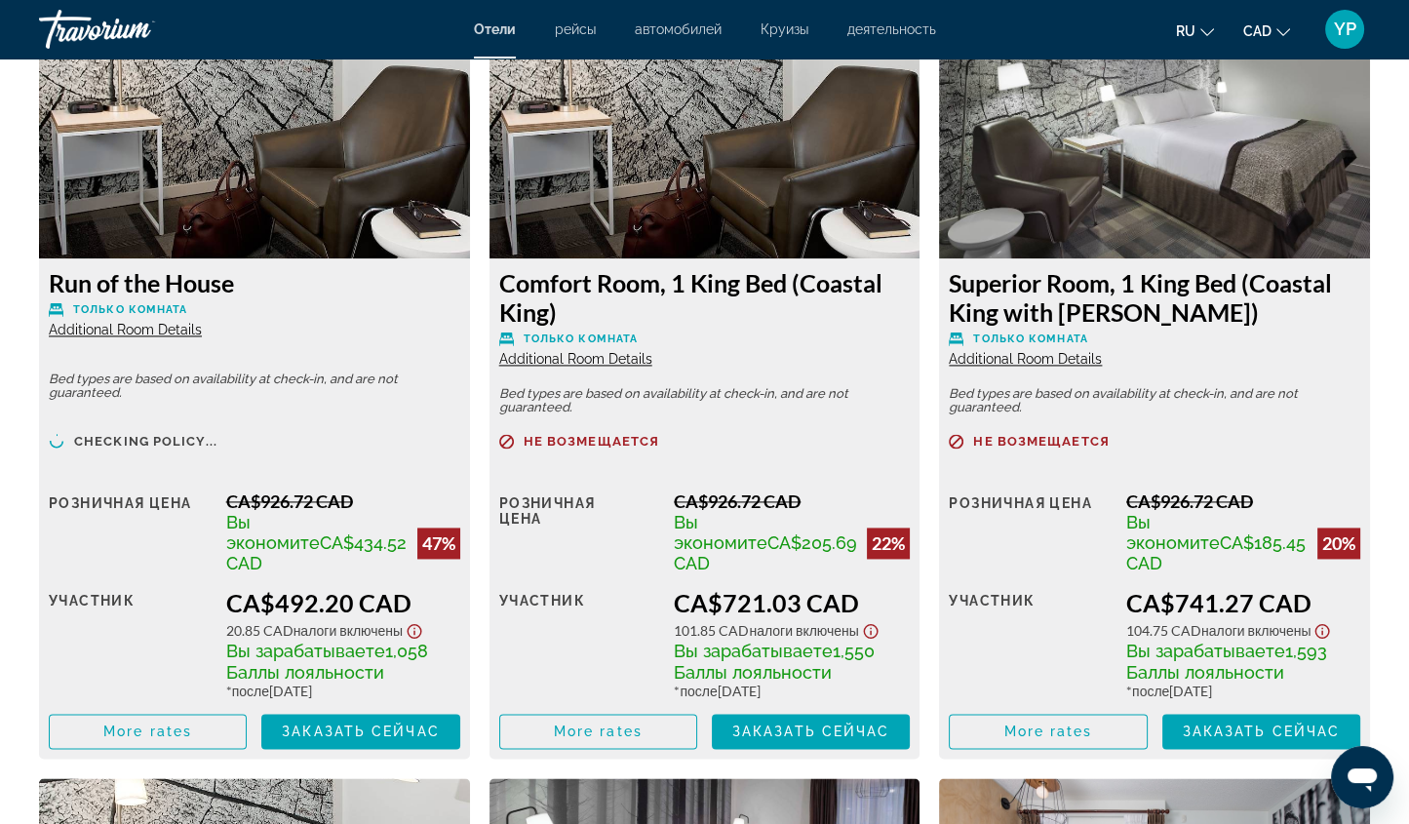
scroll to position [3487, 0]
